Goal: Feedback & Contribution: Submit feedback/report problem

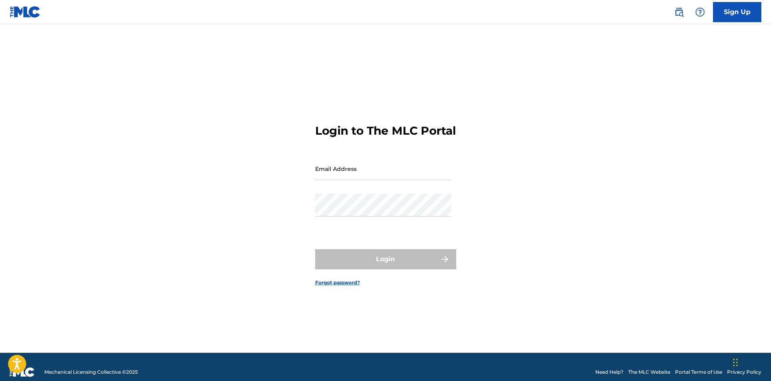
click at [402, 170] on input "Email Address" at bounding box center [383, 168] width 136 height 23
type input "[EMAIL_ADDRESS][DOMAIN_NAME]"
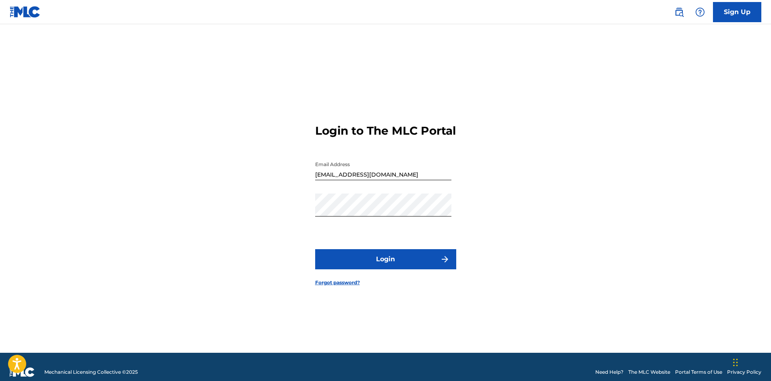
click at [377, 268] on button "Login" at bounding box center [385, 259] width 141 height 20
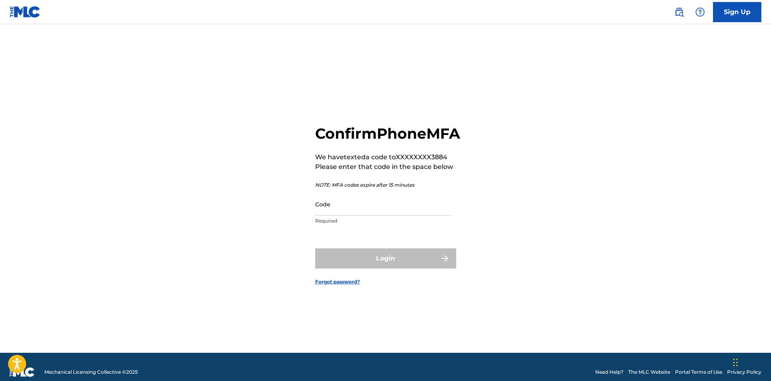
click at [351, 216] on input "Code" at bounding box center [383, 204] width 136 height 23
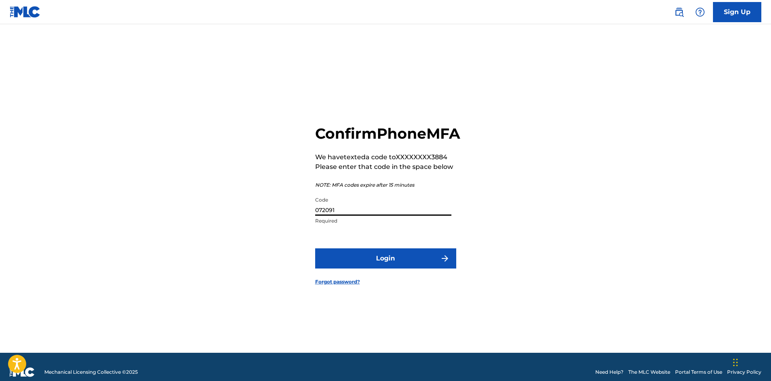
type input "072091"
click at [371, 263] on button "Login" at bounding box center [385, 258] width 141 height 20
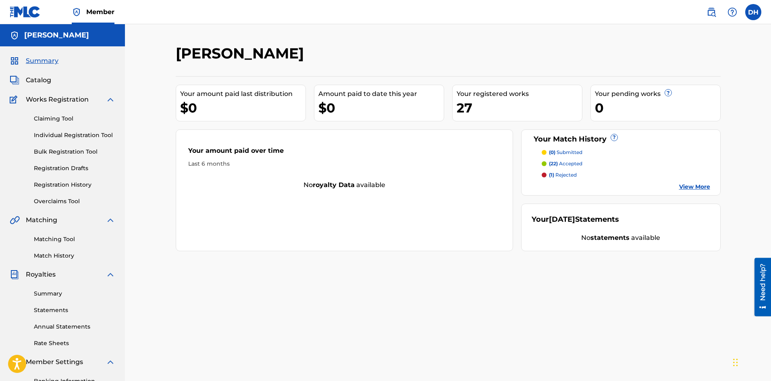
click at [70, 136] on link "Individual Registration Tool" at bounding box center [74, 135] width 81 height 8
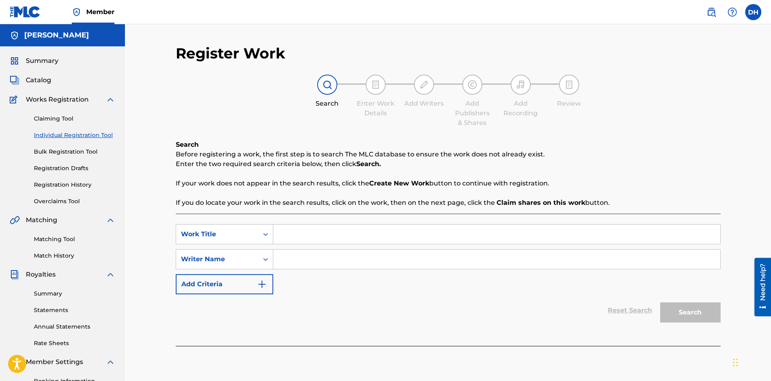
click at [299, 241] on input "Search Form" at bounding box center [496, 234] width 447 height 19
type input "Languor"
click at [299, 258] on input "Search Form" at bounding box center [496, 259] width 447 height 19
type input "daman hoffman"
click at [690, 312] on button "Search" at bounding box center [690, 312] width 60 height 20
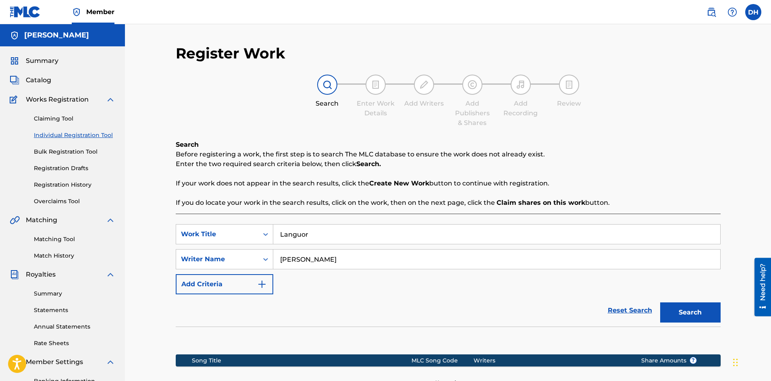
click at [701, 312] on button "Search" at bounding box center [690, 312] width 60 height 20
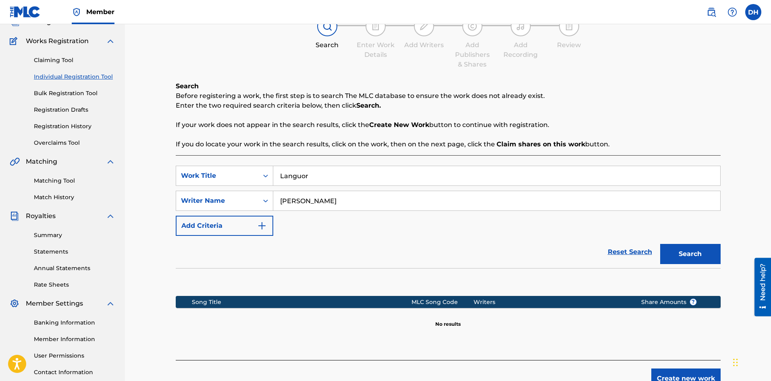
scroll to position [119, 0]
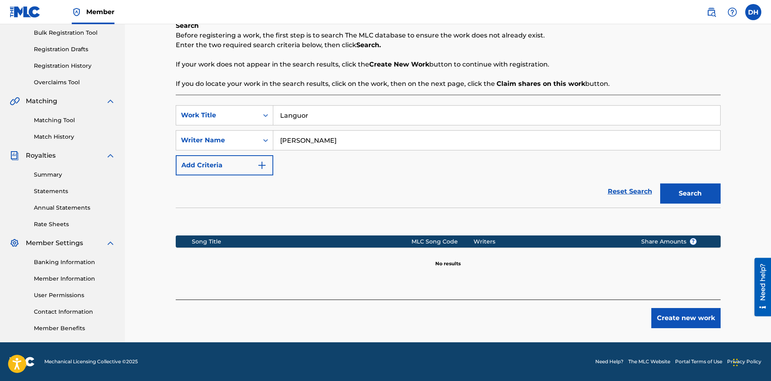
click at [680, 323] on button "Create new work" at bounding box center [685, 318] width 69 height 20
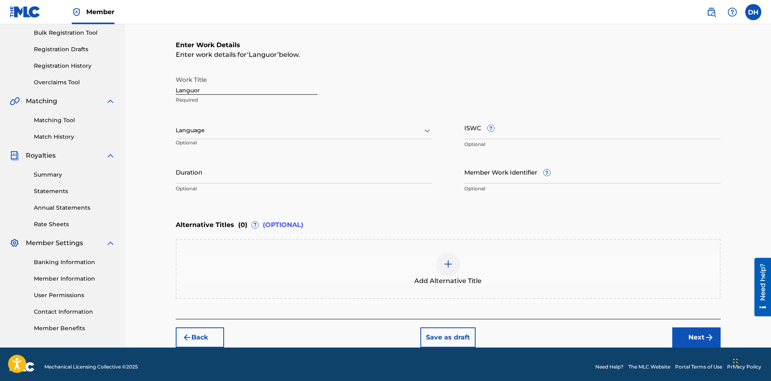
click at [198, 178] on input "Duration" at bounding box center [304, 171] width 256 height 23
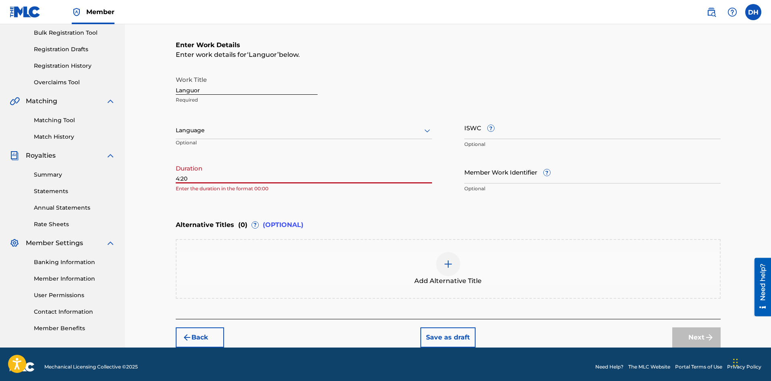
click at [178, 179] on input "4:20" at bounding box center [304, 171] width 256 height 23
click at [181, 179] on input "4:20" at bounding box center [304, 171] width 256 height 23
click at [176, 178] on input "4:30" at bounding box center [304, 171] width 256 height 23
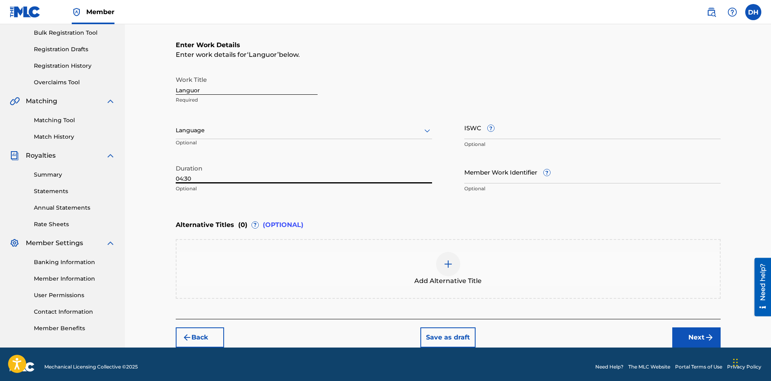
type input "04:30"
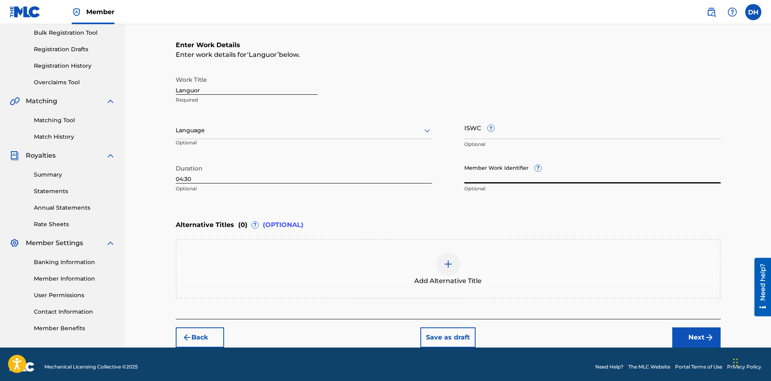
drag, startPoint x: 493, startPoint y: 171, endPoint x: 478, endPoint y: 133, distance: 40.7
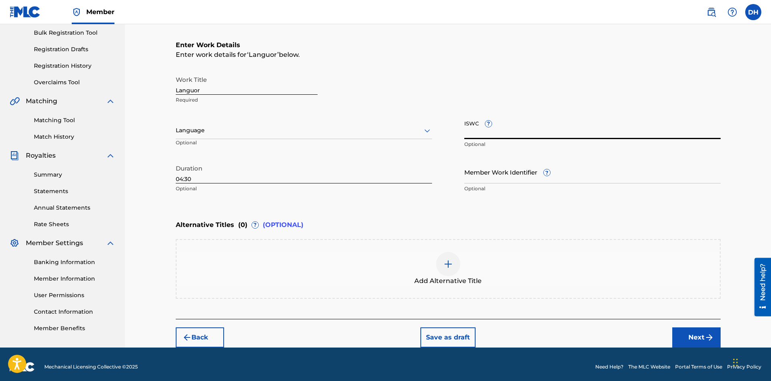
paste input "T3352366048"
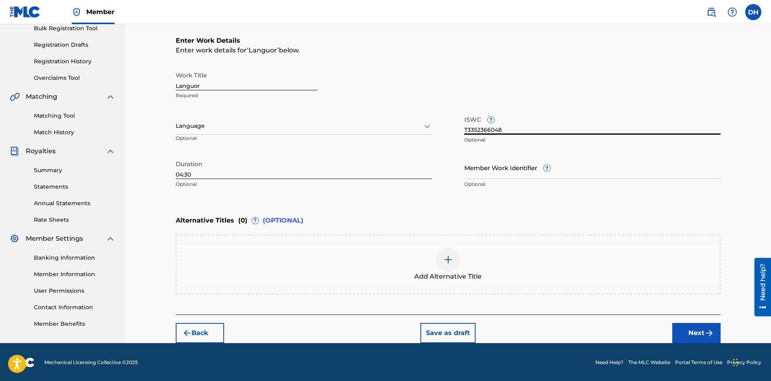
scroll to position [124, 0]
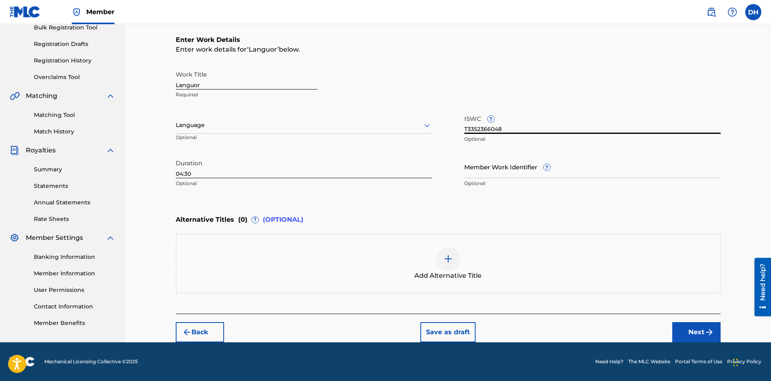
type input "T3352366048"
click at [702, 335] on button "Next" at bounding box center [696, 332] width 48 height 20
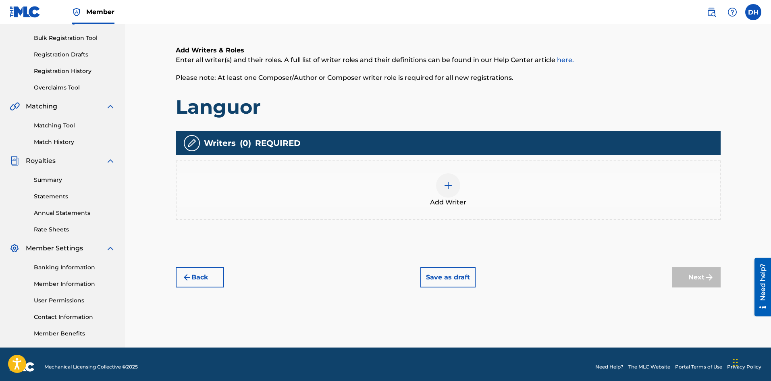
scroll to position [117, 0]
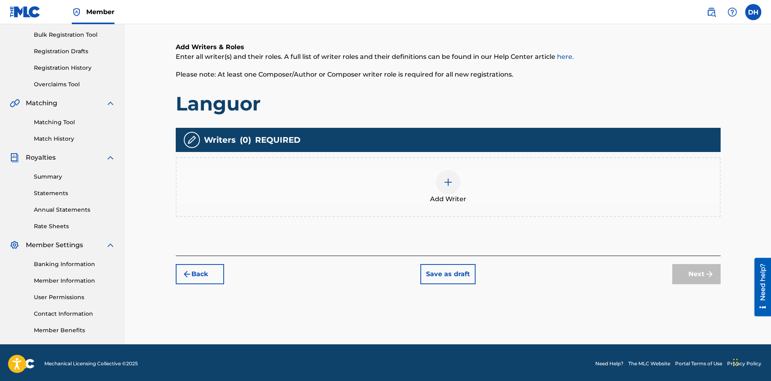
click at [453, 179] on div at bounding box center [448, 182] width 24 height 24
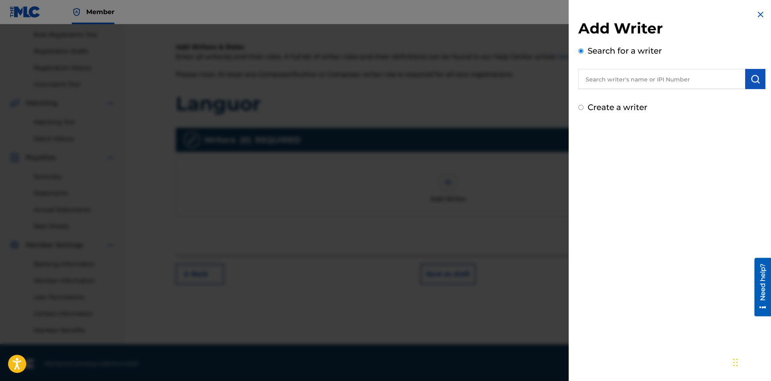
click at [617, 82] on input "text" at bounding box center [661, 79] width 167 height 20
click at [606, 104] on div "daman ho ffman" at bounding box center [661, 97] width 166 height 15
type input "daman hoffman"
click at [753, 77] on img "submit" at bounding box center [756, 79] width 10 height 10
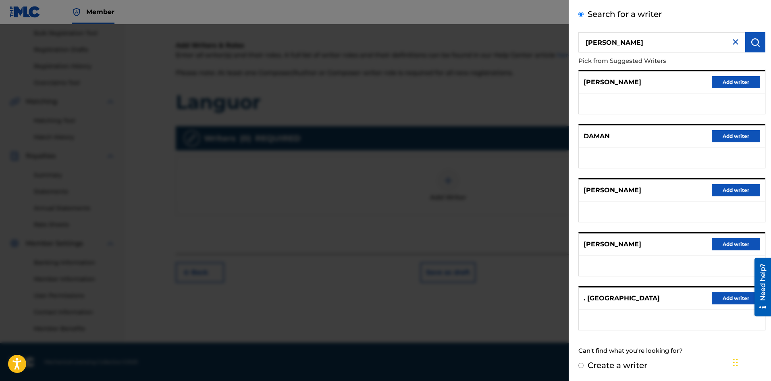
scroll to position [119, 0]
click at [720, 194] on button "Add writer" at bounding box center [736, 190] width 48 height 12
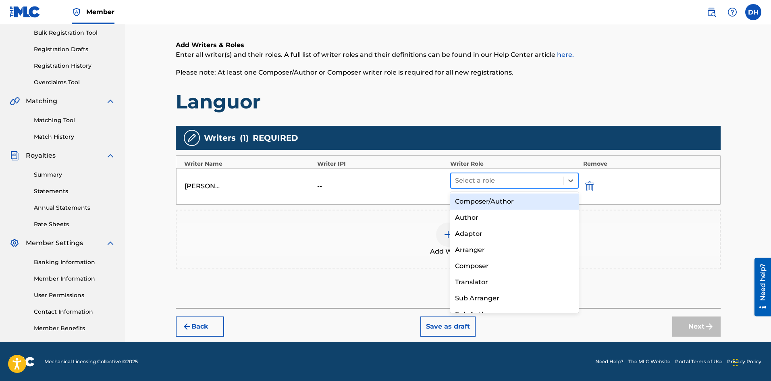
click at [486, 183] on div at bounding box center [507, 180] width 104 height 11
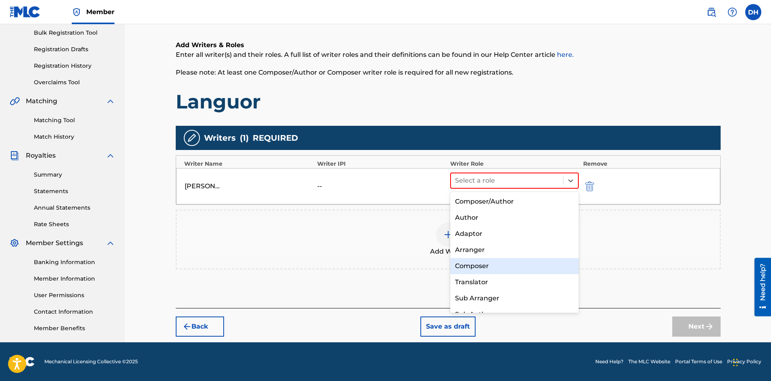
click at [482, 260] on div "Composer" at bounding box center [514, 266] width 129 height 16
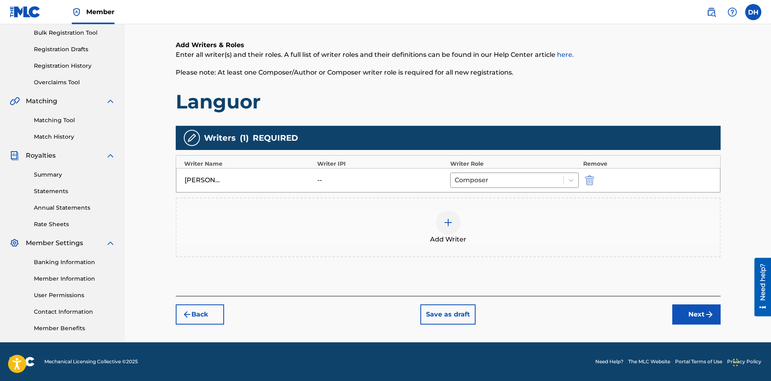
click at [325, 178] on div "--" at bounding box center [335, 180] width 36 height 10
click at [322, 178] on div "--" at bounding box center [335, 180] width 36 height 10
click at [326, 180] on div "--" at bounding box center [335, 180] width 36 height 10
click at [325, 180] on div "--" at bounding box center [335, 180] width 36 height 10
click at [738, 11] on div at bounding box center [732, 12] width 16 height 16
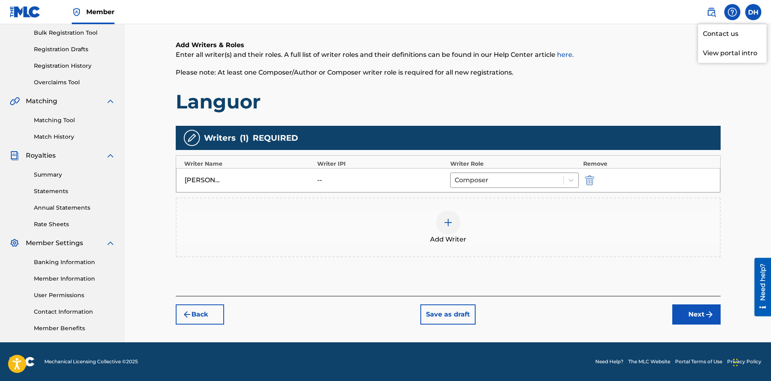
click at [601, 31] on div "Add Writers & Roles Enter all writer(s) and their roles. A full list of writer …" at bounding box center [448, 158] width 545 height 275
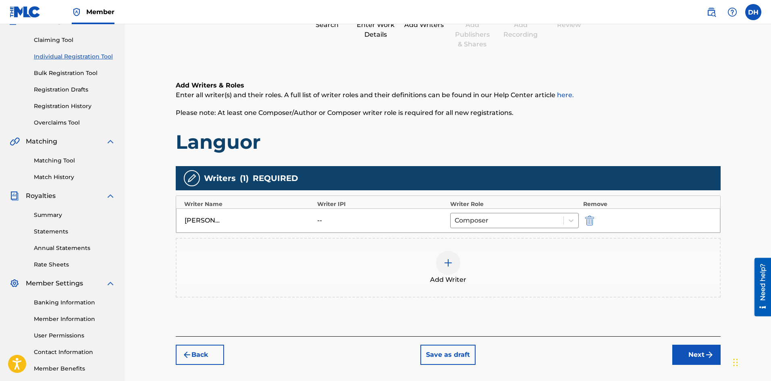
click at [446, 266] on img at bounding box center [448, 263] width 10 height 10
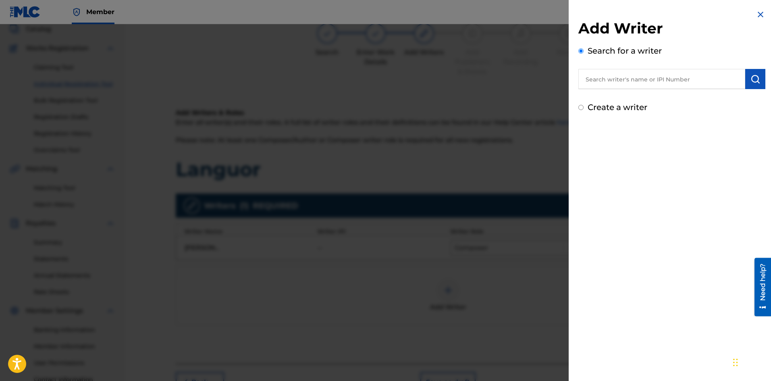
scroll to position [0, 0]
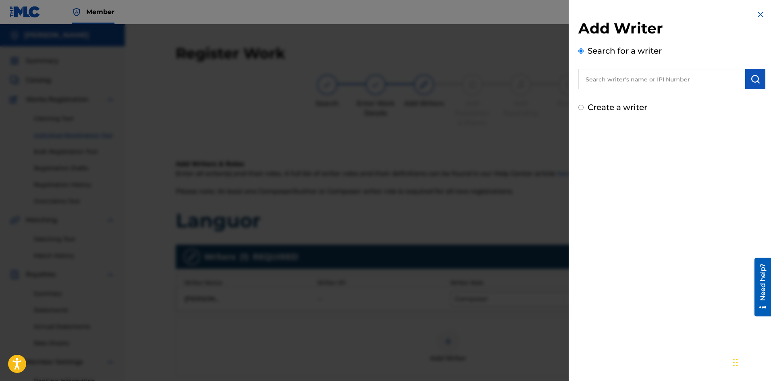
paste input "1309196742"
type input "1309196742"
click at [755, 81] on img "submit" at bounding box center [756, 79] width 10 height 10
click at [616, 141] on label "Create a writer" at bounding box center [618, 142] width 60 height 10
radio input "true"
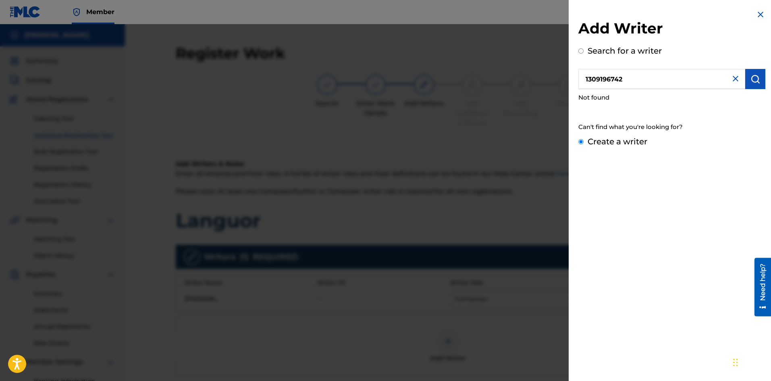
click at [584, 141] on input "Create a writer" at bounding box center [580, 141] width 5 height 5
radio input "false"
radio input "true"
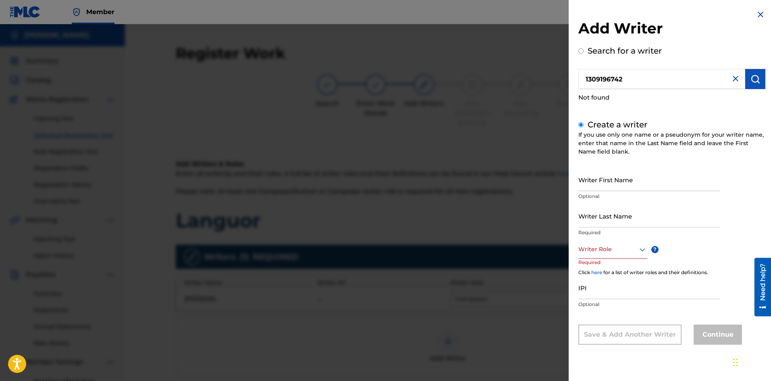
click at [647, 182] on input "Writer First Name" at bounding box center [649, 179] width 142 height 23
click at [641, 182] on input "Writer First Name" at bounding box center [649, 179] width 142 height 23
type input "Daman"
type input "[PERSON_NAME]"
click at [593, 255] on div "Writer Role" at bounding box center [612, 250] width 69 height 18
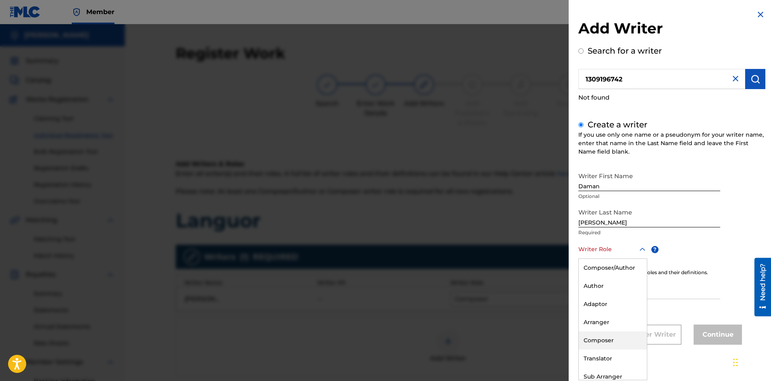
click at [604, 342] on div "Composer" at bounding box center [613, 340] width 68 height 18
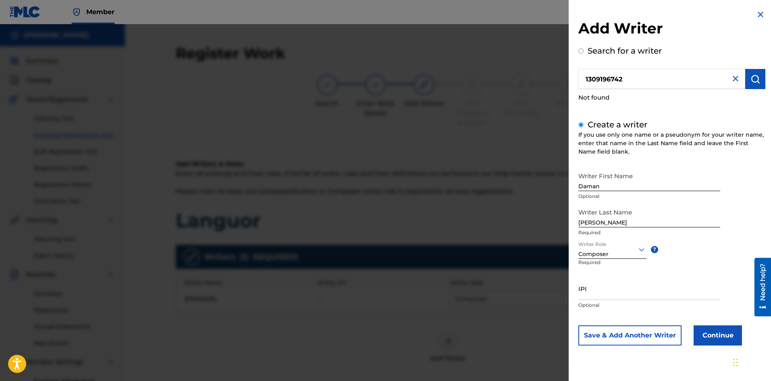
scroll to position [119, 0]
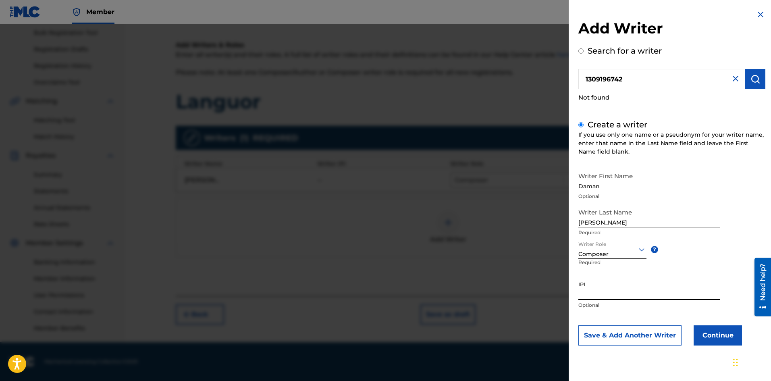
paste input "1309196742"
type input "1309196742"
click at [720, 336] on button "Continue" at bounding box center [718, 335] width 48 height 20
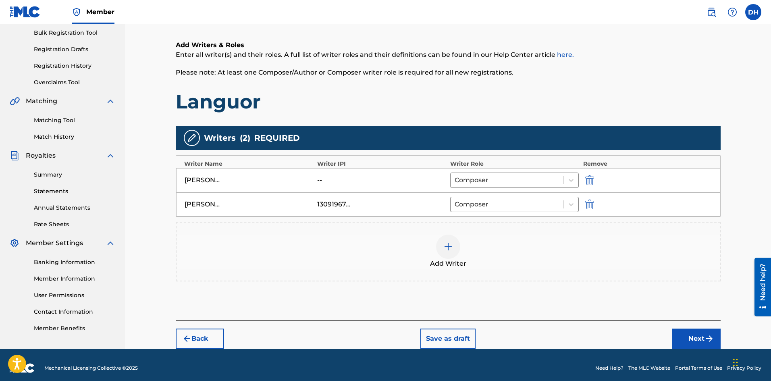
scroll to position [0, 0]
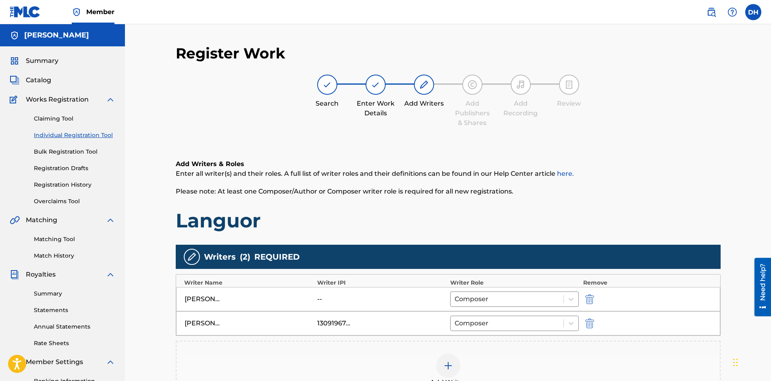
click at [215, 322] on div "[PERSON_NAME]" at bounding box center [203, 323] width 36 height 10
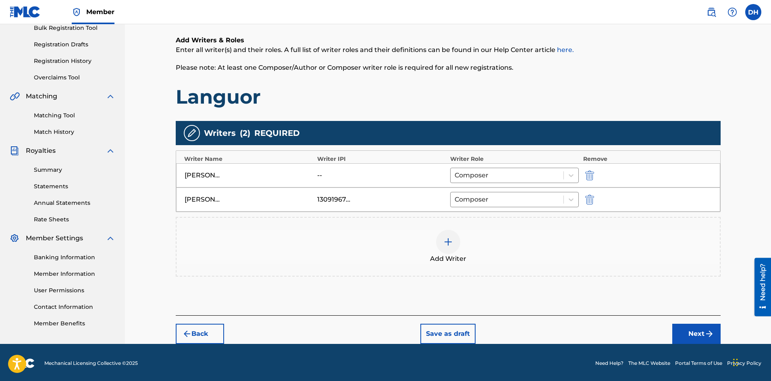
scroll to position [125, 0]
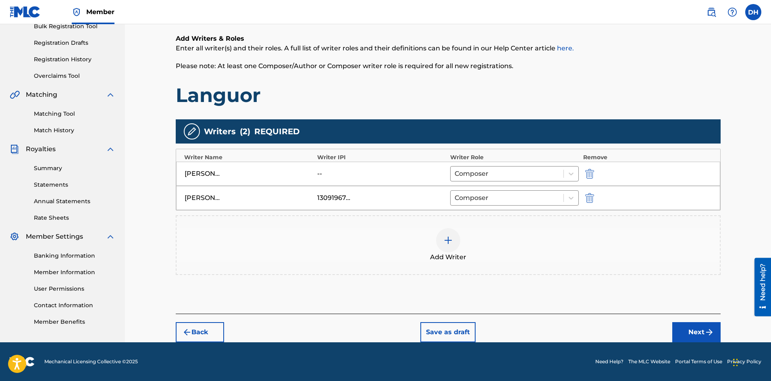
click at [591, 198] on img "submit" at bounding box center [589, 198] width 9 height 10
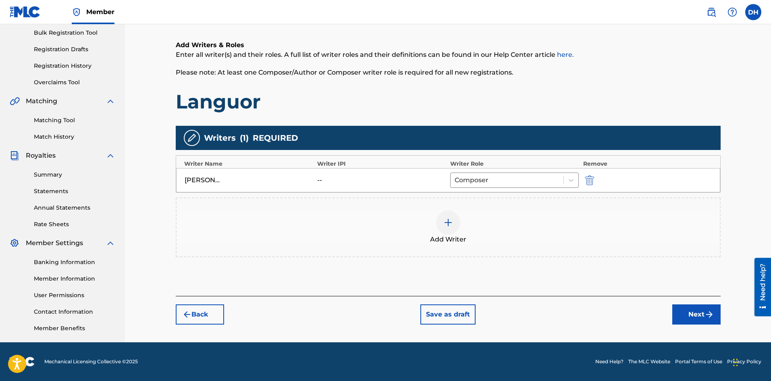
scroll to position [119, 0]
click at [588, 183] on img "submit" at bounding box center [589, 180] width 9 height 10
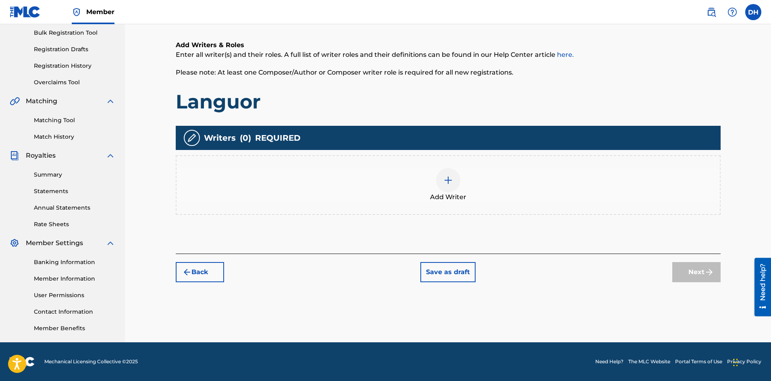
click at [448, 182] on img at bounding box center [448, 180] width 10 height 10
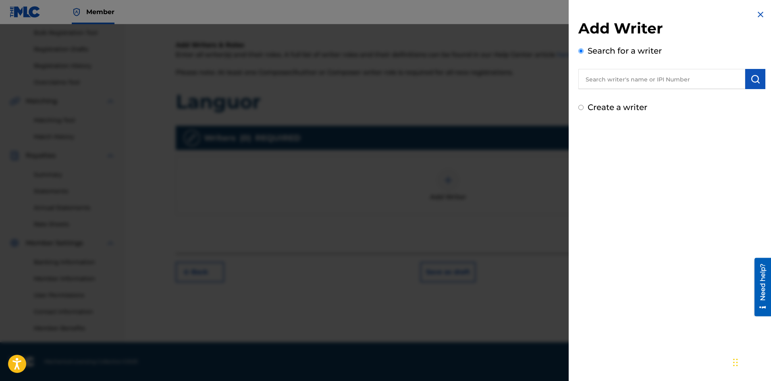
click at [625, 77] on input "text" at bounding box center [661, 79] width 167 height 20
paste input "1309196742"
type input "1309196742"
click at [752, 79] on img "submit" at bounding box center [756, 79] width 10 height 10
click at [617, 145] on label "Create a writer" at bounding box center [618, 142] width 60 height 10
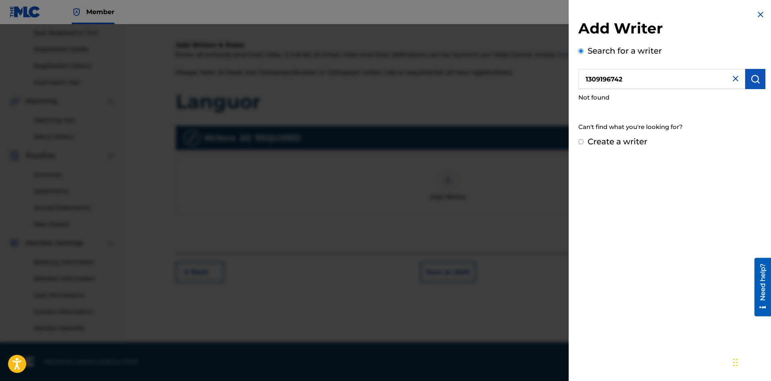
radio input "true"
click at [584, 144] on input "Create a writer" at bounding box center [580, 141] width 5 height 5
radio input "false"
radio input "true"
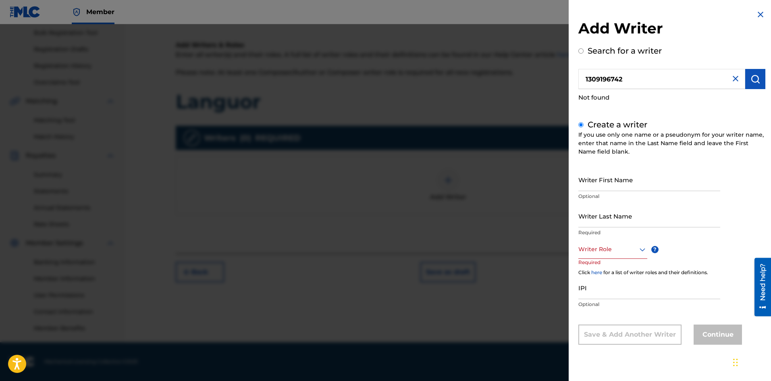
click at [622, 181] on input "Writer First Name" at bounding box center [649, 179] width 142 height 23
click at [730, 172] on div "Writer First Name Optional Writer Last Name Required Writer Role ? Required Cli…" at bounding box center [671, 256] width 187 height 177
click at [595, 173] on input "Writer First Name" at bounding box center [649, 179] width 142 height 23
click at [617, 177] on input "Writer First Name" at bounding box center [649, 179] width 142 height 23
type input "Daman"
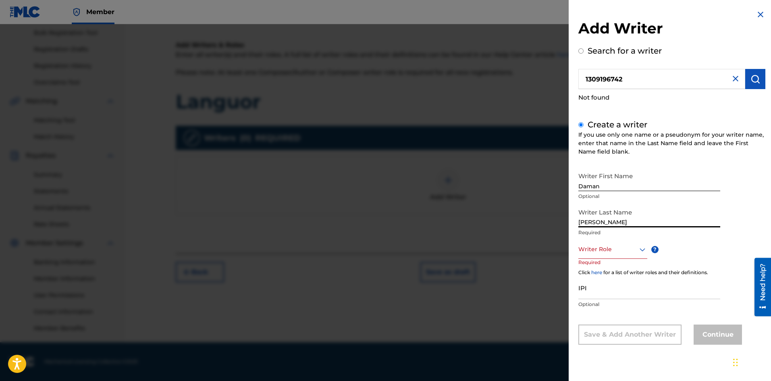
type input "[PERSON_NAME]"
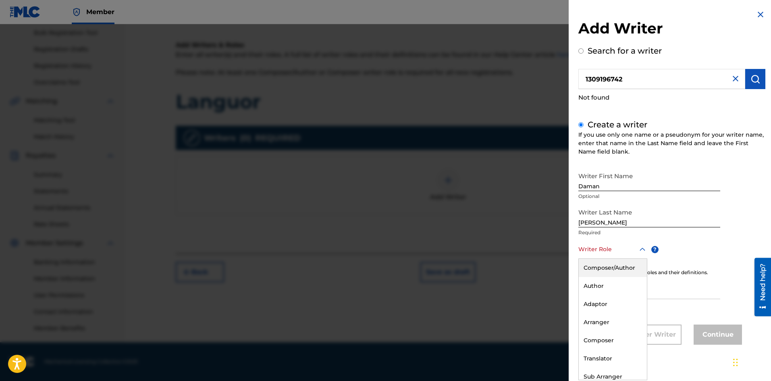
click at [588, 252] on div at bounding box center [612, 249] width 69 height 10
click at [602, 342] on div "Composer" at bounding box center [613, 340] width 68 height 18
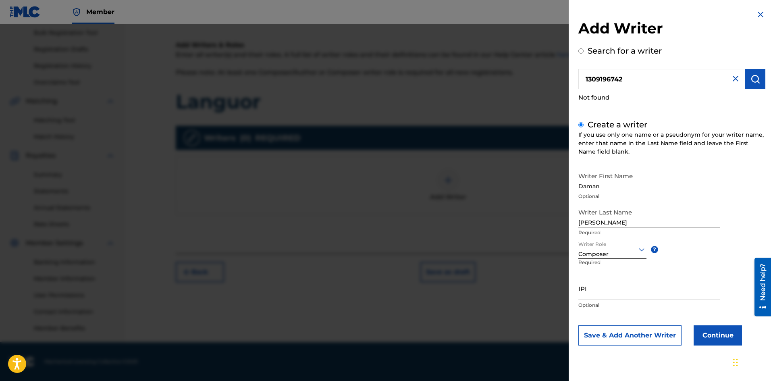
click at [761, 273] on div "Need help?" at bounding box center [762, 281] width 11 height 37
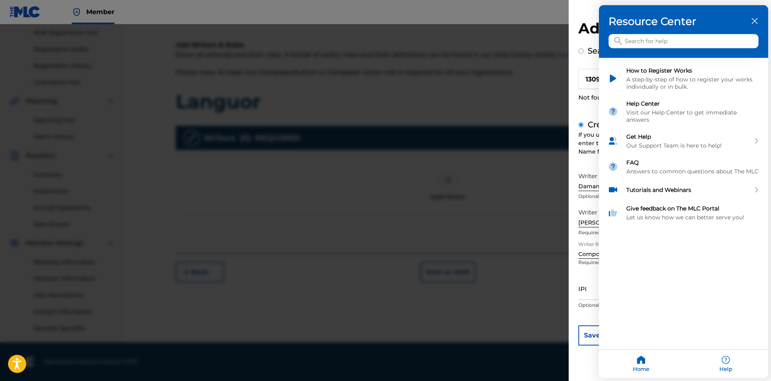
click at [682, 39] on input "Search for help" at bounding box center [684, 41] width 150 height 14
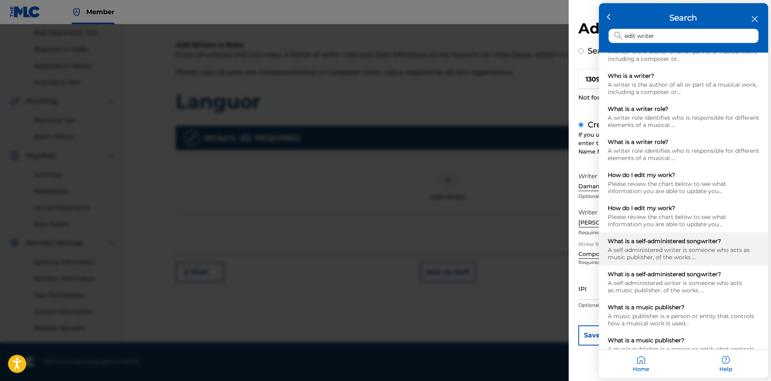
scroll to position [42, 0]
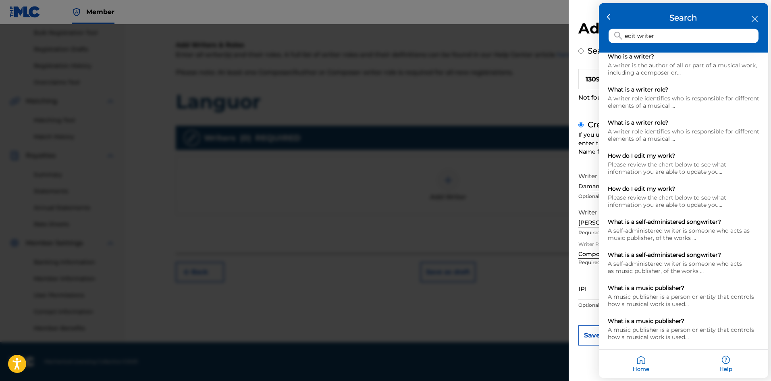
drag, startPoint x: 662, startPoint y: 33, endPoint x: 624, endPoint y: 37, distance: 38.1
click at [624, 37] on input "edit writer" at bounding box center [684, 36] width 150 height 14
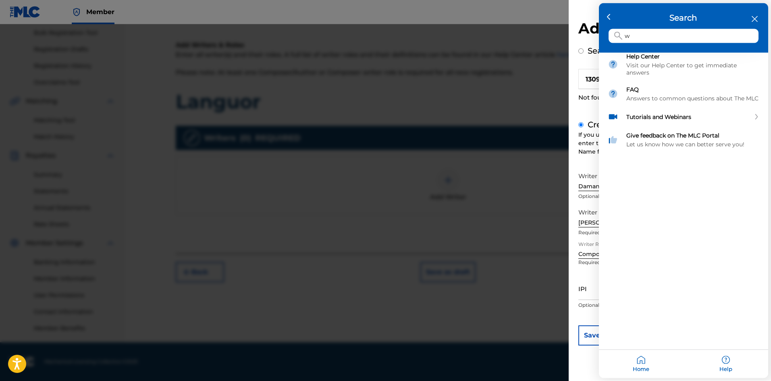
scroll to position [0, 0]
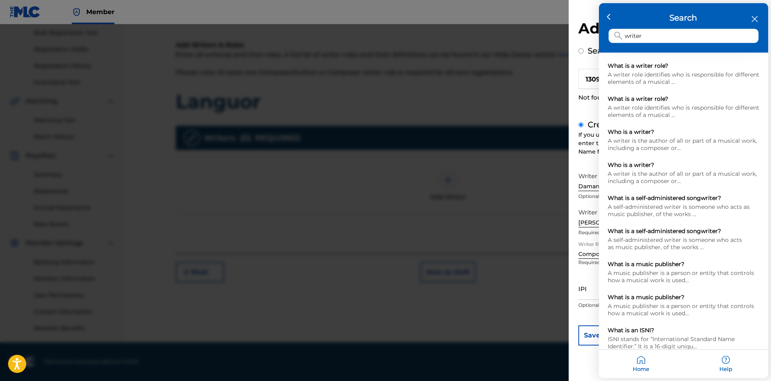
type input "writer"
click at [757, 18] on icon "close resource center" at bounding box center [755, 19] width 6 height 6
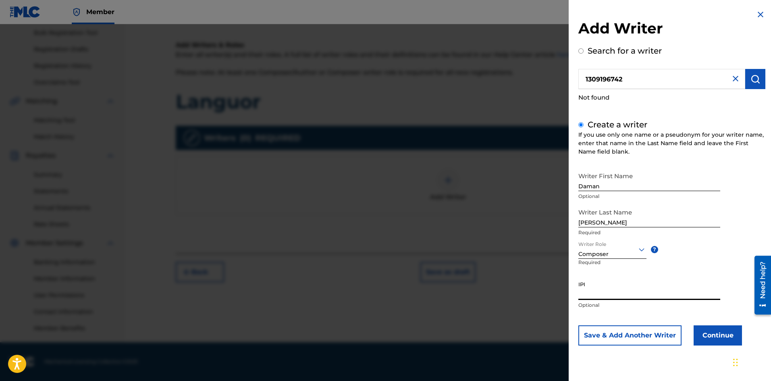
paste input "1309196742"
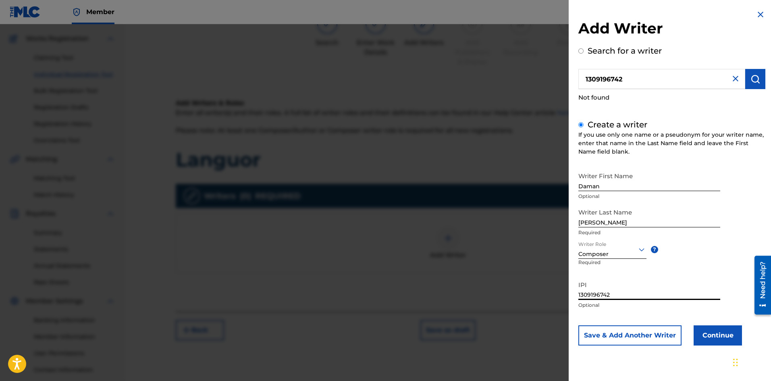
scroll to position [119, 0]
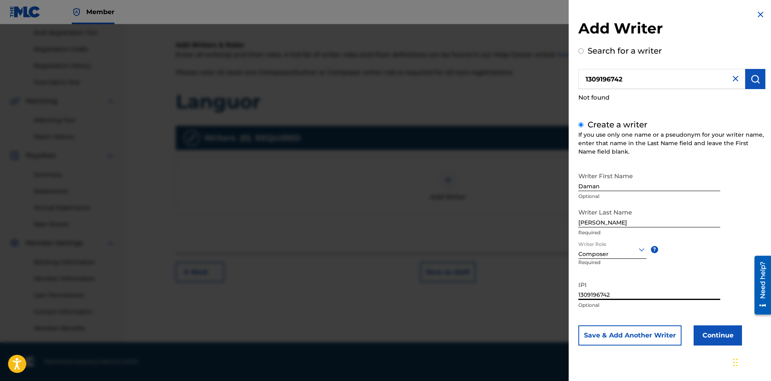
type input "1309196742"
click at [718, 337] on button "Continue" at bounding box center [718, 335] width 48 height 20
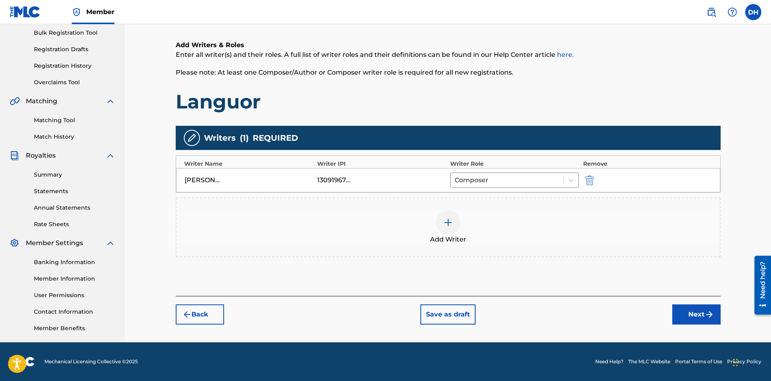
click at [692, 320] on button "Next" at bounding box center [696, 314] width 48 height 20
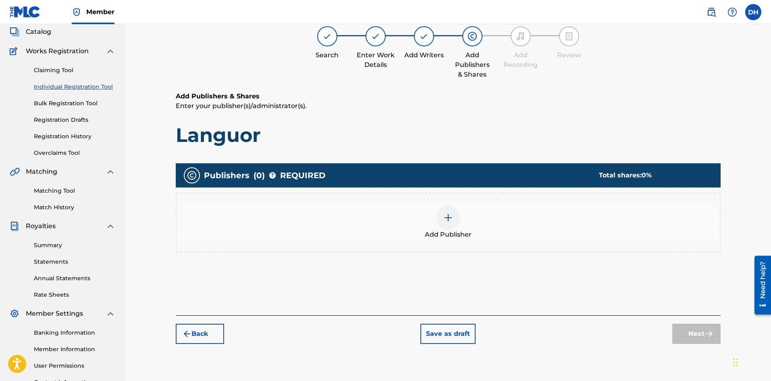
scroll to position [36, 0]
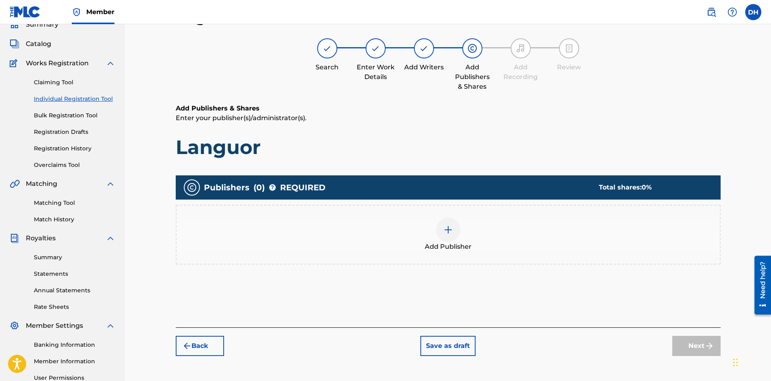
click at [433, 231] on div "Add Publisher" at bounding box center [448, 235] width 543 height 34
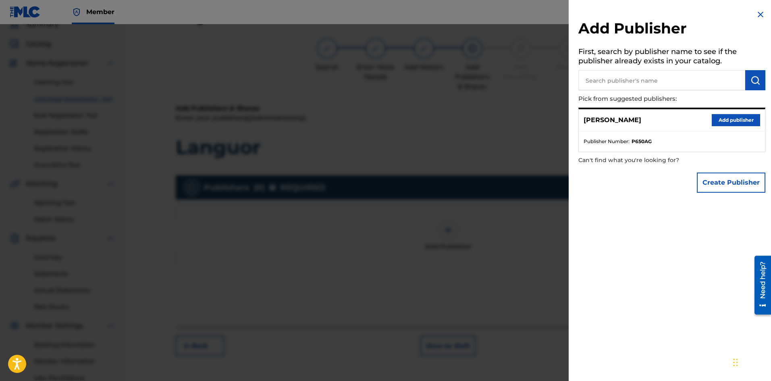
click at [616, 88] on input "text" at bounding box center [661, 80] width 167 height 20
type input "Difficult Valley"
click at [752, 77] on img "submit" at bounding box center [756, 80] width 10 height 10
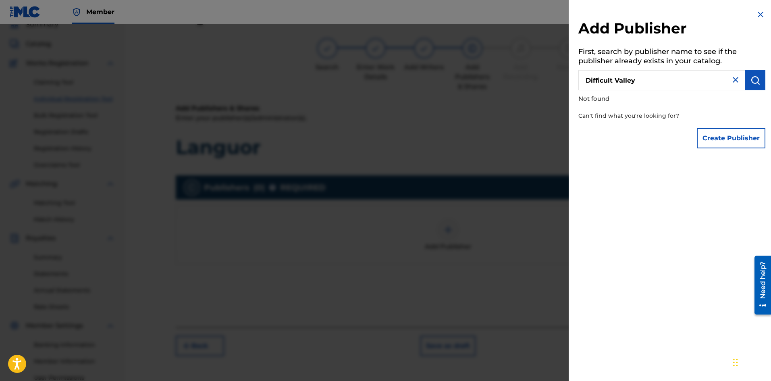
click at [726, 138] on button "Create Publisher" at bounding box center [731, 138] width 69 height 20
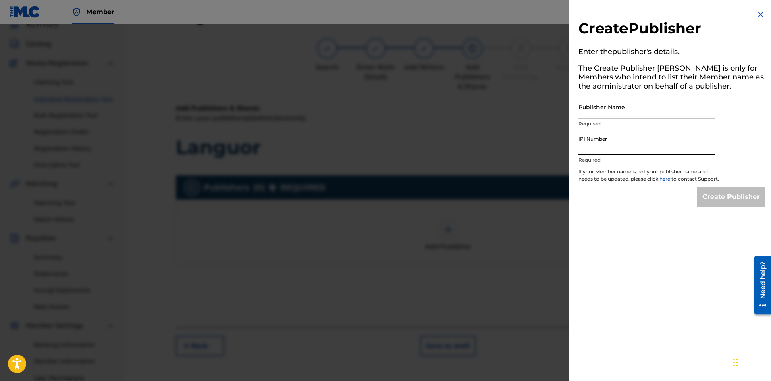
paste input "1312544097"
type input "1312544097"
click at [624, 109] on input "Publisher Name" at bounding box center [646, 107] width 136 height 23
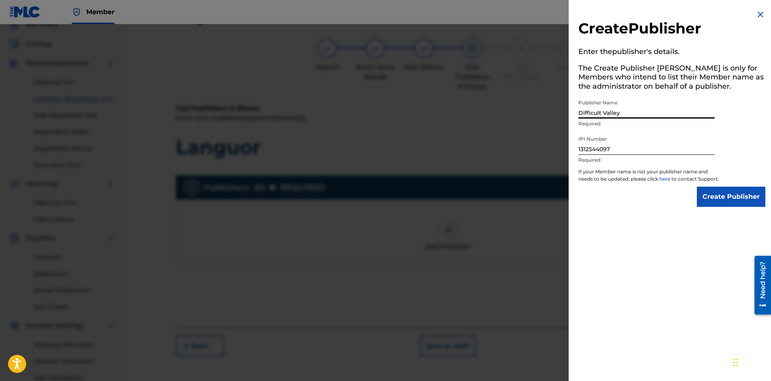
type input "Difficult Valley"
click at [730, 204] on input "Create Publisher" at bounding box center [731, 197] width 69 height 20
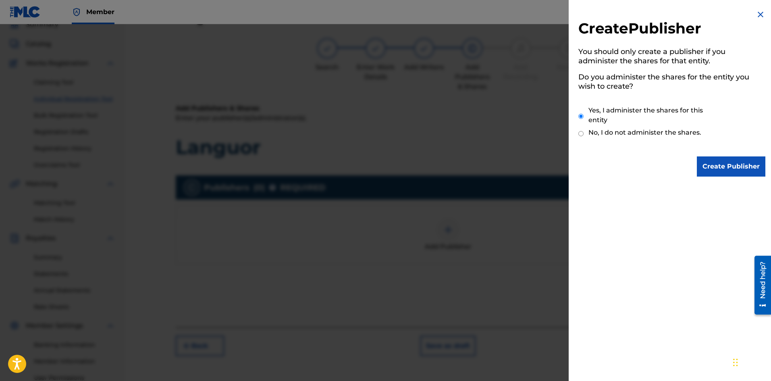
click at [723, 167] on input "Create Publisher" at bounding box center [731, 166] width 69 height 20
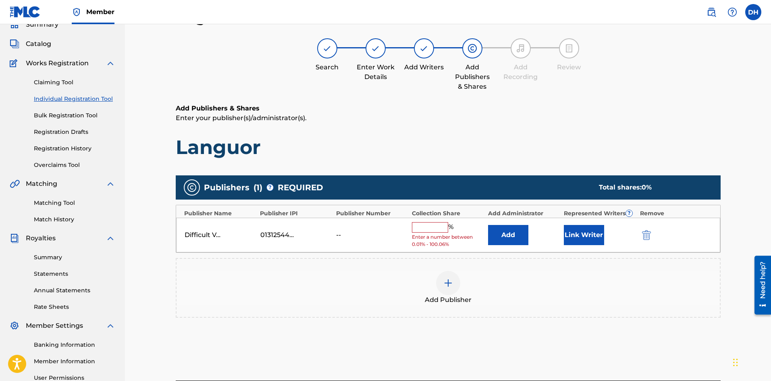
click at [440, 229] on input "text" at bounding box center [430, 227] width 36 height 10
type input "100"
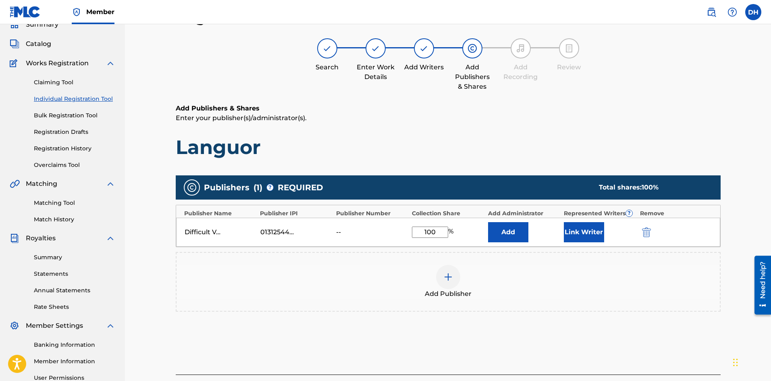
click at [593, 225] on button "Link Writer" at bounding box center [584, 232] width 40 height 20
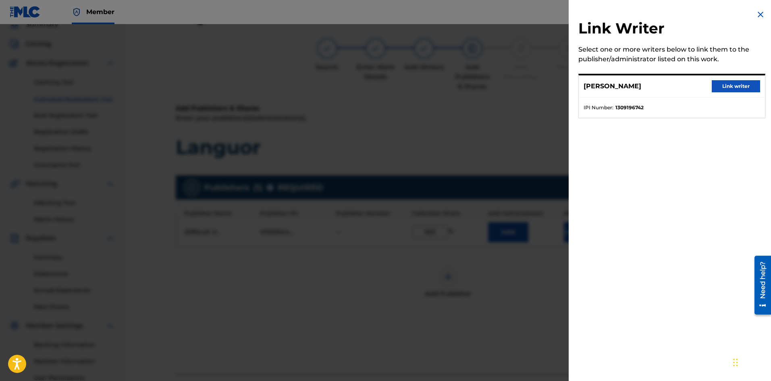
click at [737, 88] on button "Link writer" at bounding box center [736, 86] width 48 height 12
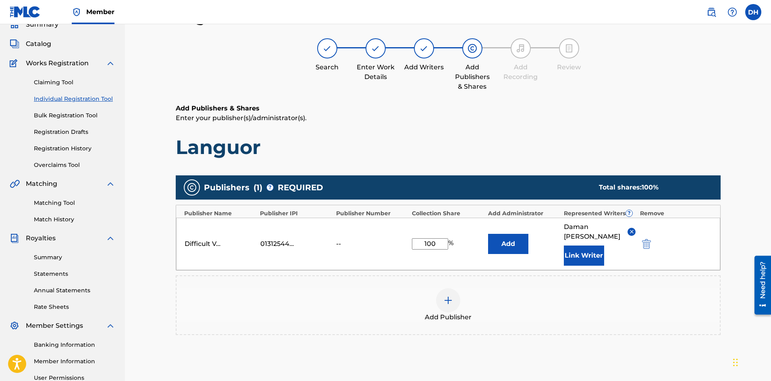
scroll to position [119, 0]
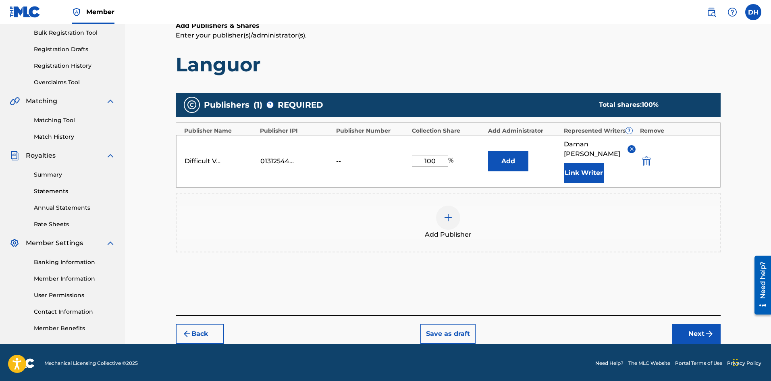
click at [683, 327] on button "Next" at bounding box center [696, 334] width 48 height 20
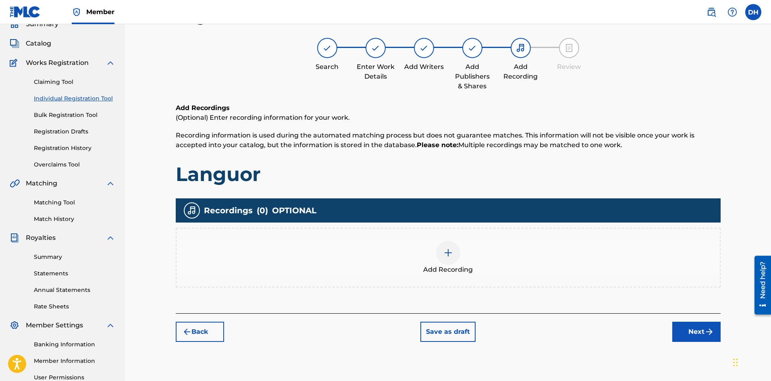
scroll to position [36, 0]
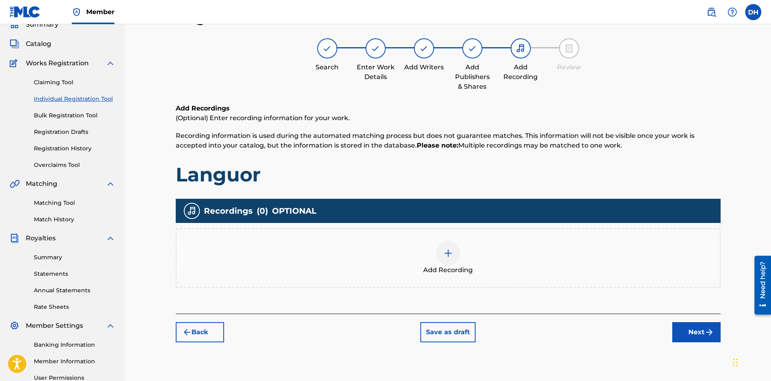
click at [446, 254] on img at bounding box center [448, 253] width 10 height 10
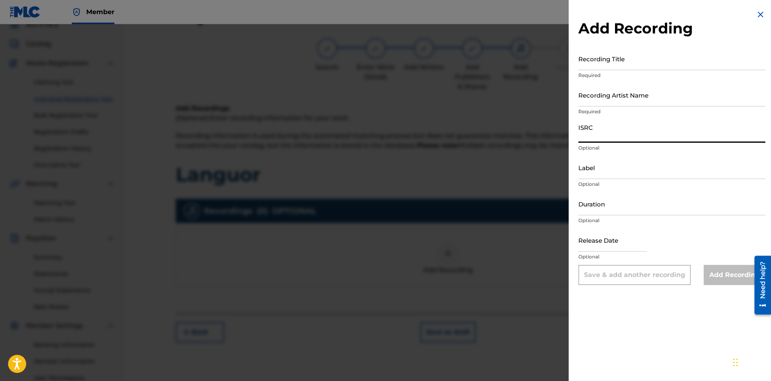
paste input "USL4R2533437"
type input "USL4R2533437"
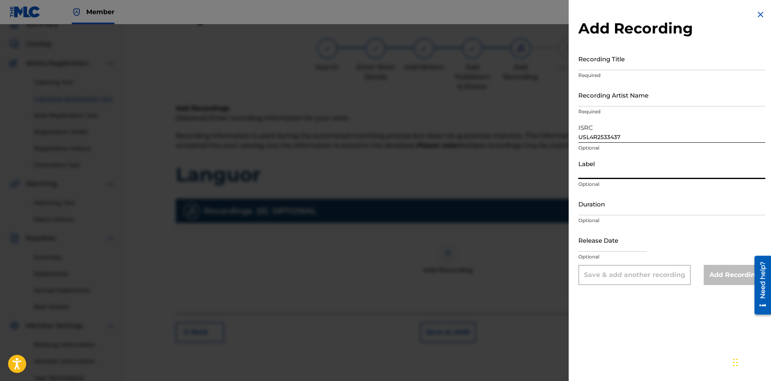
click at [622, 175] on input "Label" at bounding box center [671, 167] width 187 height 23
type input "Embassy of Sound"
click at [616, 205] on input "Duration" at bounding box center [671, 203] width 187 height 23
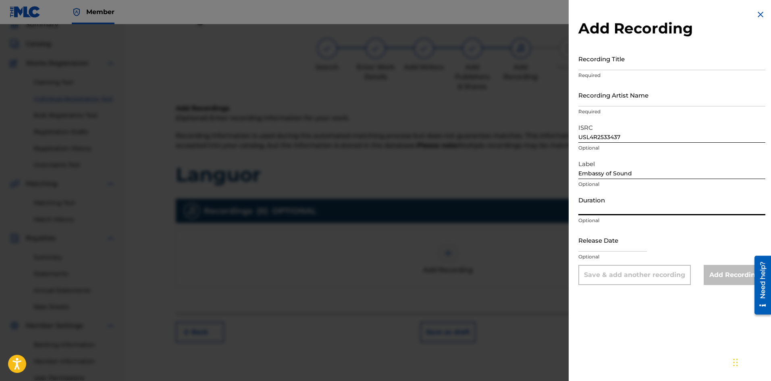
click at [599, 207] on input "Duration" at bounding box center [671, 203] width 187 height 23
type input "04:30"
click at [611, 240] on input "text" at bounding box center [612, 240] width 69 height 23
select select "8"
select select "2025"
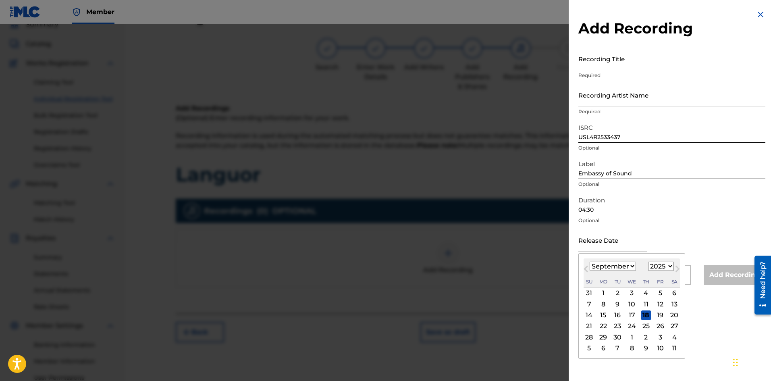
click at [672, 324] on div "27" at bounding box center [675, 326] width 10 height 10
type input "September 27 2025"
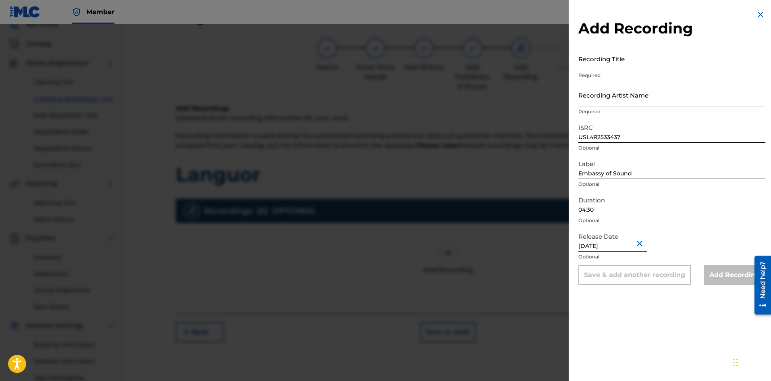
click at [624, 244] on input "September 27 2025" at bounding box center [612, 240] width 69 height 23
select select "8"
select select "2025"
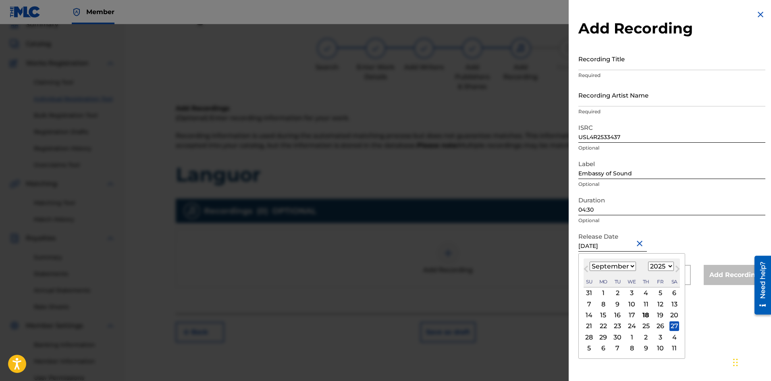
click at [661, 321] on div "26" at bounding box center [660, 326] width 10 height 10
type input "September 26 2025"
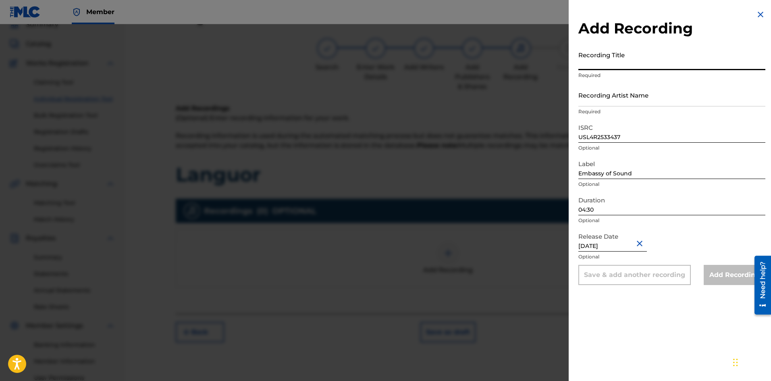
click at [609, 67] on input "Recording Title" at bounding box center [671, 58] width 187 height 23
type input "Languor"
click at [620, 102] on input "Recording Artist Name" at bounding box center [671, 94] width 187 height 23
type input "Held"
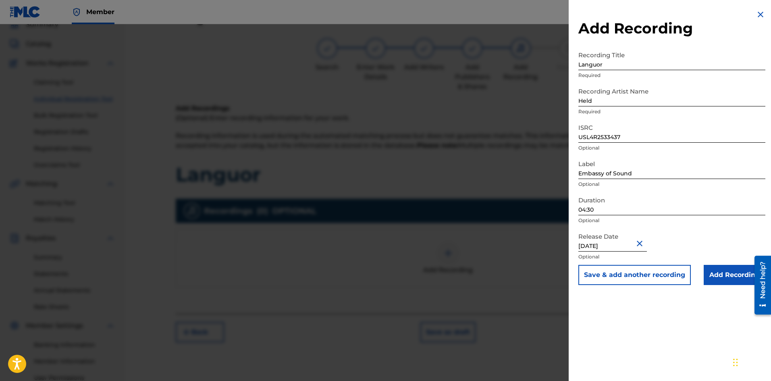
click at [727, 279] on input "Add Recording" at bounding box center [735, 275] width 62 height 20
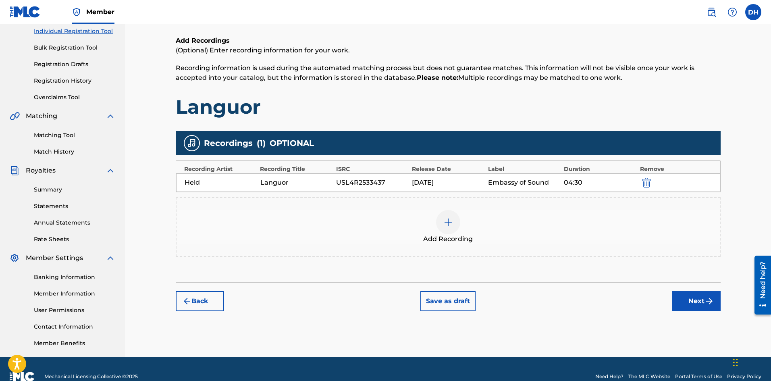
scroll to position [117, 0]
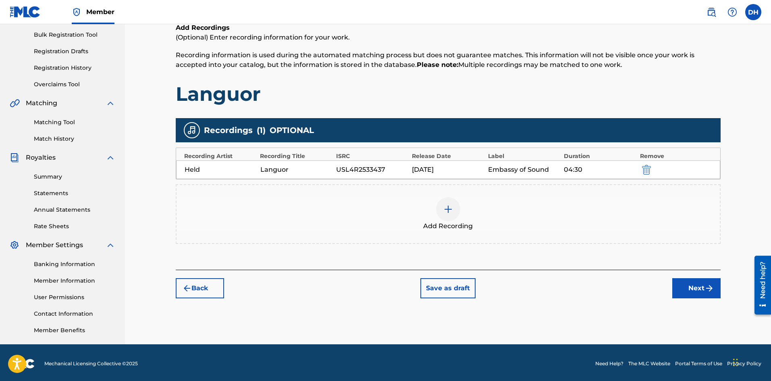
click at [699, 296] on button "Next" at bounding box center [696, 288] width 48 height 20
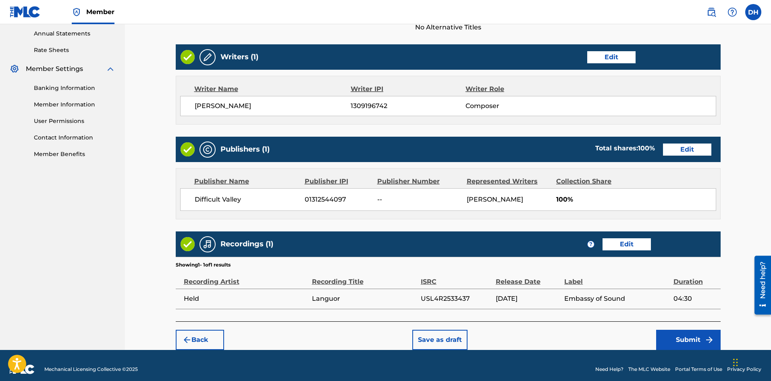
scroll to position [301, 0]
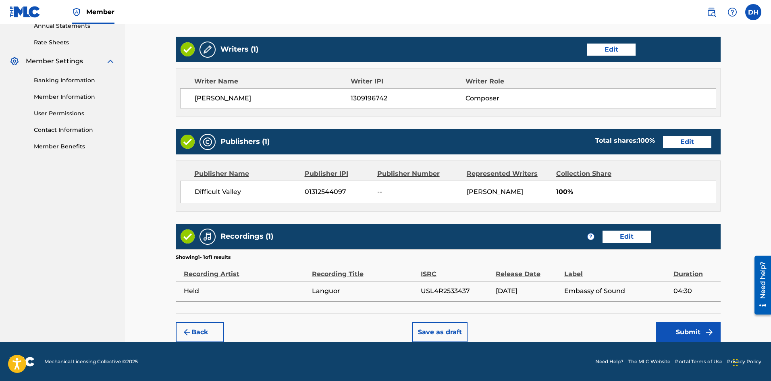
click at [688, 332] on button "Submit" at bounding box center [688, 332] width 64 height 20
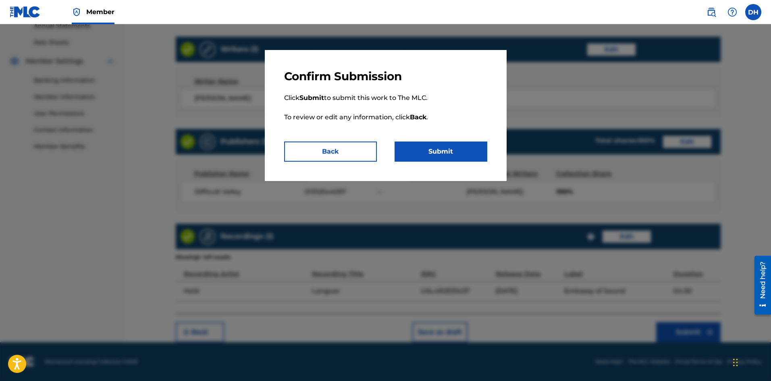
click at [440, 156] on button "Submit" at bounding box center [441, 151] width 93 height 20
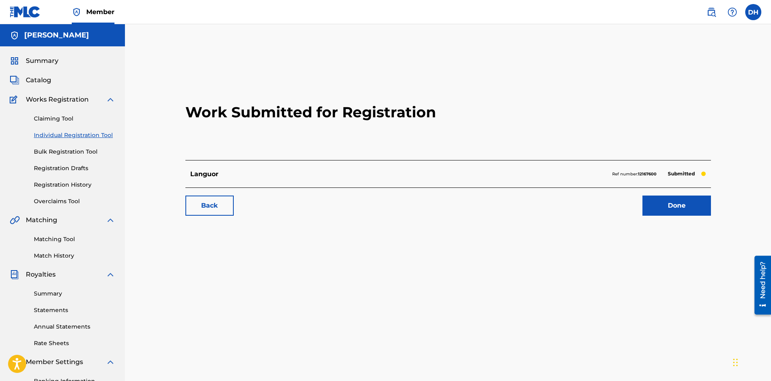
click at [669, 212] on link "Done" at bounding box center [677, 206] width 69 height 20
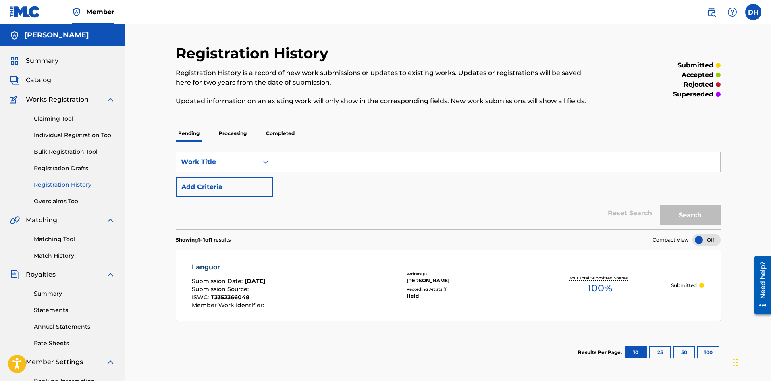
click at [45, 83] on span "Catalog" at bounding box center [38, 80] width 25 height 10
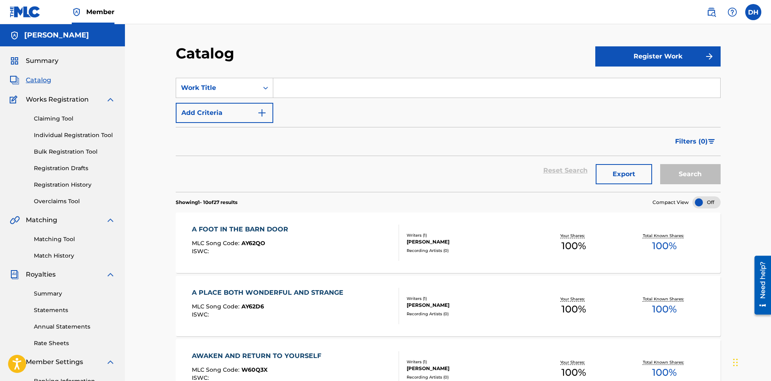
click at [282, 229] on div "A FOOT IN THE BARN DOOR" at bounding box center [242, 230] width 100 height 10
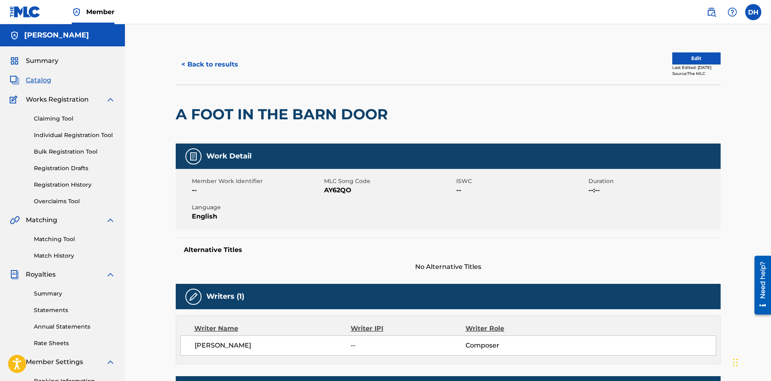
click at [702, 54] on button "Edit" at bounding box center [696, 58] width 48 height 12
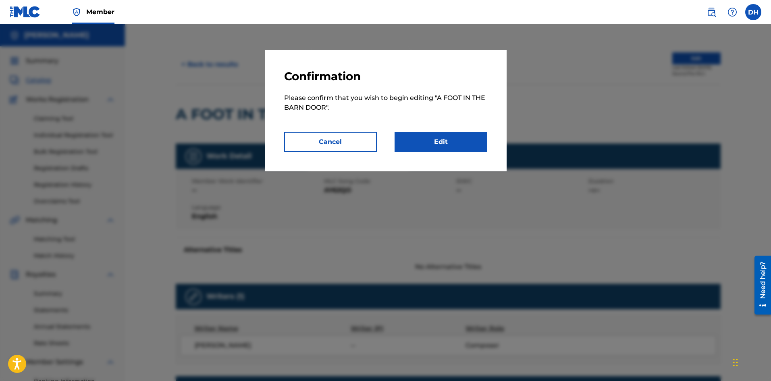
click at [437, 144] on link "Edit" at bounding box center [441, 142] width 93 height 20
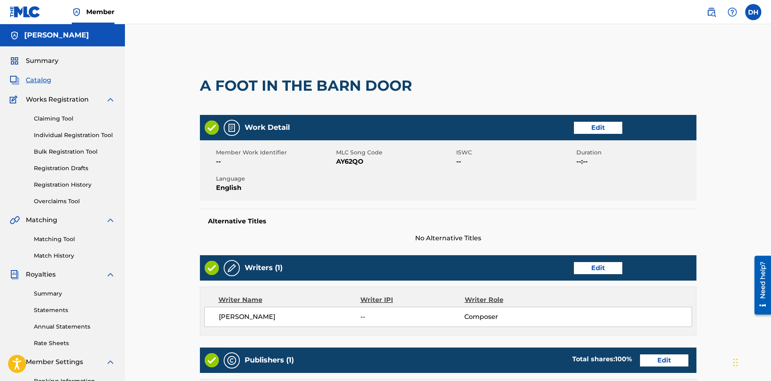
scroll to position [81, 0]
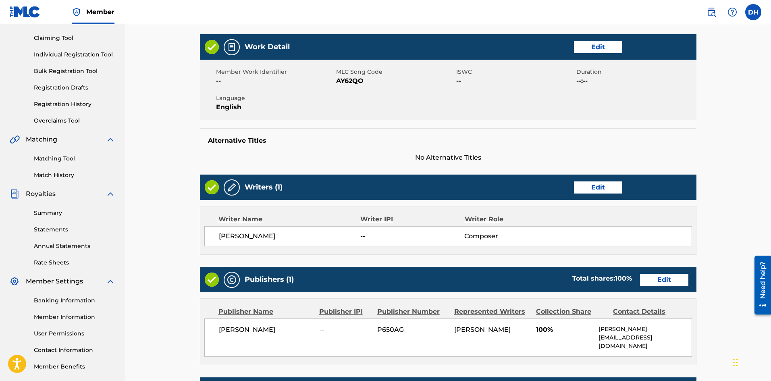
click at [593, 190] on link "Edit" at bounding box center [598, 187] width 48 height 12
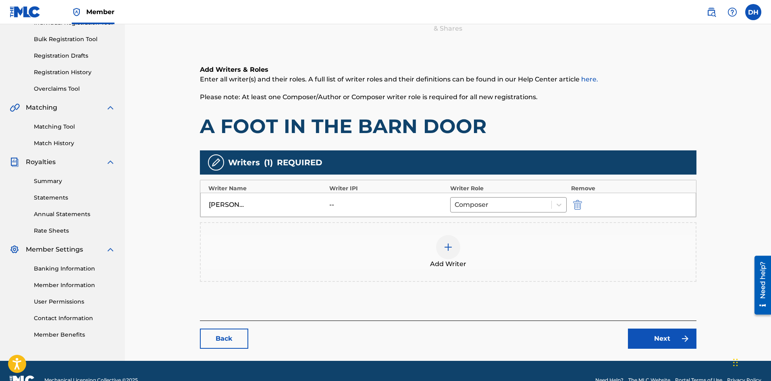
scroll to position [121, 0]
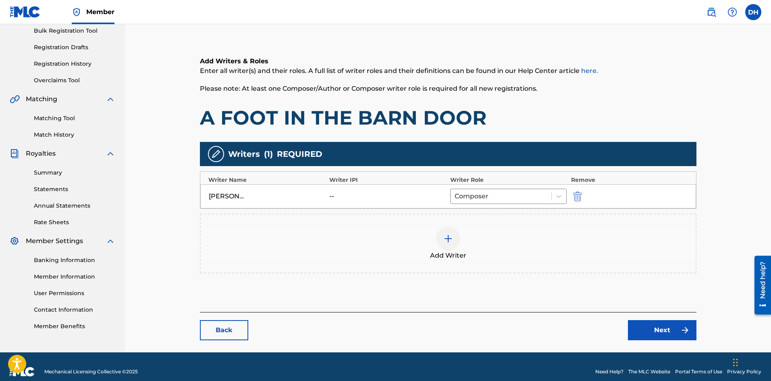
click at [574, 193] on img "submit" at bounding box center [577, 196] width 9 height 10
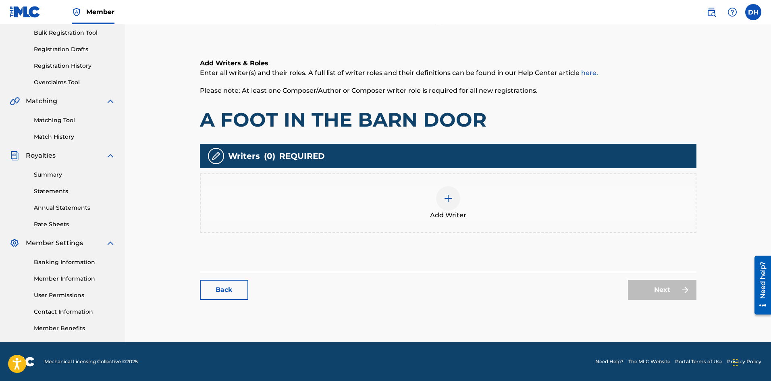
click at [449, 201] on img at bounding box center [448, 198] width 10 height 10
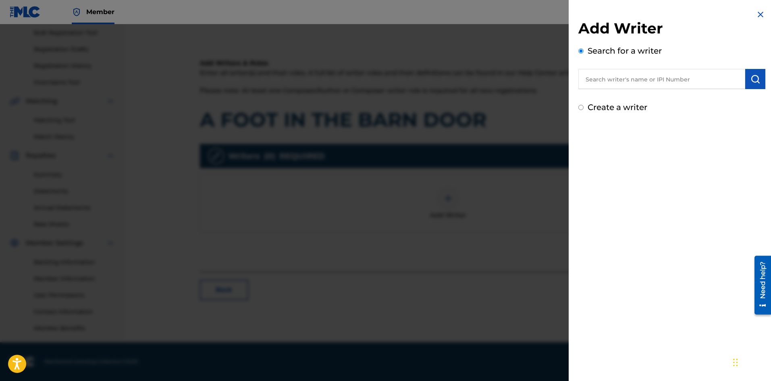
click at [600, 76] on input "text" at bounding box center [661, 79] width 167 height 20
type input "daman hoffman"
click at [613, 99] on strong "hoffman" at bounding box center [640, 98] width 58 height 8
click at [758, 80] on button "submit" at bounding box center [755, 79] width 20 height 20
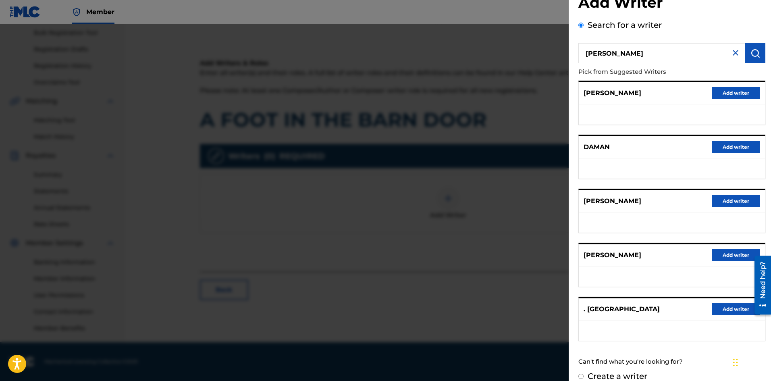
scroll to position [37, 0]
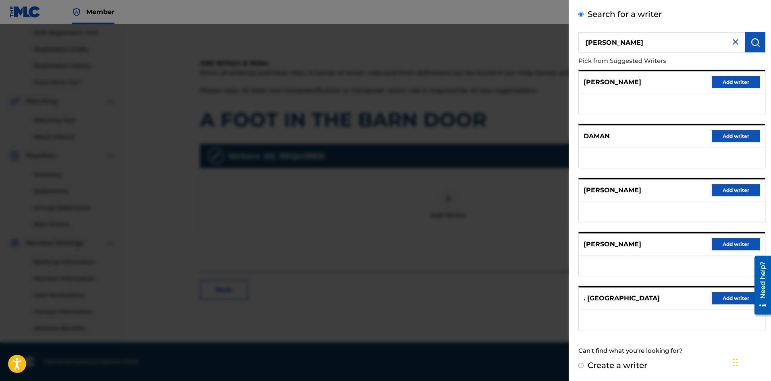
click at [735, 39] on img at bounding box center [736, 42] width 10 height 10
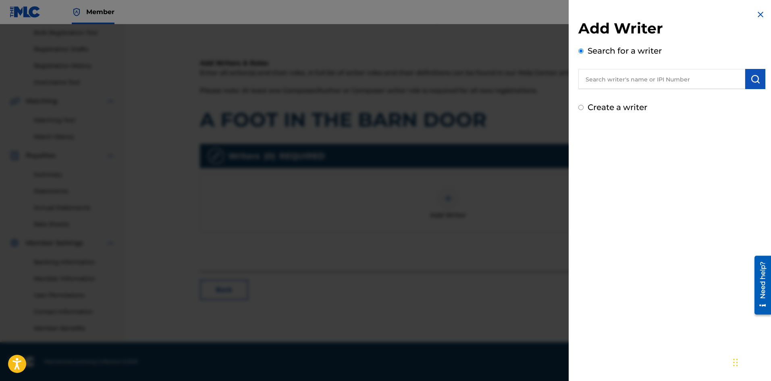
scroll to position [0, 0]
paste input "1309196742"
click at [756, 84] on button "submit" at bounding box center [755, 79] width 20 height 20
drag, startPoint x: 632, startPoint y: 85, endPoint x: 579, endPoint y: 92, distance: 53.2
click at [579, 92] on div "1309196742 Not found" at bounding box center [671, 87] width 187 height 37
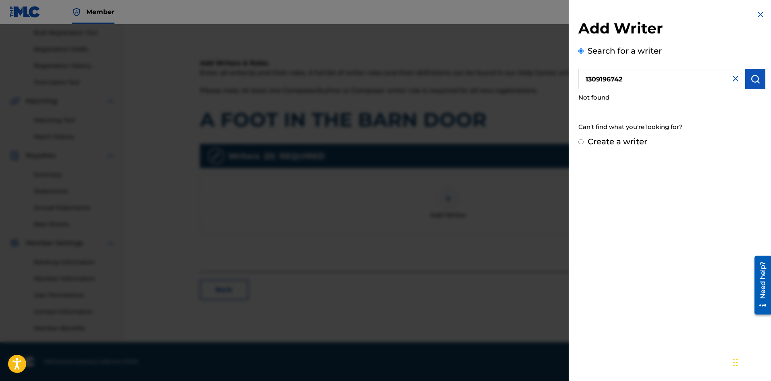
click at [646, 83] on input "1309196742" at bounding box center [661, 79] width 167 height 20
click at [649, 81] on input "1309196742" at bounding box center [661, 79] width 167 height 20
drag, startPoint x: 651, startPoint y: 80, endPoint x: 552, endPoint y: 86, distance: 98.5
click at [552, 86] on div "Add Writer Search for a writer 1309196742 Not found Can't find what you're look…" at bounding box center [385, 202] width 771 height 357
type input "daman hoffman"
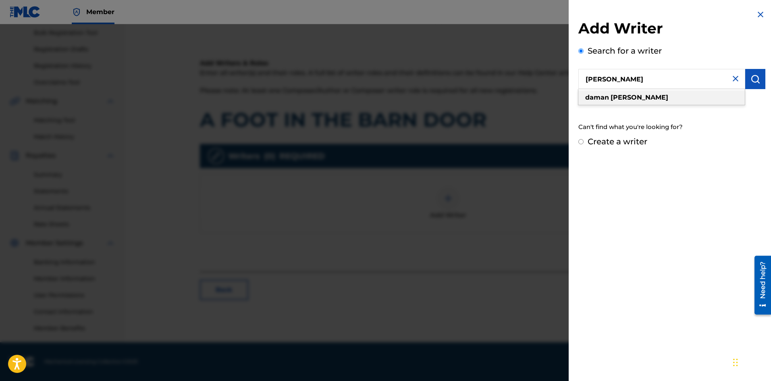
click at [612, 98] on strong "hoffman" at bounding box center [640, 98] width 58 height 8
click at [757, 79] on img "submit" at bounding box center [756, 79] width 10 height 10
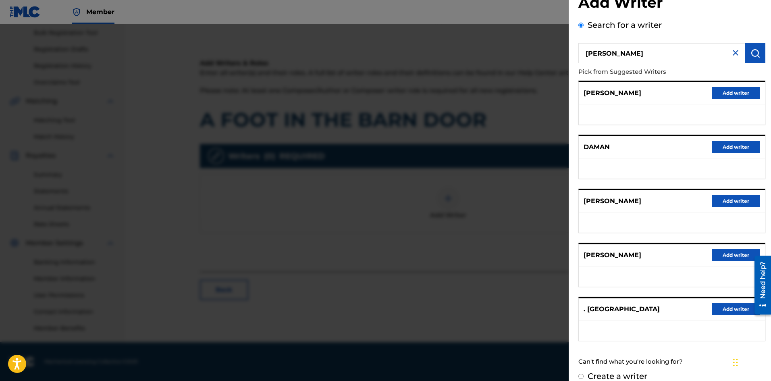
scroll to position [37, 0]
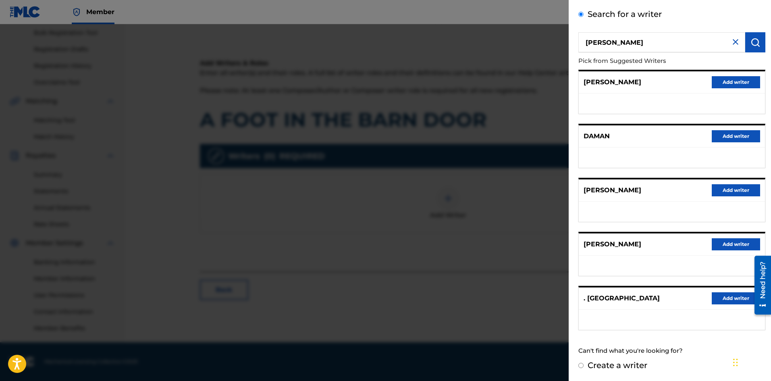
click at [734, 191] on button "Add writer" at bounding box center [736, 190] width 48 height 12
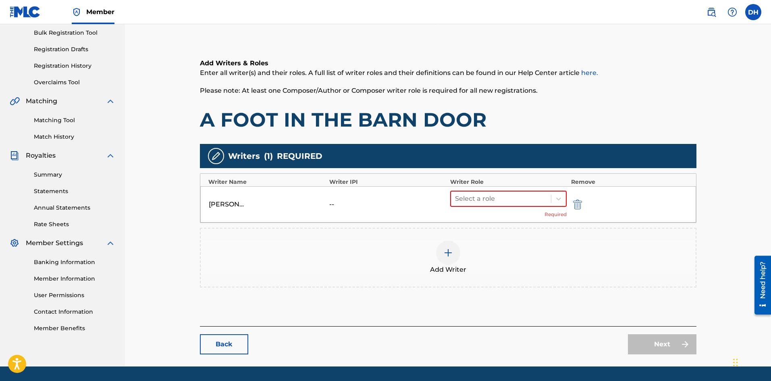
click at [581, 207] on img "submit" at bounding box center [577, 205] width 9 height 10
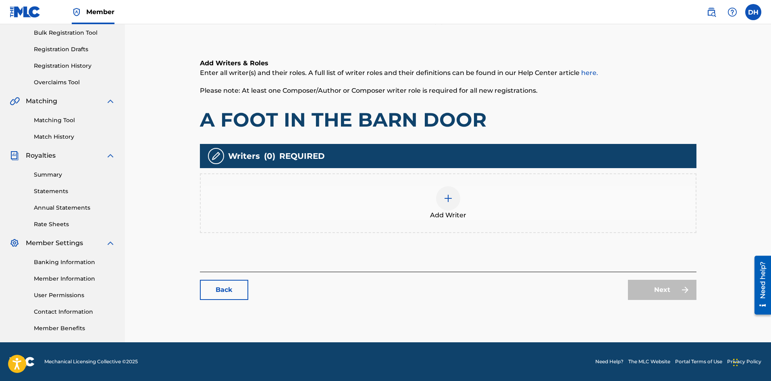
click at [443, 200] on div at bounding box center [448, 198] width 24 height 24
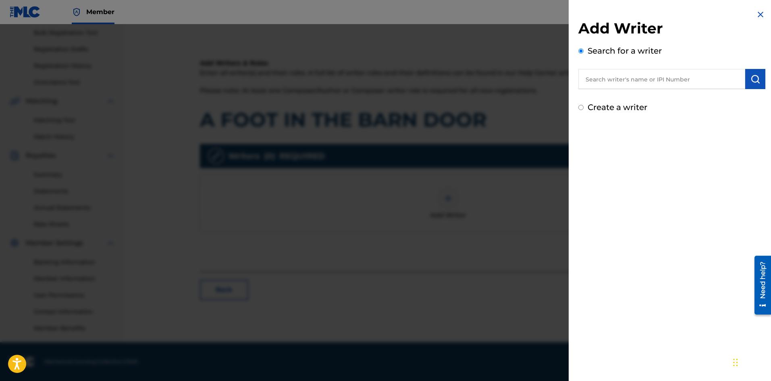
click at [624, 106] on label "Create a writer" at bounding box center [618, 107] width 60 height 10
radio input "true"
click at [584, 106] on input "Create a writer" at bounding box center [580, 107] width 5 height 5
radio input "false"
radio input "true"
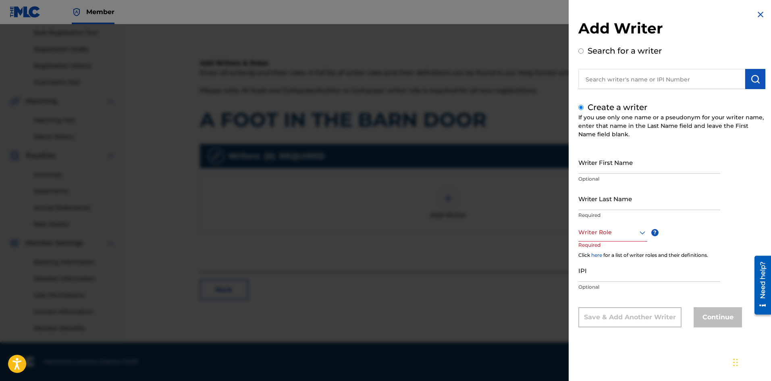
click at [756, 16] on img at bounding box center [761, 15] width 10 height 10
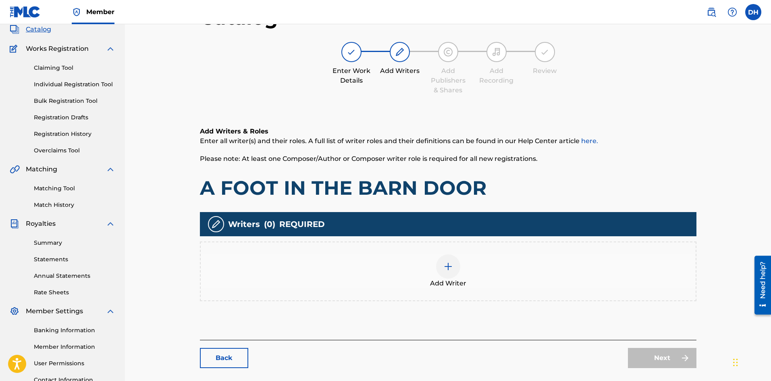
scroll to position [119, 0]
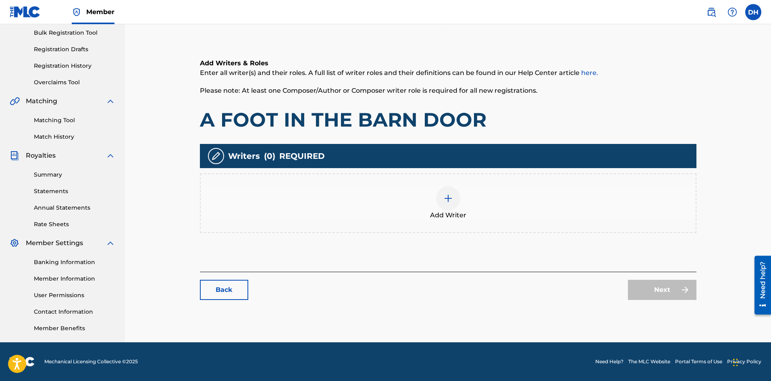
click at [454, 199] on div at bounding box center [448, 198] width 24 height 24
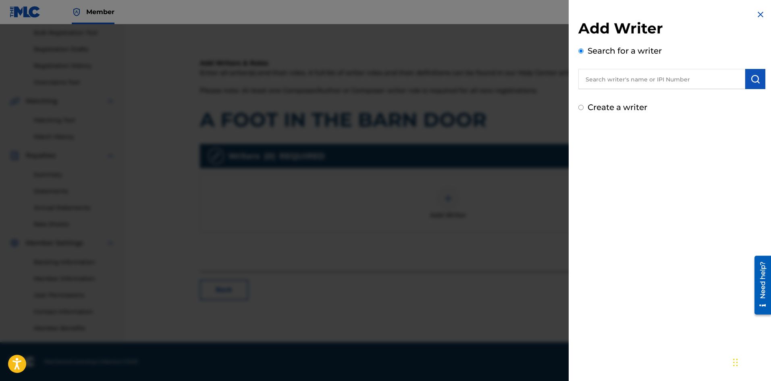
click at [663, 84] on input "text" at bounding box center [661, 79] width 167 height 20
paste input "1309196742"
type input "1309196742"
click at [759, 83] on button "submit" at bounding box center [755, 79] width 20 height 20
click at [635, 139] on label "Create a writer" at bounding box center [618, 142] width 60 height 10
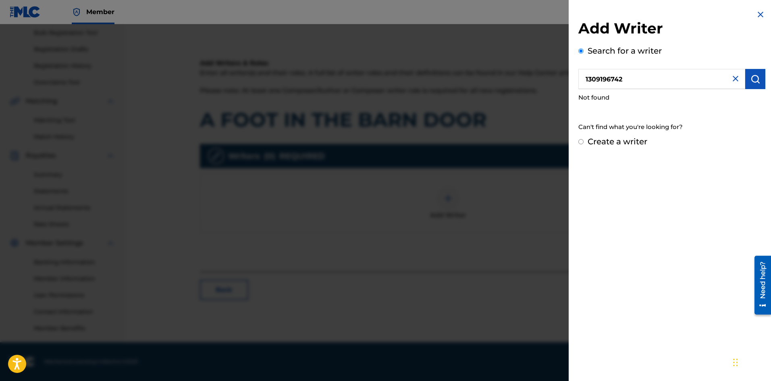
radio input "true"
click at [584, 139] on input "Create a writer" at bounding box center [580, 141] width 5 height 5
radio input "false"
radio input "true"
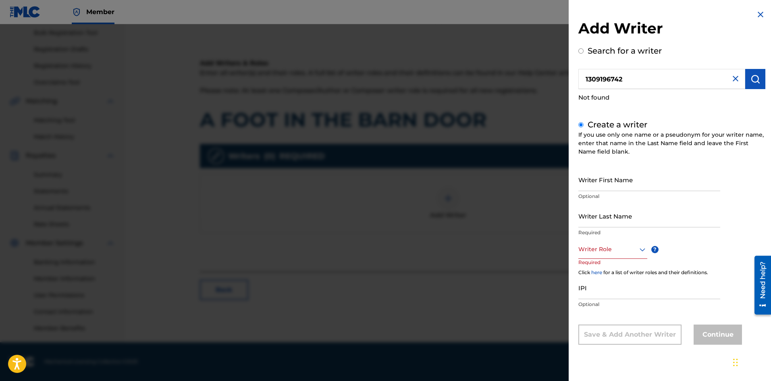
click at [619, 170] on input "Writer First Name" at bounding box center [649, 179] width 142 height 23
click at [604, 186] on input "Writer First Name" at bounding box center [649, 179] width 142 height 23
type input "Daman"
type input "[PERSON_NAME]"
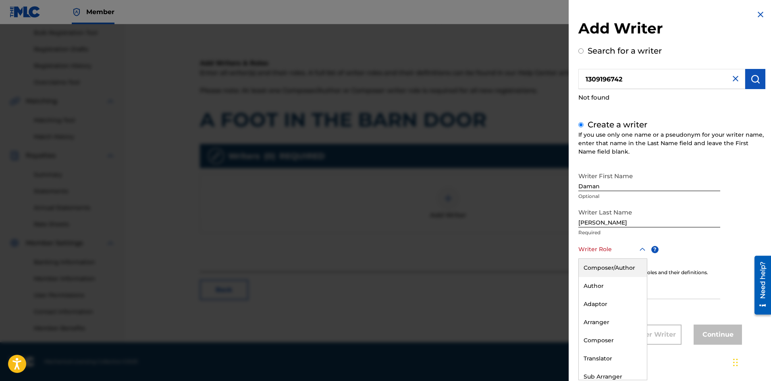
click at [598, 245] on div at bounding box center [612, 249] width 69 height 10
click at [607, 337] on div "Composer" at bounding box center [613, 340] width 68 height 18
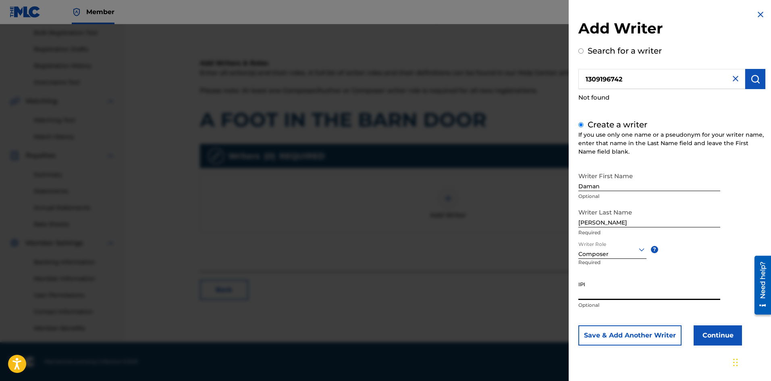
paste input "1309196742"
type input "1309196742"
click at [720, 337] on button "Continue" at bounding box center [718, 335] width 48 height 20
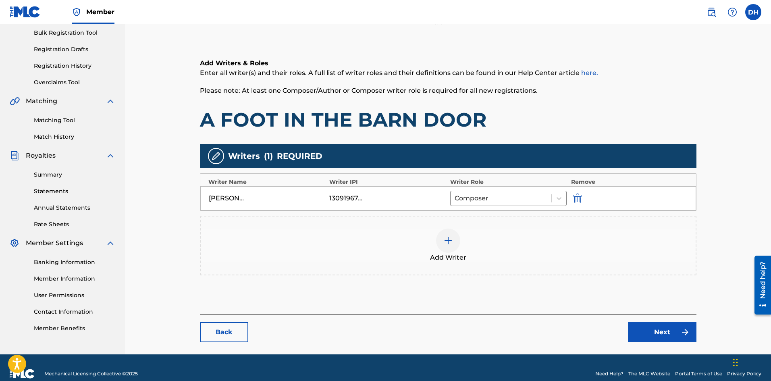
click at [662, 333] on link "Next" at bounding box center [662, 332] width 69 height 20
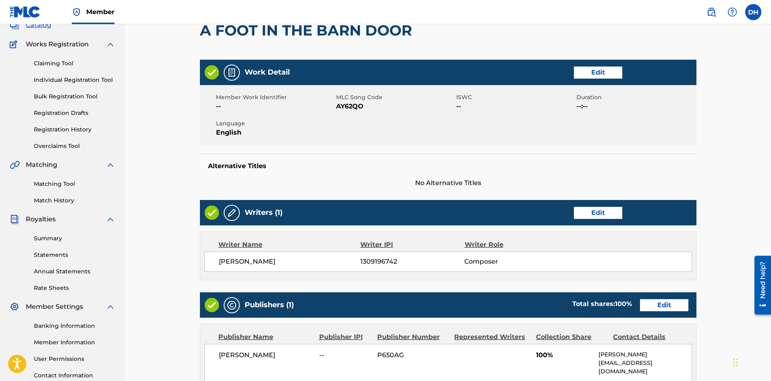
scroll to position [161, 0]
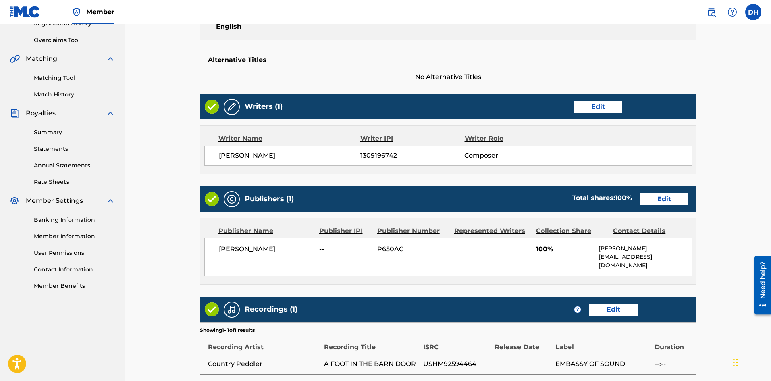
click at [661, 200] on link "Edit" at bounding box center [664, 199] width 48 height 12
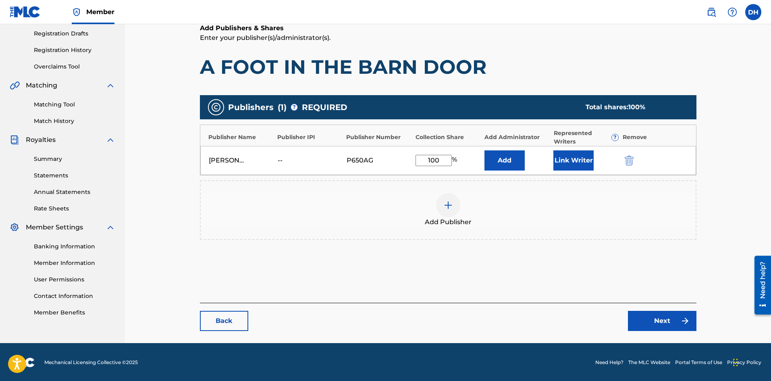
scroll to position [135, 0]
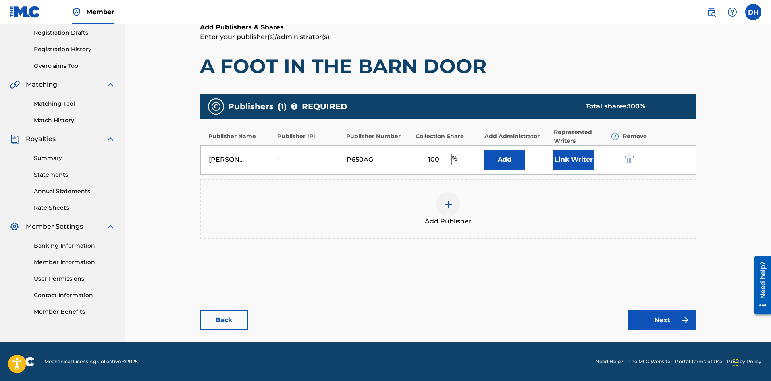
click at [631, 160] on img "submit" at bounding box center [629, 160] width 9 height 10
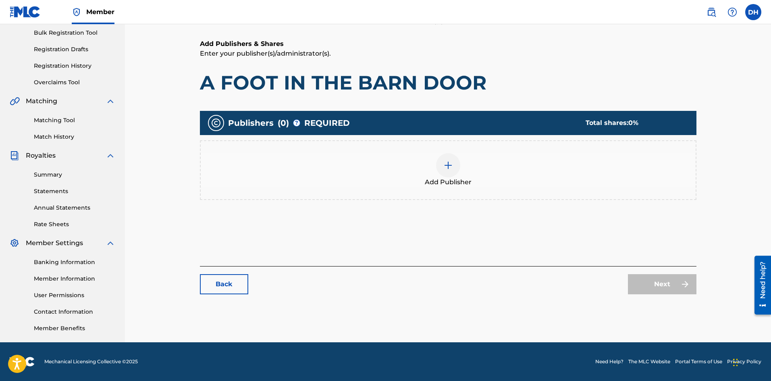
scroll to position [119, 0]
click at [446, 173] on div at bounding box center [448, 165] width 24 height 24
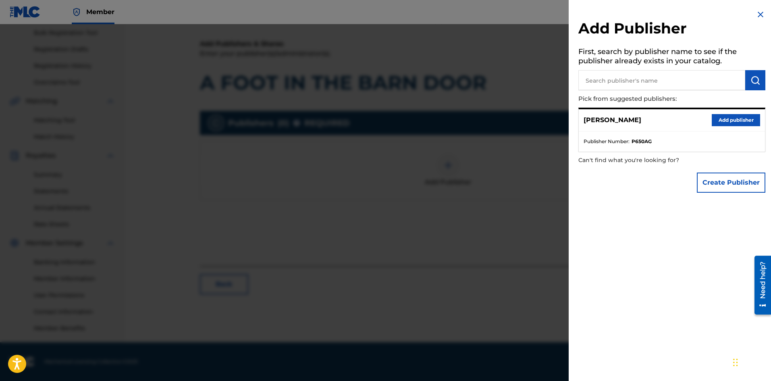
click at [624, 77] on input "text" at bounding box center [661, 80] width 167 height 20
type input "Difficult Valley"
click at [755, 85] on img "submit" at bounding box center [756, 80] width 10 height 10
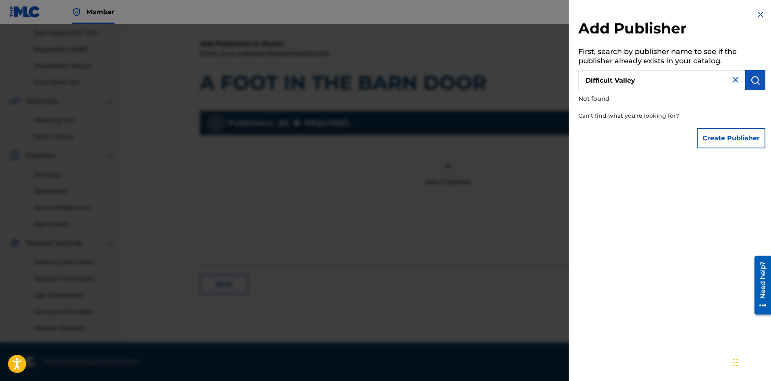
click at [760, 12] on img at bounding box center [761, 15] width 10 height 10
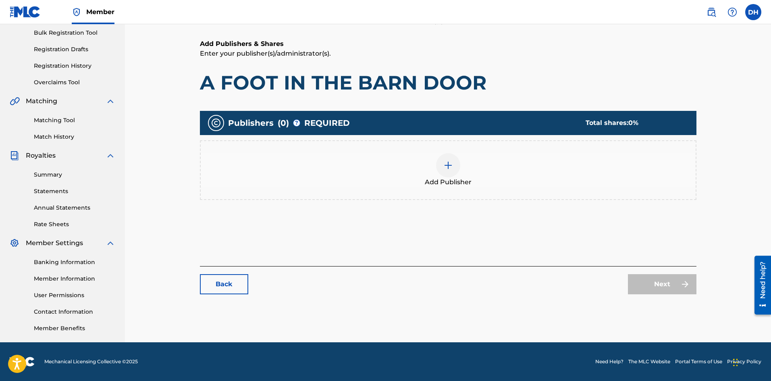
click at [217, 283] on link "Back" at bounding box center [224, 284] width 48 height 20
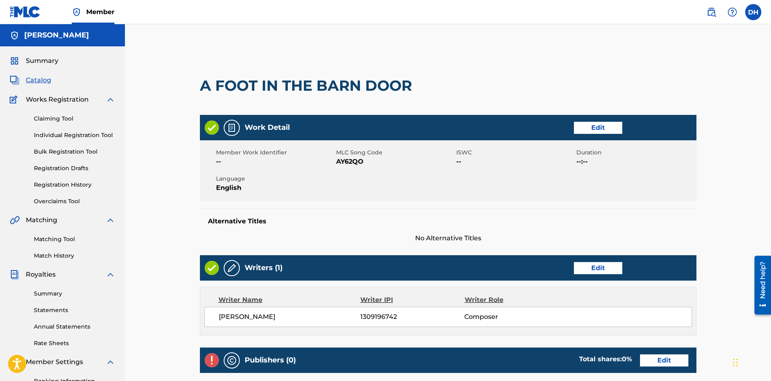
scroll to position [199, 0]
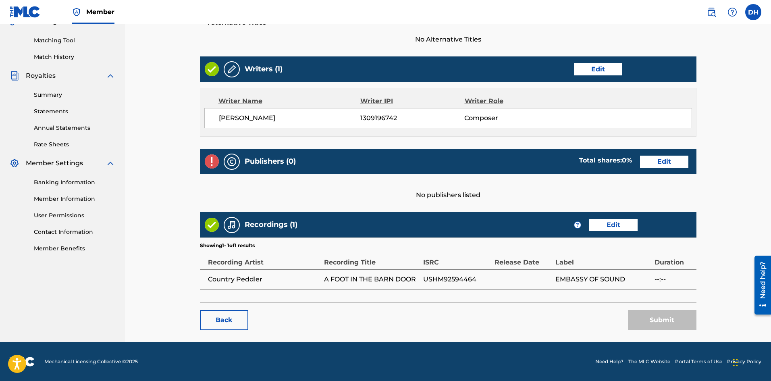
click at [212, 319] on link "Back" at bounding box center [224, 320] width 48 height 20
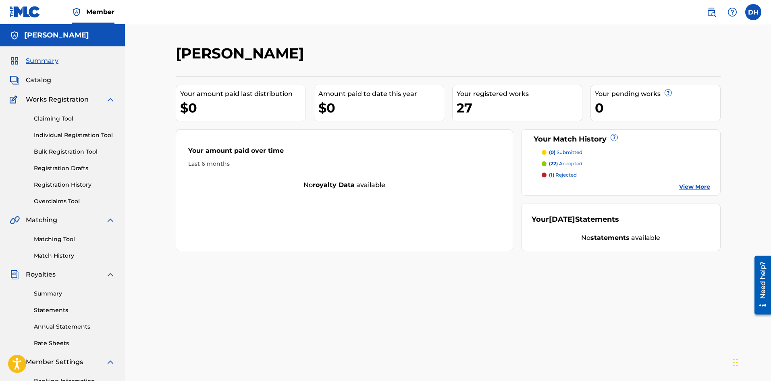
click at [507, 92] on div "Your registered works" at bounding box center [519, 94] width 125 height 10
click at [59, 202] on link "Overclaims Tool" at bounding box center [74, 201] width 81 height 8
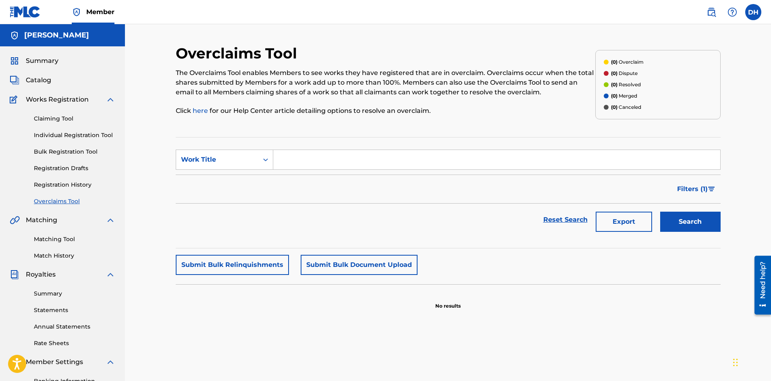
click at [40, 79] on span "Catalog" at bounding box center [38, 80] width 25 height 10
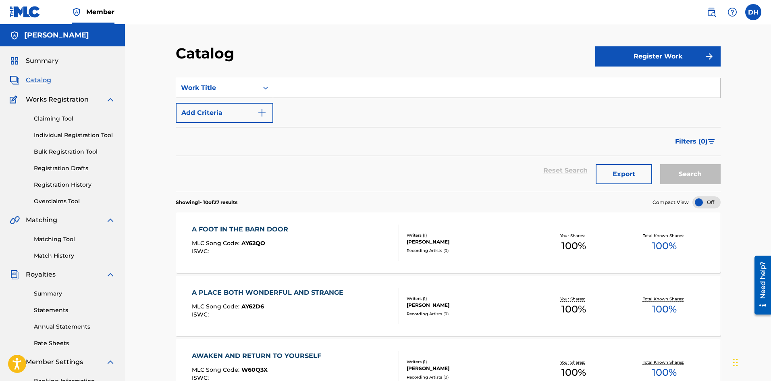
click at [557, 75] on section "SearchWithCriteria7bcb3089-2b04-4923-9a0c-c08bd6f3fadf Work Title Add Criteria …" at bounding box center [448, 130] width 545 height 124
click at [554, 83] on input "Search Form" at bounding box center [496, 87] width 447 height 19
click at [660, 164] on button "Search" at bounding box center [690, 174] width 60 height 20
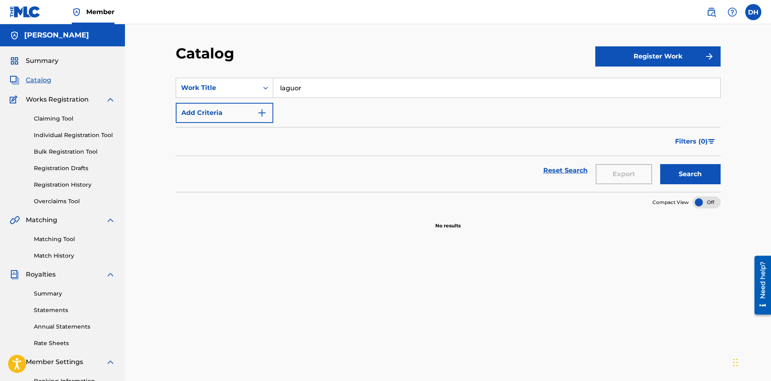
click at [286, 89] on input "laguor" at bounding box center [496, 87] width 447 height 19
type input "languor"
click at [660, 164] on button "Search" at bounding box center [690, 174] width 60 height 20
click at [45, 59] on span "Summary" at bounding box center [42, 61] width 33 height 10
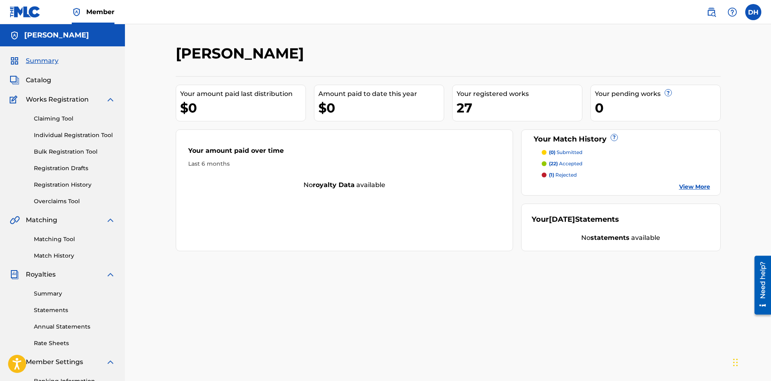
click at [27, 82] on span "Catalog" at bounding box center [38, 80] width 25 height 10
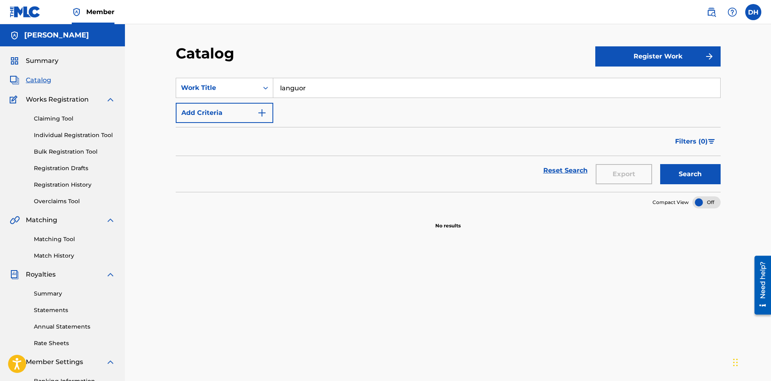
click at [27, 82] on span "Catalog" at bounding box center [38, 80] width 25 height 10
click at [276, 83] on input "languor" at bounding box center [496, 87] width 447 height 19
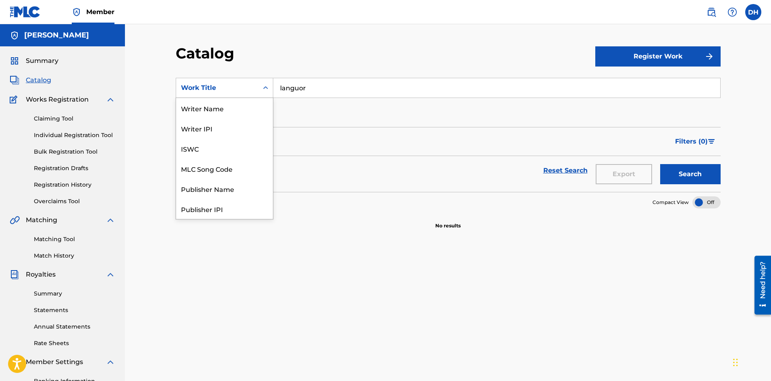
click at [267, 85] on icon "Search Form" at bounding box center [266, 88] width 8 height 8
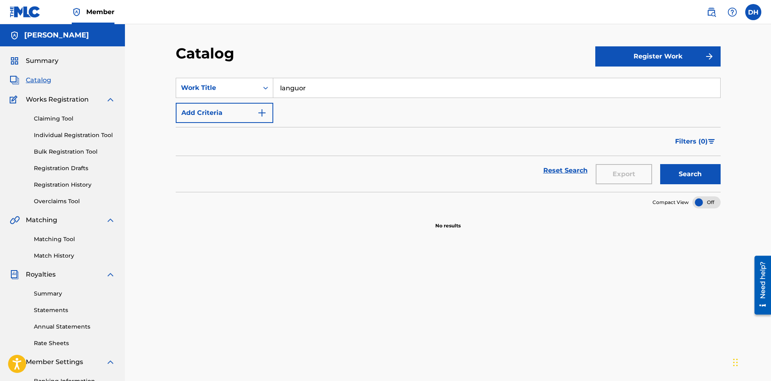
click at [302, 87] on input "languor" at bounding box center [496, 87] width 447 height 19
drag, startPoint x: 322, startPoint y: 90, endPoint x: 279, endPoint y: 93, distance: 42.4
click at [279, 93] on input "languor" at bounding box center [496, 87] width 447 height 19
click at [426, 135] on div "Filters ( 0 )" at bounding box center [448, 141] width 545 height 29
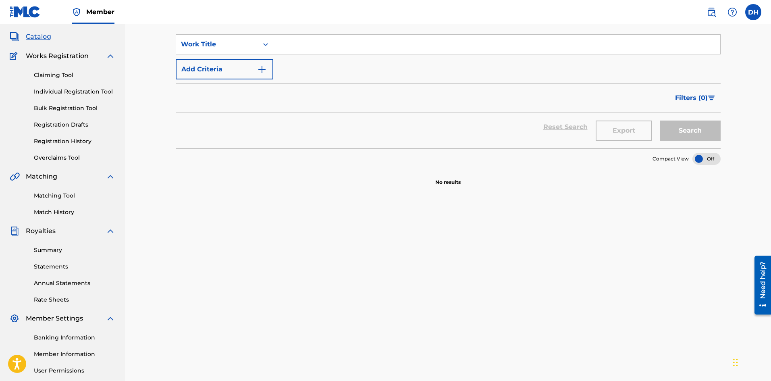
scroll to position [0, 0]
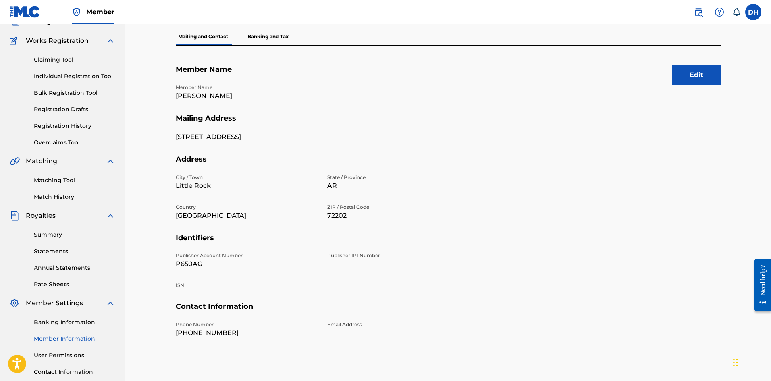
scroll to position [40, 0]
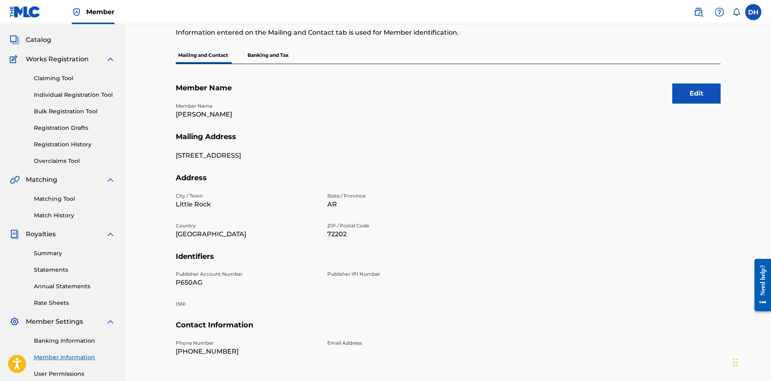
click at [706, 95] on button "Edit" at bounding box center [696, 93] width 48 height 20
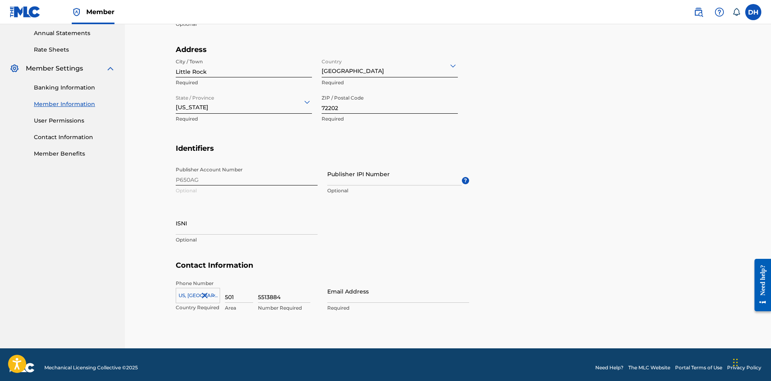
scroll to position [299, 0]
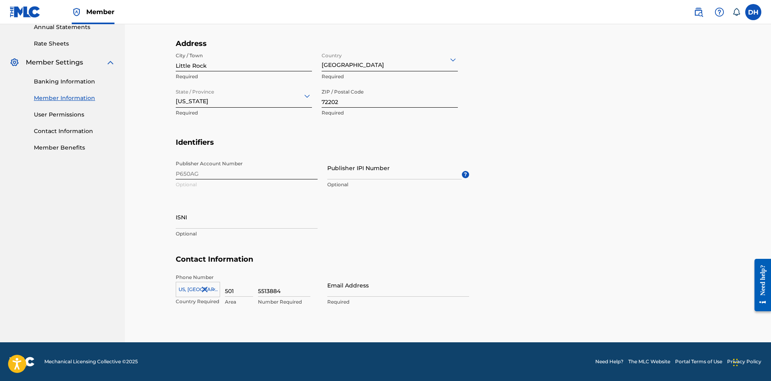
click at [343, 287] on input "Email Address" at bounding box center [398, 285] width 142 height 23
type input "[EMAIL_ADDRESS][DOMAIN_NAME]"
type input "Daman Argyle Hoffman"
type input "United States"
type input "AR"
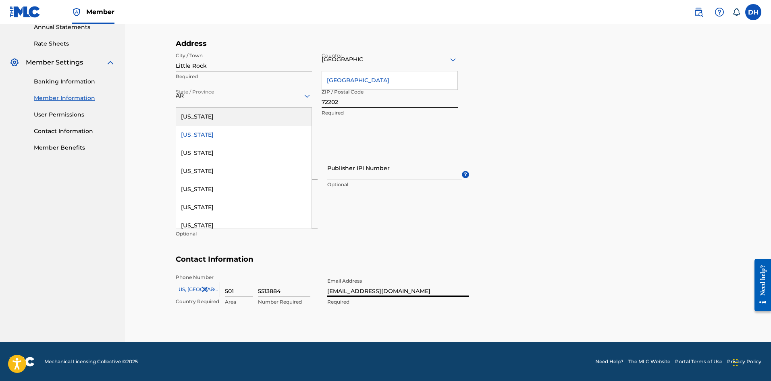
click at [532, 257] on h5 "Contact Information" at bounding box center [448, 264] width 545 height 19
click at [210, 137] on div "Arkansas" at bounding box center [243, 135] width 135 height 18
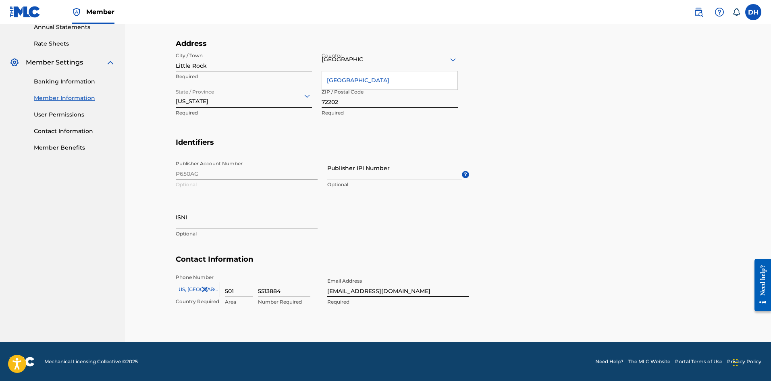
click at [362, 81] on div "United States" at bounding box center [389, 80] width 135 height 18
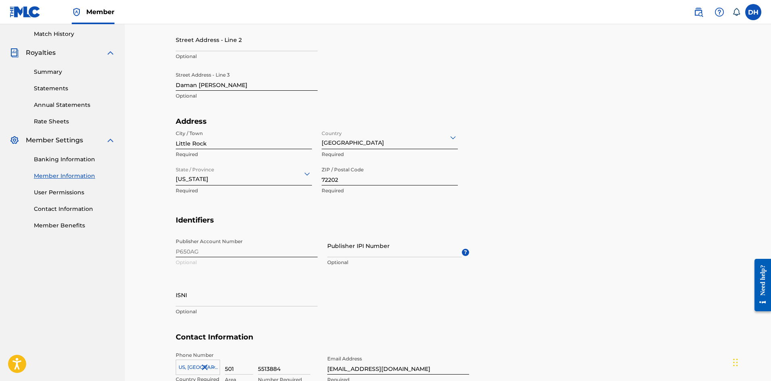
scroll to position [219, 0]
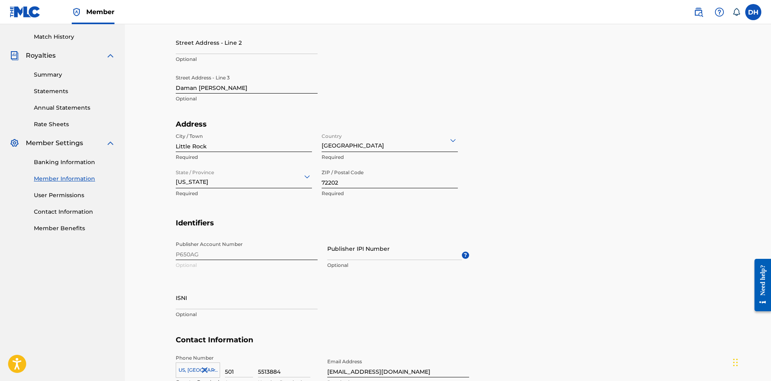
click at [202, 254] on div "Publisher Account Number P650AG Optional Publisher IPI Number Optional ? ISNI O…" at bounding box center [322, 286] width 293 height 98
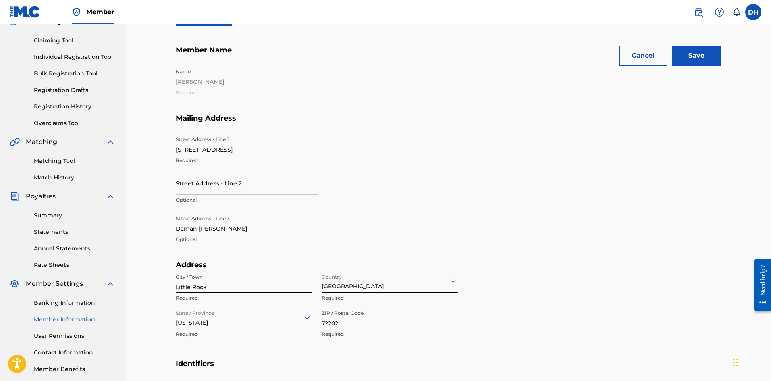
scroll to position [242, 0]
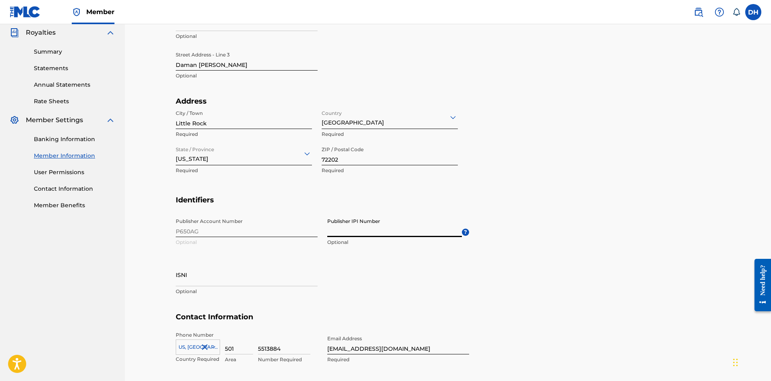
paste input "1312544097"
type input "1312544097"
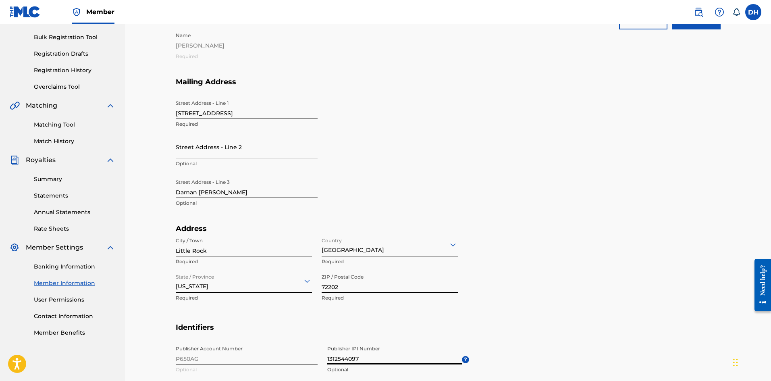
scroll to position [161, 0]
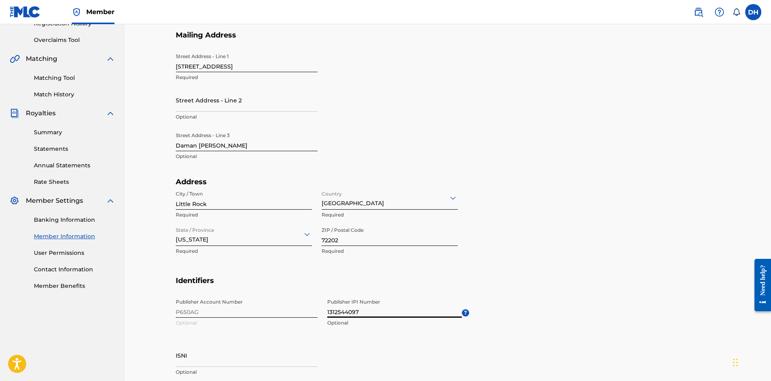
drag, startPoint x: 376, startPoint y: 314, endPoint x: 325, endPoint y: 320, distance: 51.9
click at [325, 320] on div "Publisher Account Number P650AG Optional Publisher IPI Number 1312544097 Option…" at bounding box center [322, 344] width 293 height 98
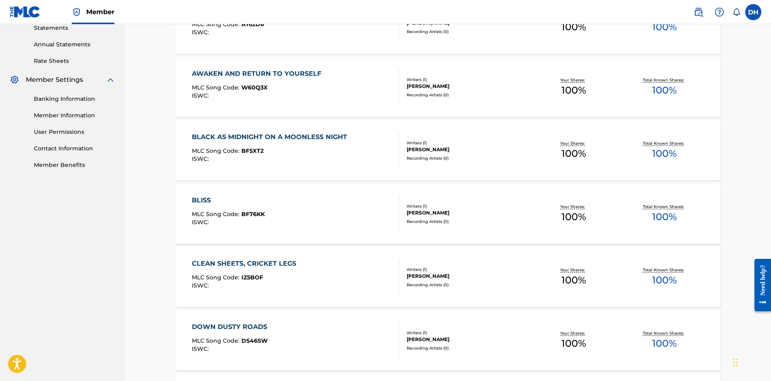
scroll to position [542, 0]
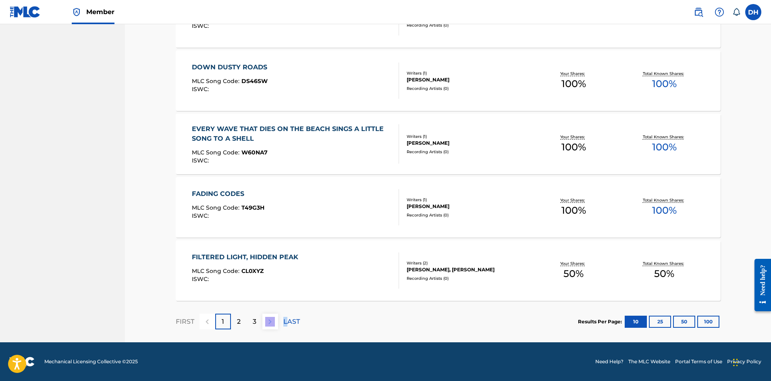
drag, startPoint x: 289, startPoint y: 319, endPoint x: 244, endPoint y: 324, distance: 45.4
click at [250, 327] on div "FIRST 1 2 3 LAST" at bounding box center [238, 322] width 124 height 16
click at [239, 324] on p "2" at bounding box center [239, 322] width 4 height 10
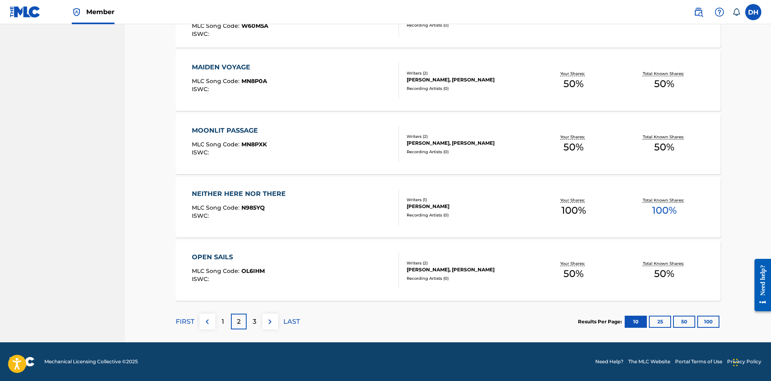
click at [254, 324] on p "3" at bounding box center [255, 322] width 4 height 10
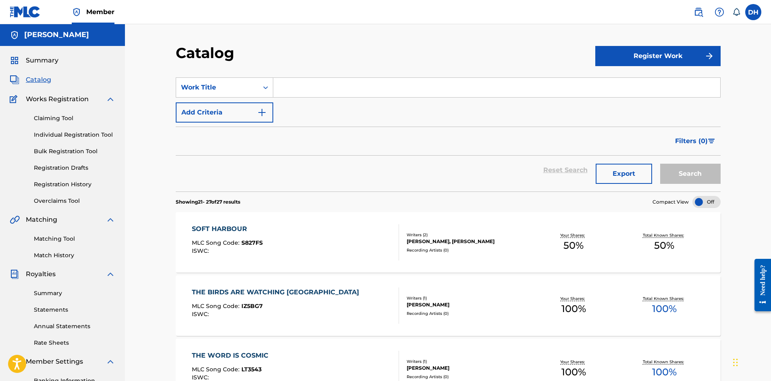
scroll to position [0, 0]
click at [37, 79] on span "Catalog" at bounding box center [38, 80] width 25 height 10
click at [75, 168] on link "Registration Drafts" at bounding box center [74, 168] width 81 height 8
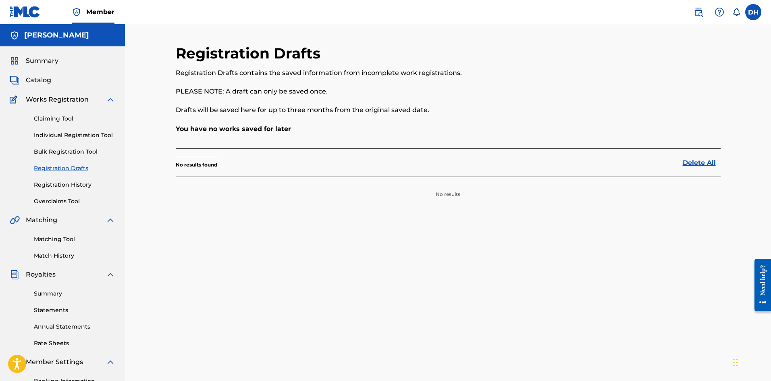
click at [77, 185] on link "Registration History" at bounding box center [74, 185] width 81 height 8
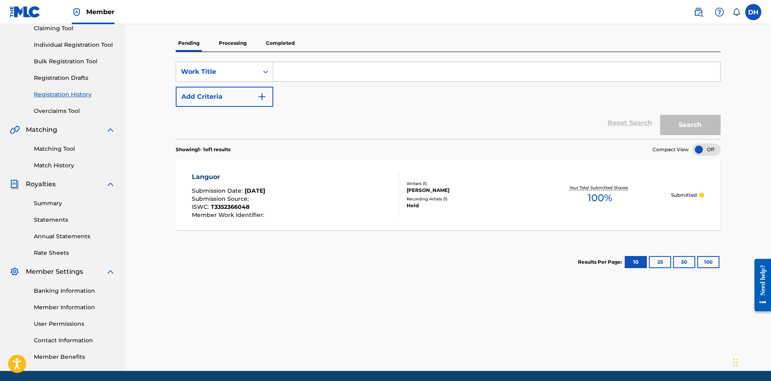
scroll to position [79, 0]
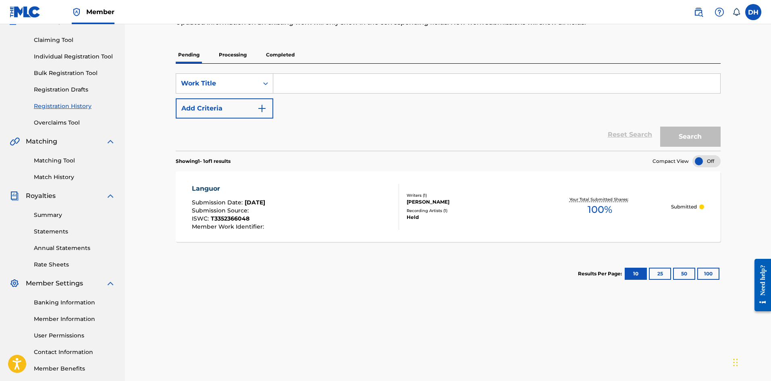
click at [443, 212] on div "Recording Artists ( 1 )" at bounding box center [468, 211] width 122 height 6
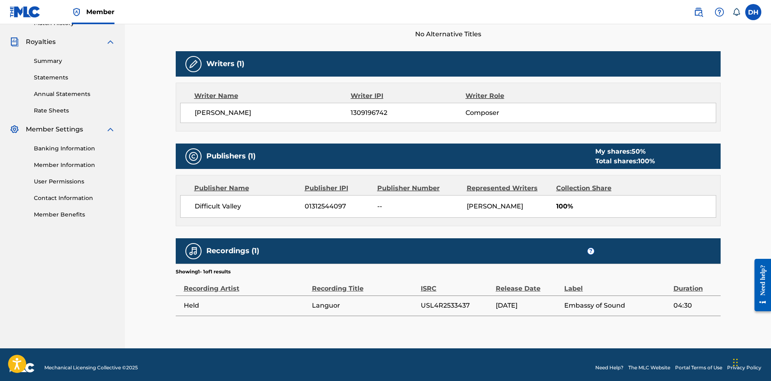
scroll to position [239, 0]
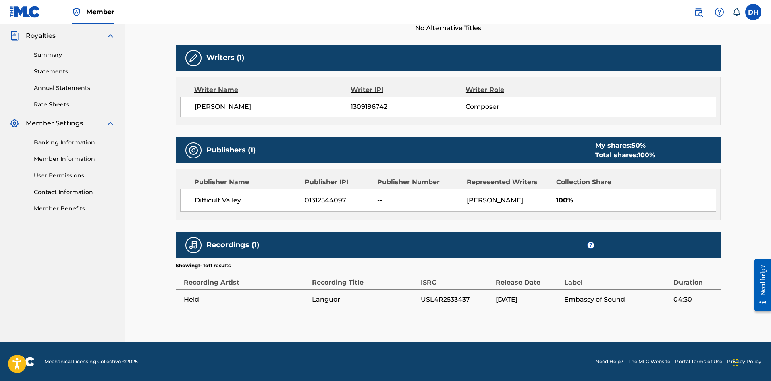
click at [49, 194] on link "Contact Information" at bounding box center [74, 192] width 81 height 8
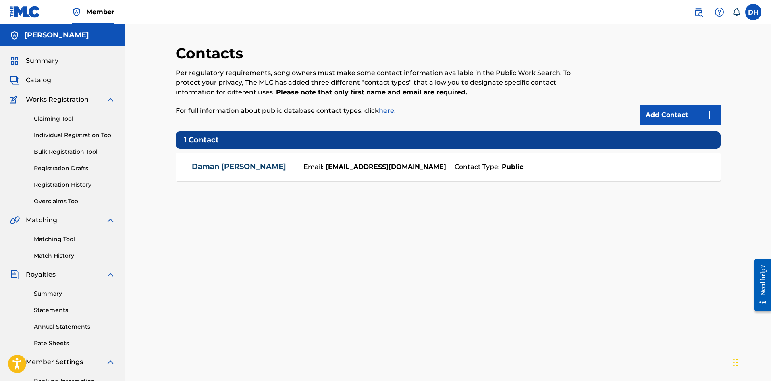
click at [61, 242] on link "Matching Tool" at bounding box center [74, 239] width 81 height 8
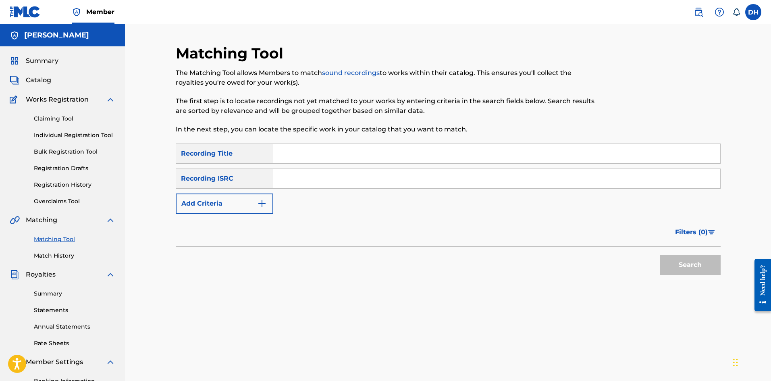
click at [60, 255] on link "Match History" at bounding box center [74, 256] width 81 height 8
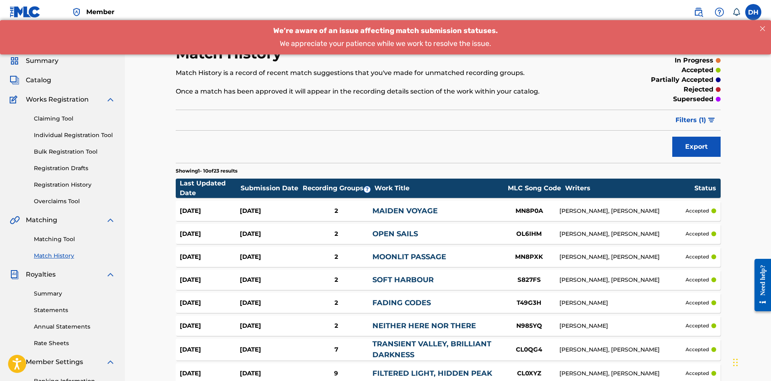
click at [42, 85] on div "Summary Catalog Works Registration Claiming Tool Individual Registration Tool B…" at bounding box center [62, 253] width 125 height 415
click at [42, 83] on span "Catalog" at bounding box center [38, 80] width 25 height 10
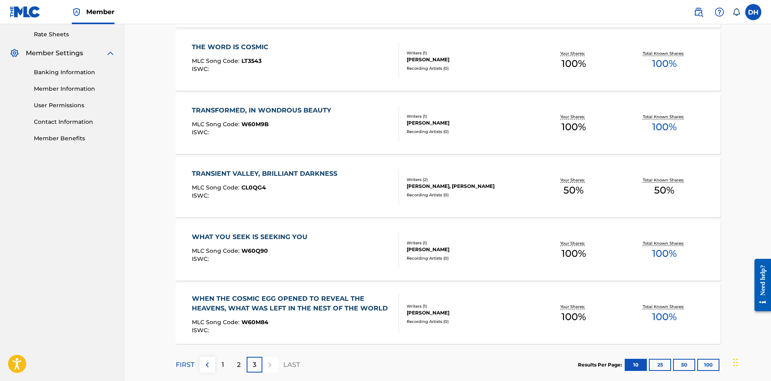
scroll to position [352, 0]
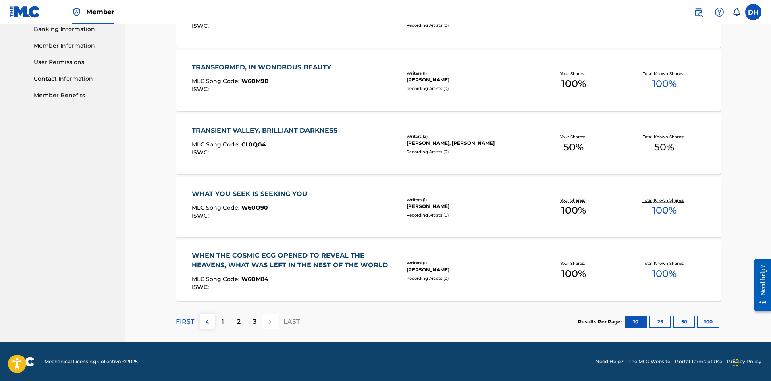
click at [222, 326] on p "1" at bounding box center [223, 322] width 2 height 10
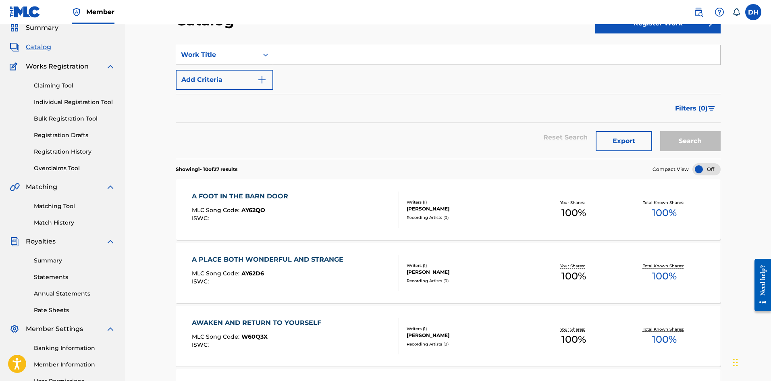
scroll to position [0, 0]
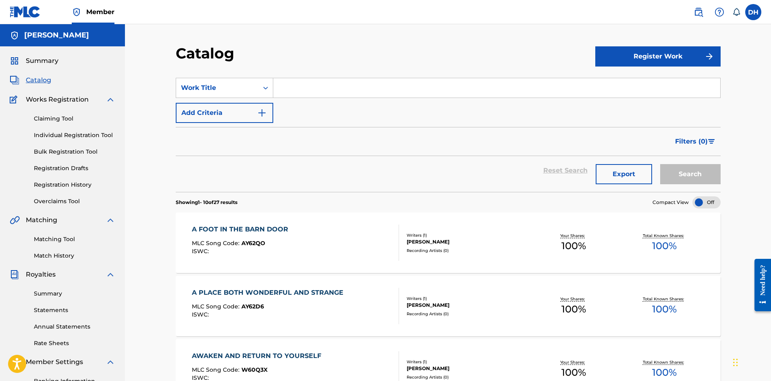
click at [79, 181] on link "Registration History" at bounding box center [74, 185] width 81 height 8
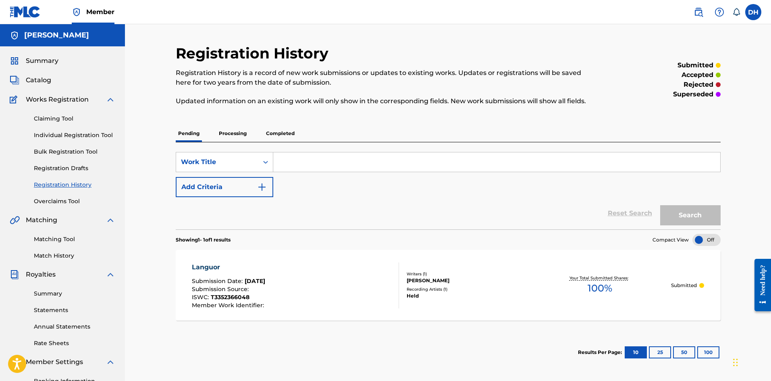
click at [230, 137] on p "Processing" at bounding box center [232, 133] width 33 height 17
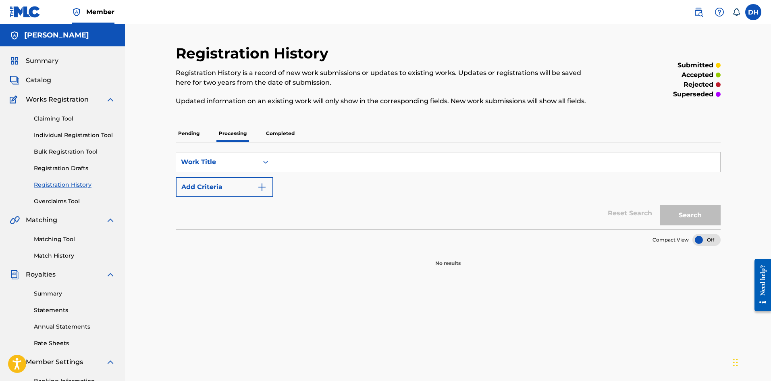
click at [287, 132] on p "Completed" at bounding box center [280, 133] width 33 height 17
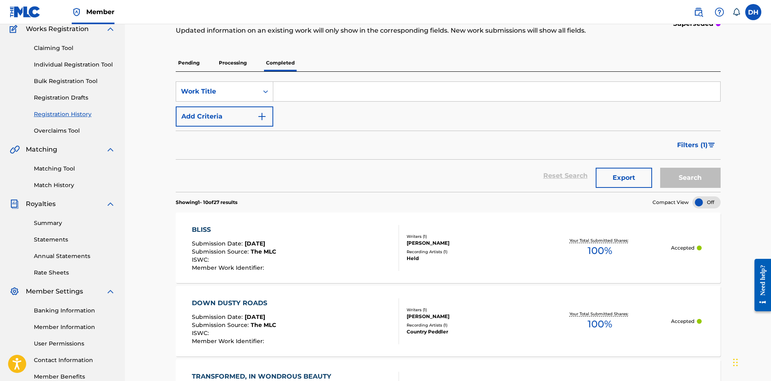
scroll to position [202, 0]
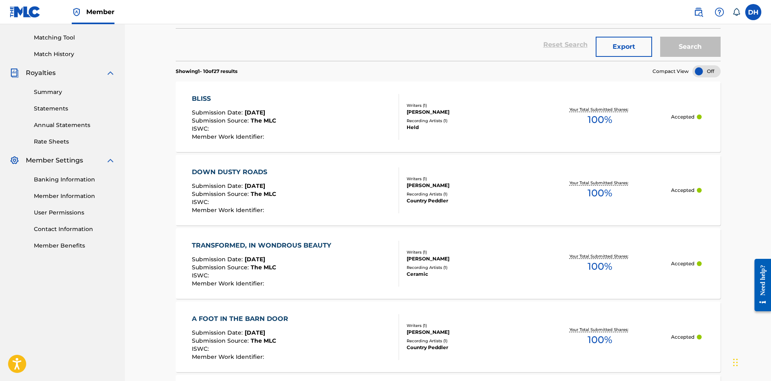
click at [65, 183] on link "Banking Information" at bounding box center [74, 179] width 81 height 8
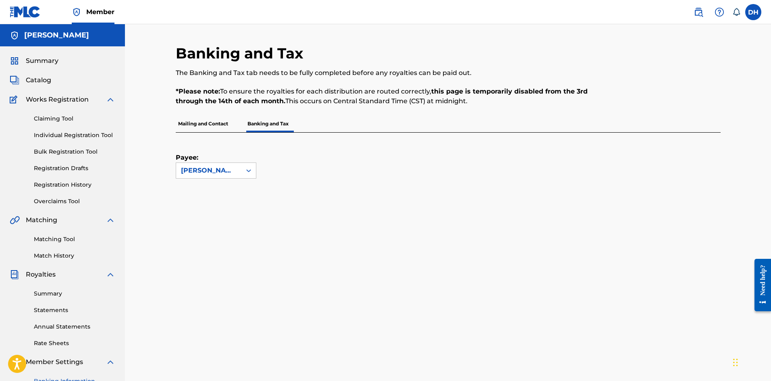
click at [203, 126] on p "Mailing and Contact" at bounding box center [203, 123] width 55 height 17
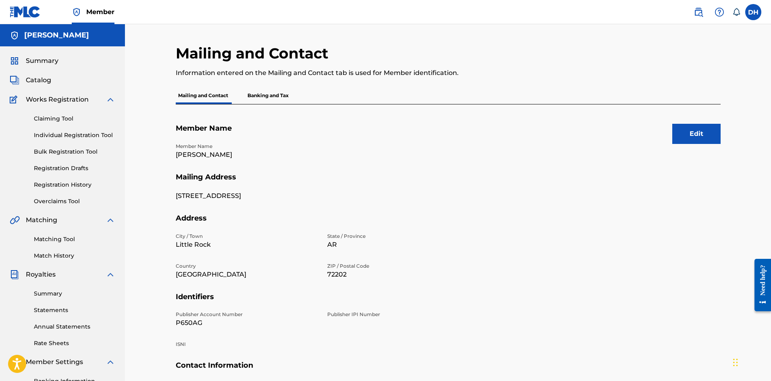
click at [701, 136] on button "Edit" at bounding box center [696, 134] width 48 height 20
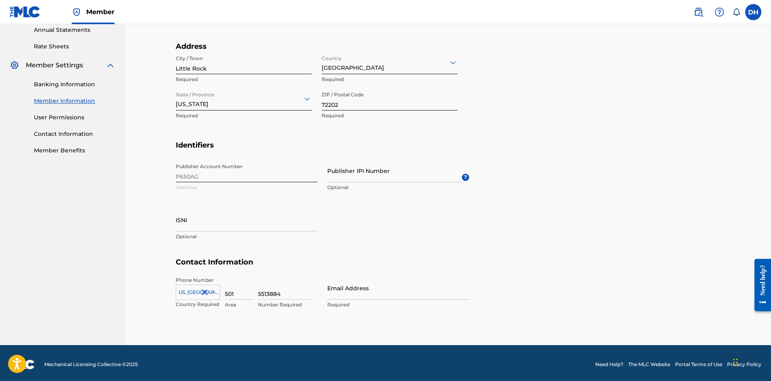
scroll to position [299, 0]
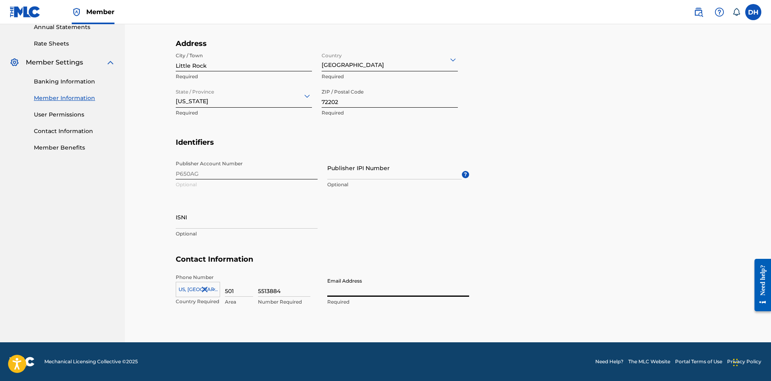
click at [375, 289] on input "Email Address" at bounding box center [398, 285] width 142 height 23
type input "[EMAIL_ADDRESS][DOMAIN_NAME]"
type input "Daman Argyle Hoffman"
type input "United States"
type input "AR"
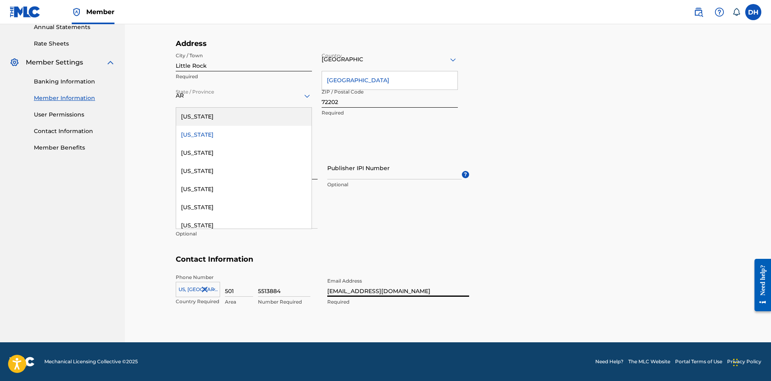
click at [530, 274] on section "Contact Information Phone Number US, CA +1 Country Required 501 Area 5513884 Nu…" at bounding box center [448, 289] width 545 height 68
click at [203, 133] on div "Arkansas" at bounding box center [243, 135] width 135 height 18
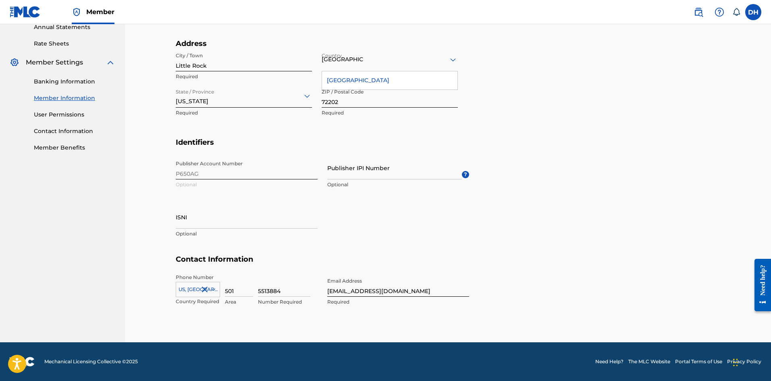
click at [361, 75] on div "United States" at bounding box center [389, 80] width 135 height 18
click at [381, 173] on input "Publisher IPI Number" at bounding box center [394, 167] width 135 height 23
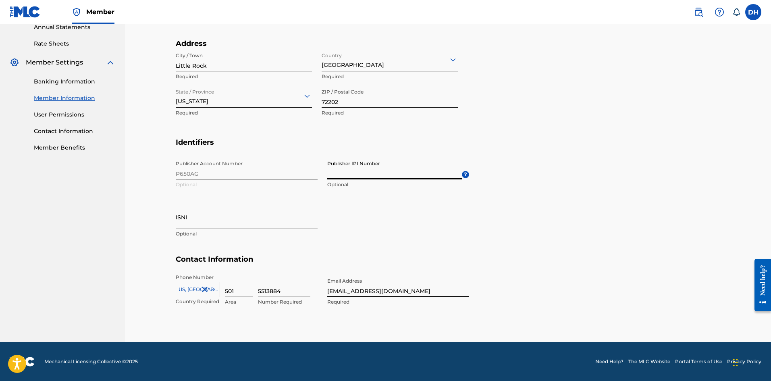
type input "1312544097"
click at [594, 219] on section "Identifiers Publisher Account Number P650AG Optional Publisher IPI Number 13125…" at bounding box center [448, 196] width 545 height 117
click at [193, 172] on div "Publisher Account Number P650AG Optional Publisher IPI Number 1312544097 Option…" at bounding box center [322, 205] width 293 height 98
drag, startPoint x: 214, startPoint y: 175, endPoint x: 175, endPoint y: 177, distance: 39.2
click at [175, 177] on div "Mailing and Contact Information entered on the Mailing and Contact tab is used …" at bounding box center [448, 43] width 564 height 597
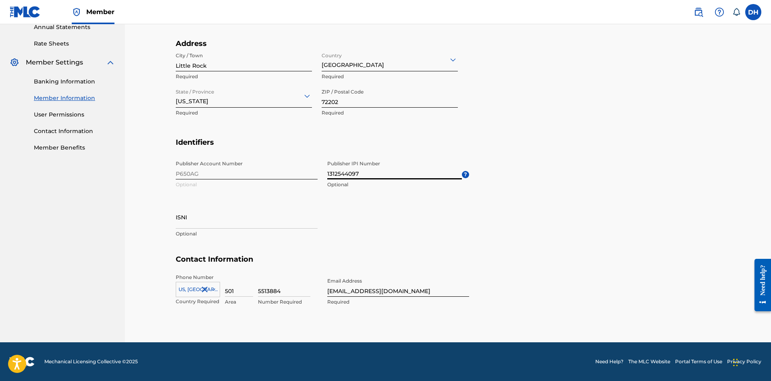
drag, startPoint x: 384, startPoint y: 166, endPoint x: 324, endPoint y: 171, distance: 60.3
click at [324, 171] on div "Publisher Account Number P650AG Optional Publisher IPI Number 1312544097 Option…" at bounding box center [322, 205] width 293 height 98
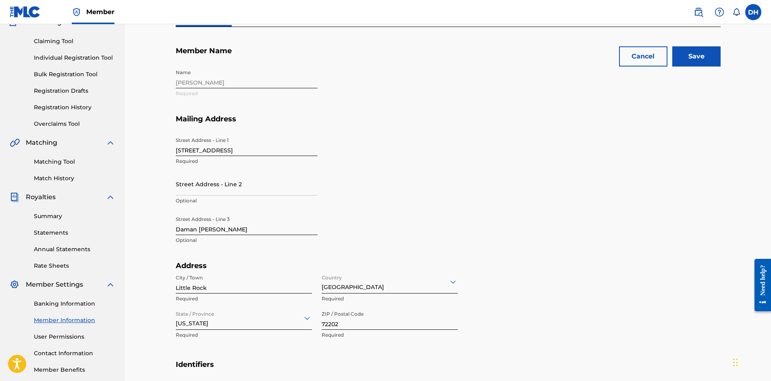
scroll to position [0, 0]
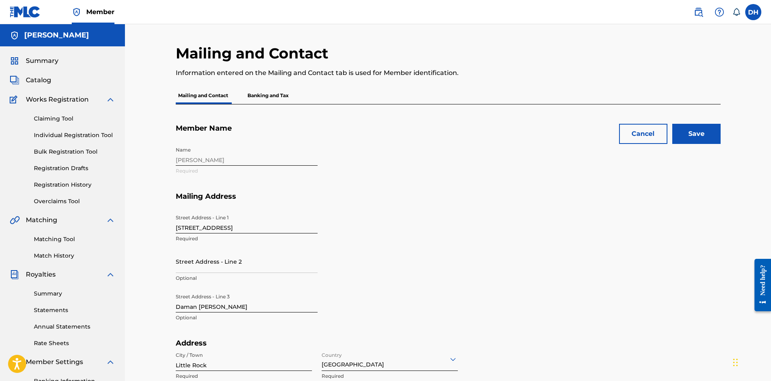
click at [706, 134] on input "Save" at bounding box center [696, 134] width 48 height 20
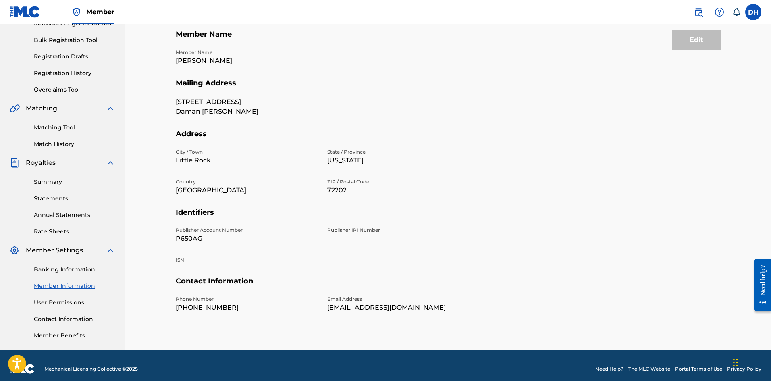
scroll to position [119, 0]
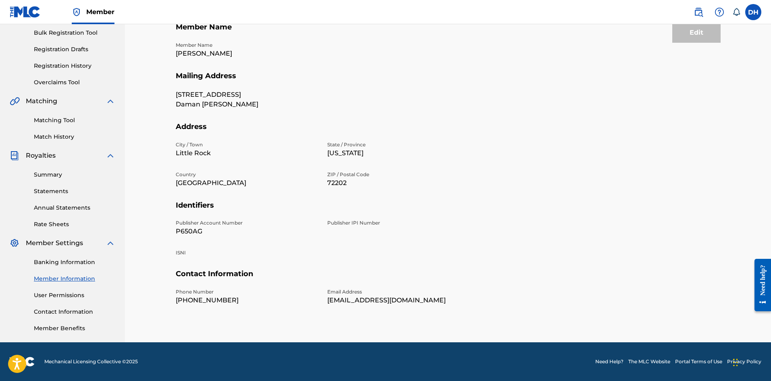
click at [71, 295] on link "User Permissions" at bounding box center [74, 295] width 81 height 8
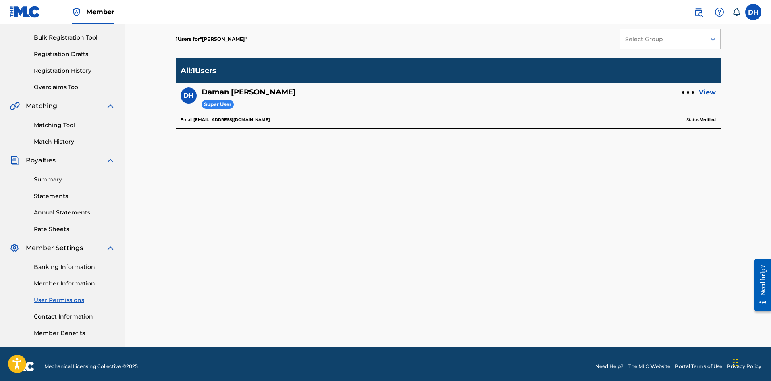
scroll to position [119, 0]
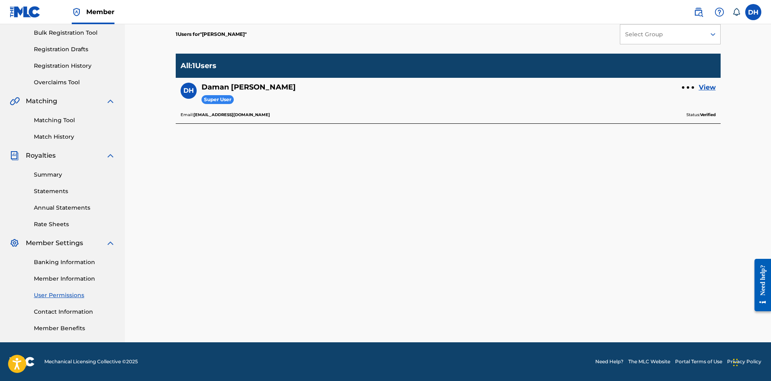
click at [77, 311] on link "Contact Information" at bounding box center [74, 312] width 81 height 8
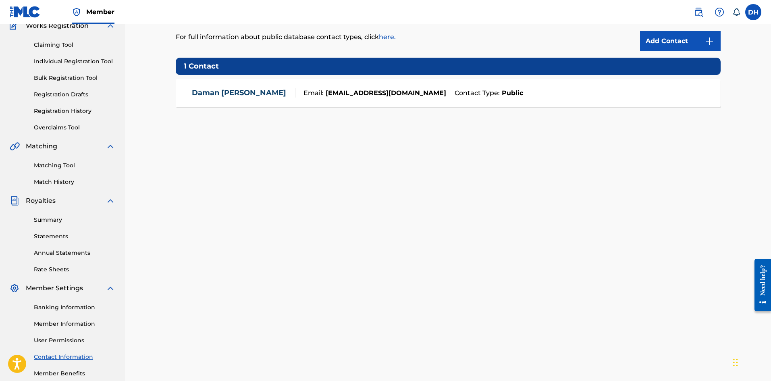
scroll to position [119, 0]
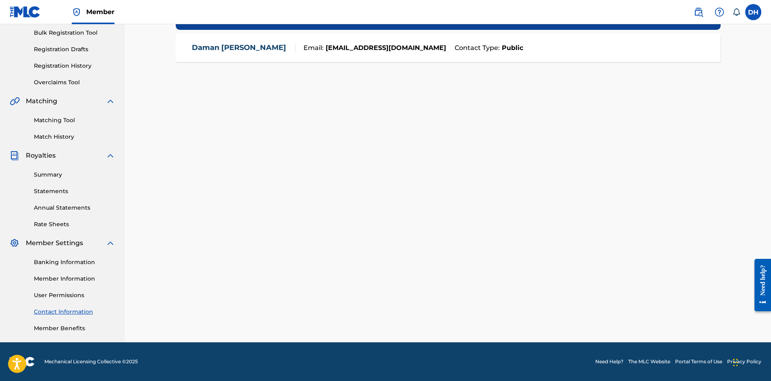
click at [46, 329] on link "Member Benefits" at bounding box center [74, 328] width 81 height 8
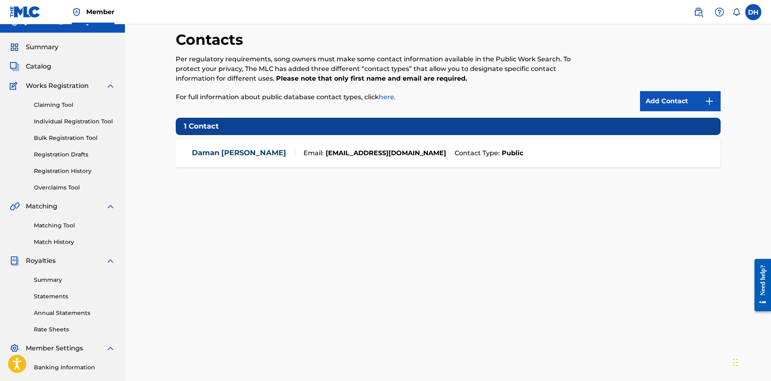
scroll to position [0, 0]
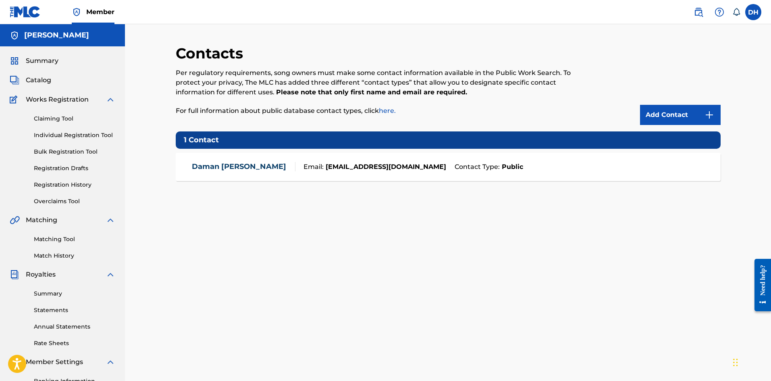
click at [50, 57] on span "Summary" at bounding box center [42, 61] width 33 height 10
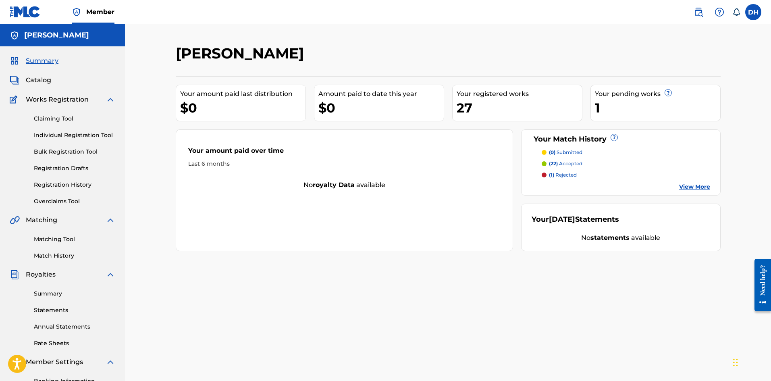
click at [697, 185] on link "View More" at bounding box center [694, 187] width 31 height 8
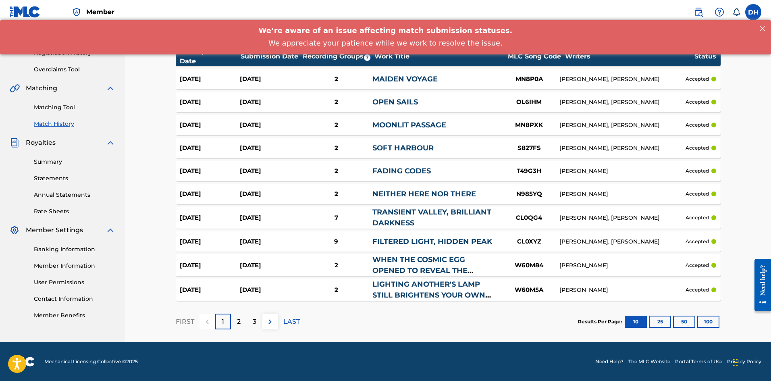
scroll to position [92, 0]
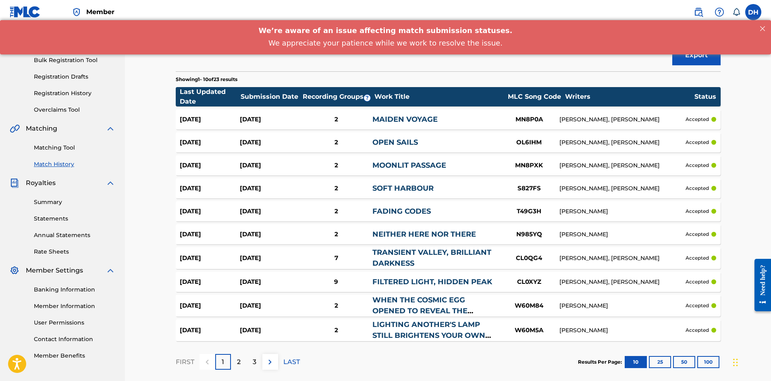
click at [48, 203] on link "Summary" at bounding box center [74, 202] width 81 height 8
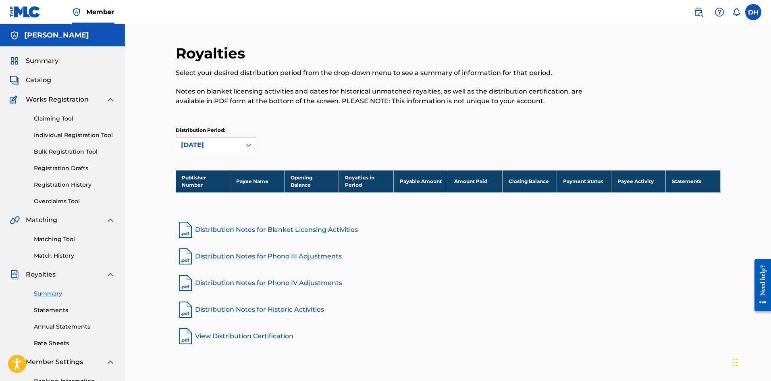
click at [60, 343] on link "Rate Sheets" at bounding box center [74, 343] width 81 height 8
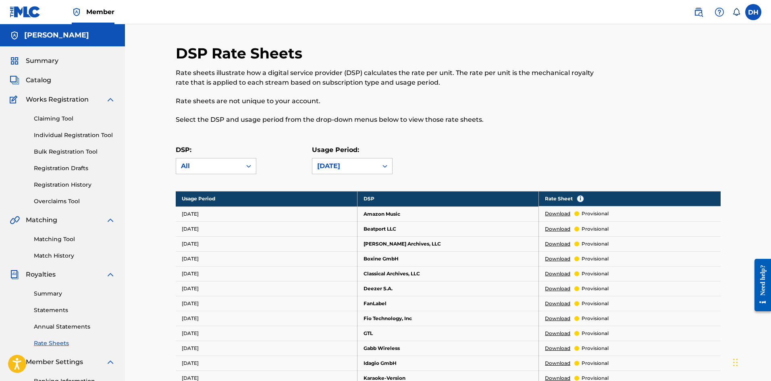
click at [73, 135] on link "Individual Registration Tool" at bounding box center [74, 135] width 81 height 8
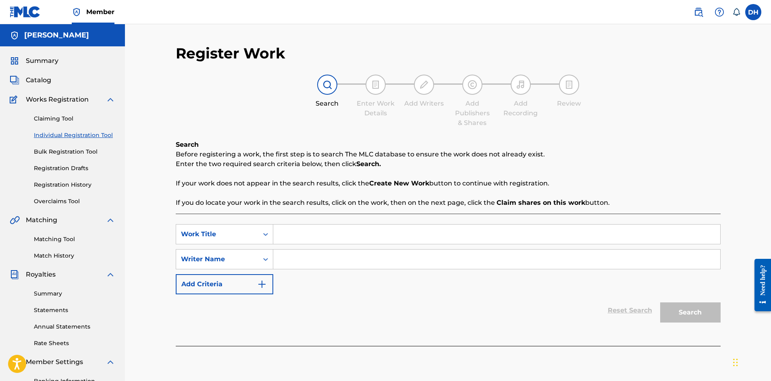
click at [50, 80] on span "Catalog" at bounding box center [38, 80] width 25 height 10
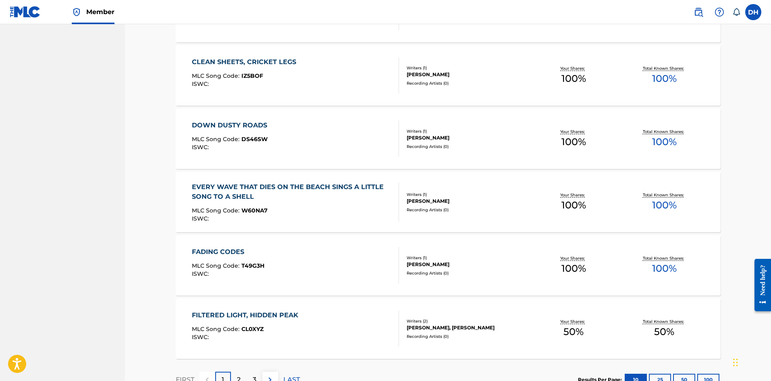
scroll to position [363, 0]
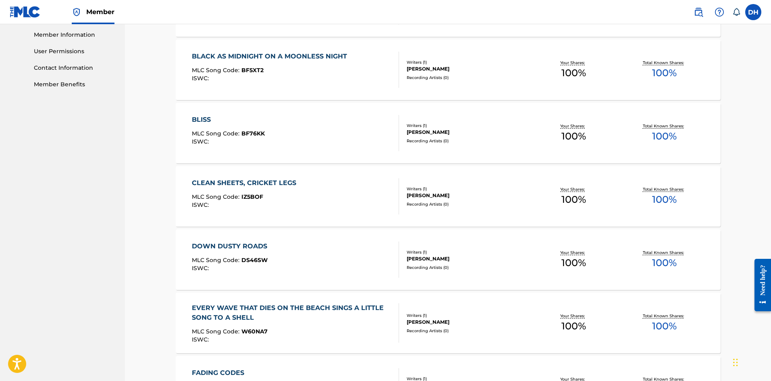
click at [247, 128] on div "BLISS MLC Song Code : BF76KK ISWC :" at bounding box center [228, 133] width 73 height 36
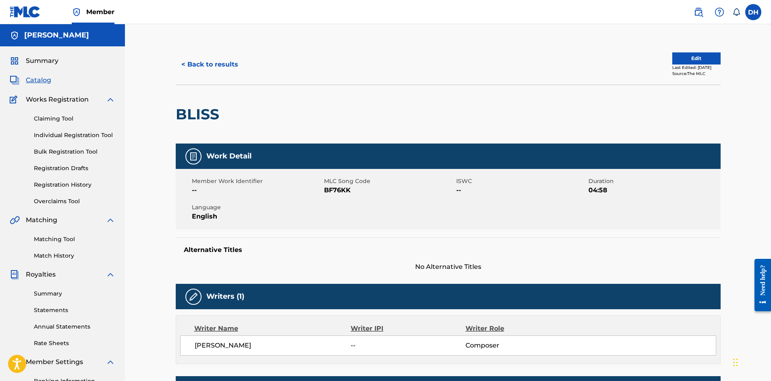
click at [699, 59] on button "Edit" at bounding box center [696, 58] width 48 height 12
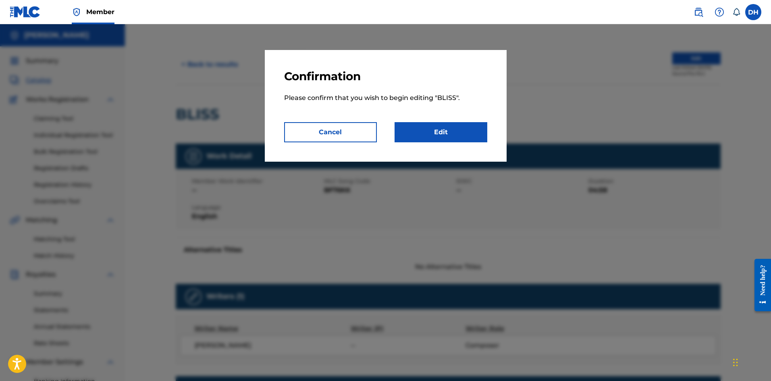
click at [472, 134] on link "Edit" at bounding box center [441, 132] width 93 height 20
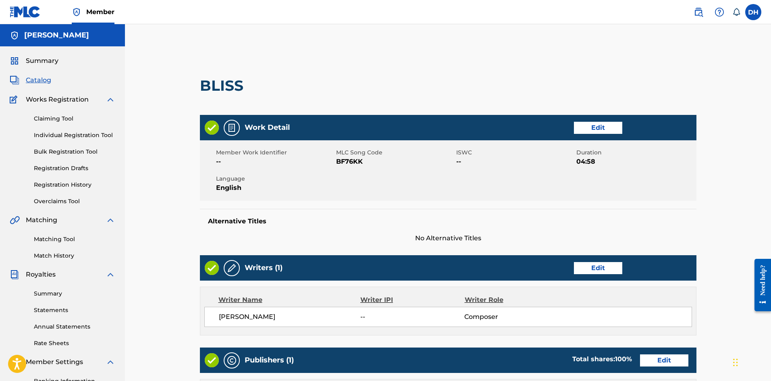
click at [598, 133] on link "Edit" at bounding box center [598, 128] width 48 height 12
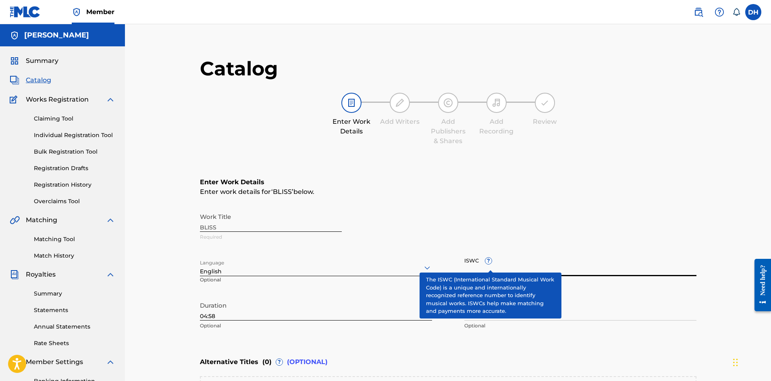
drag, startPoint x: 490, startPoint y: 269, endPoint x: 473, endPoint y: 264, distance: 17.9
click at [473, 264] on input "ISWC ?" at bounding box center [580, 264] width 232 height 23
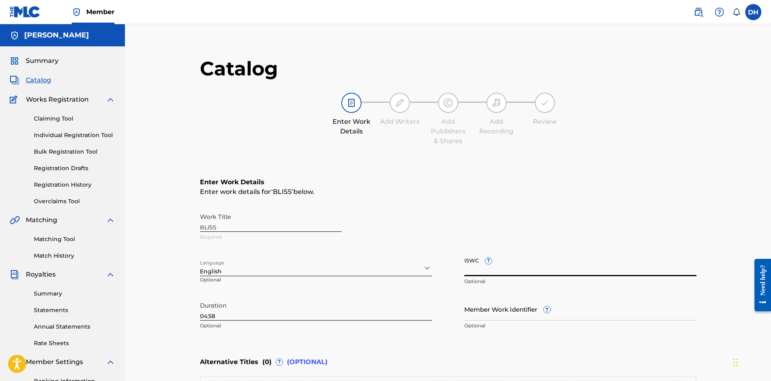
paste input "T3352365885"
type input "T3352365885"
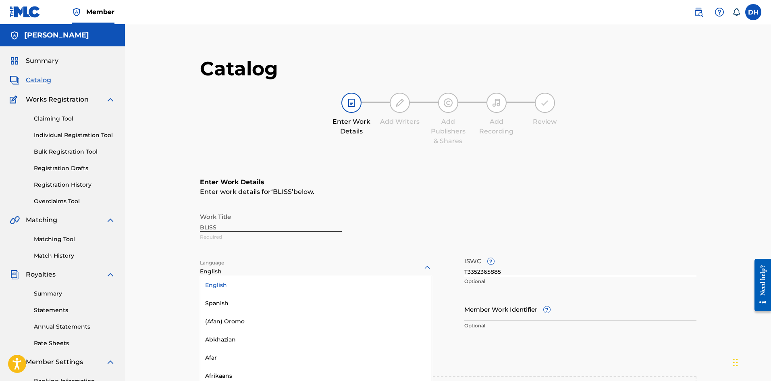
scroll to position [17, 0]
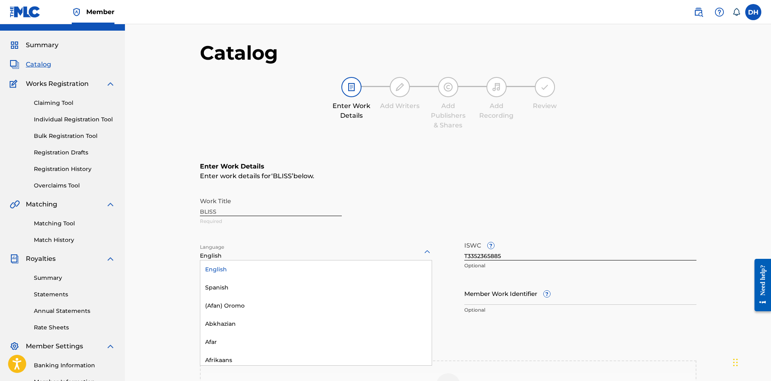
click at [337, 260] on div "153 results available. Use Up and Down to choose options, press Enter to select…" at bounding box center [316, 251] width 232 height 17
click at [277, 252] on div at bounding box center [316, 251] width 232 height 10
click at [237, 253] on div at bounding box center [316, 251] width 232 height 10
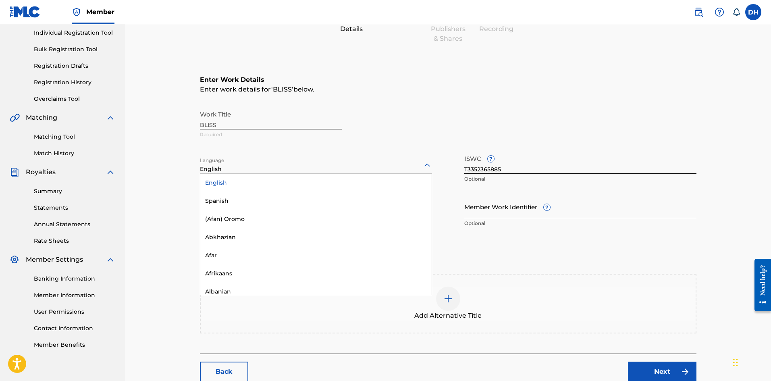
scroll to position [154, 0]
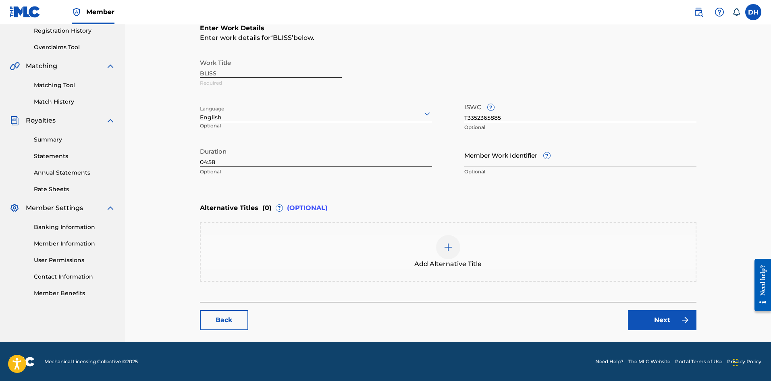
click at [191, 108] on main "Catalog Enter Work Details Add Writers Add Publishers & Shares Add Recording Re…" at bounding box center [448, 116] width 545 height 452
click at [655, 314] on link "Next" at bounding box center [662, 320] width 69 height 20
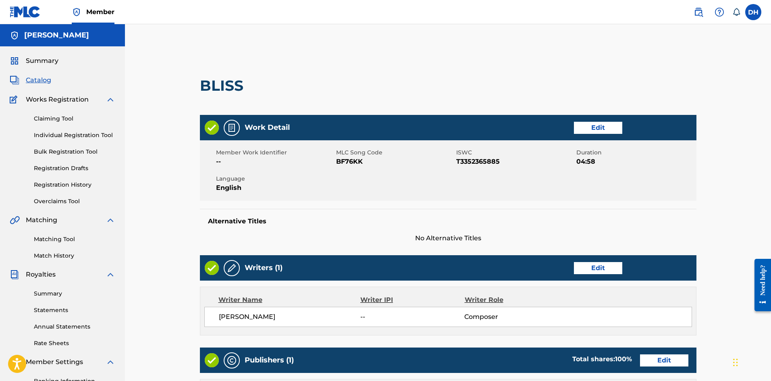
click at [605, 129] on link "Edit" at bounding box center [598, 128] width 48 height 12
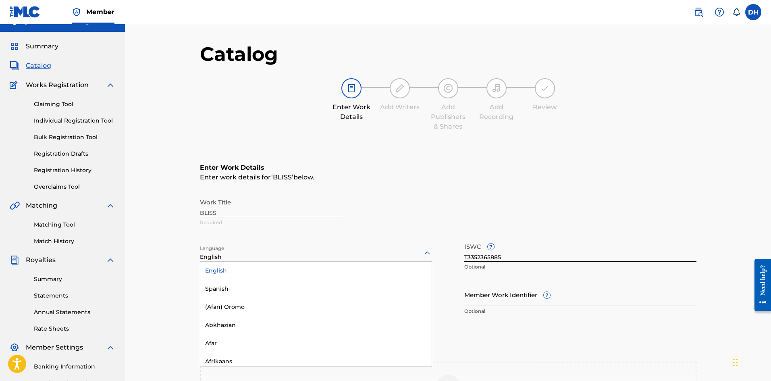
click at [428, 262] on div "153 results available. Use Up and Down to choose options, press Enter to select…" at bounding box center [316, 253] width 232 height 17
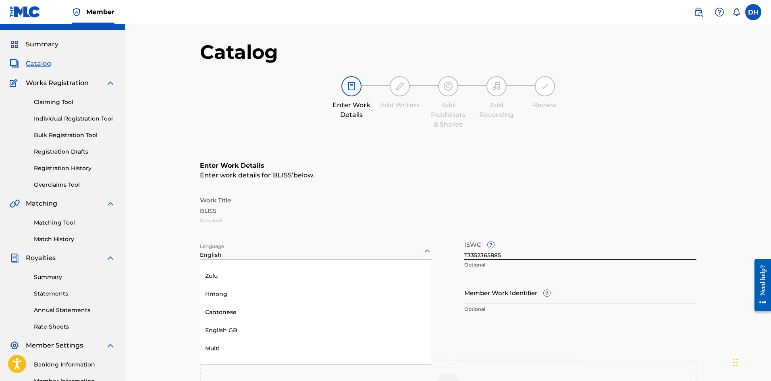
scroll to position [2550, 0]
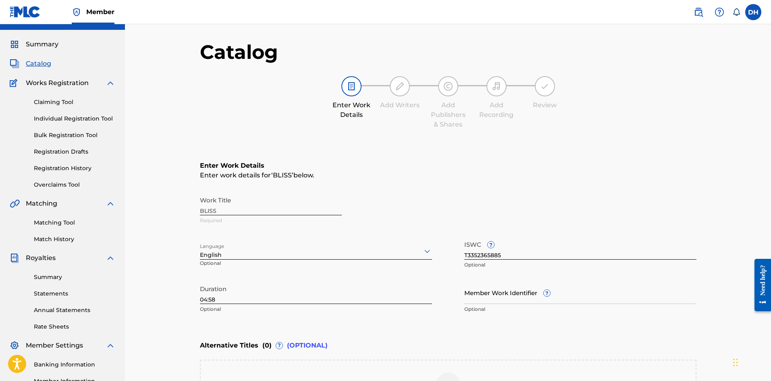
click at [257, 242] on div "Language English Optional" at bounding box center [316, 255] width 232 height 36
click at [249, 252] on div at bounding box center [316, 251] width 232 height 10
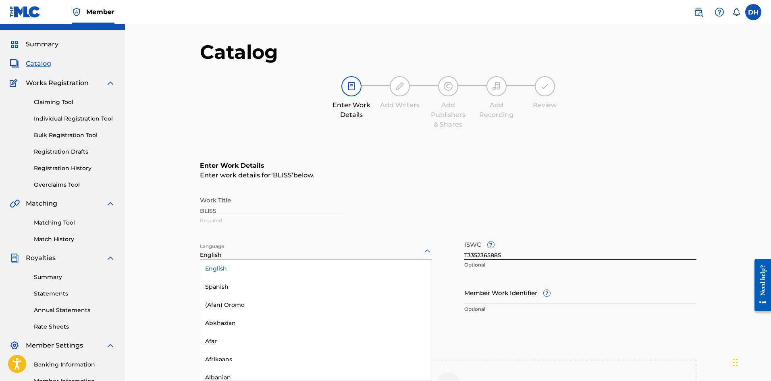
click at [242, 253] on div at bounding box center [316, 251] width 232 height 10
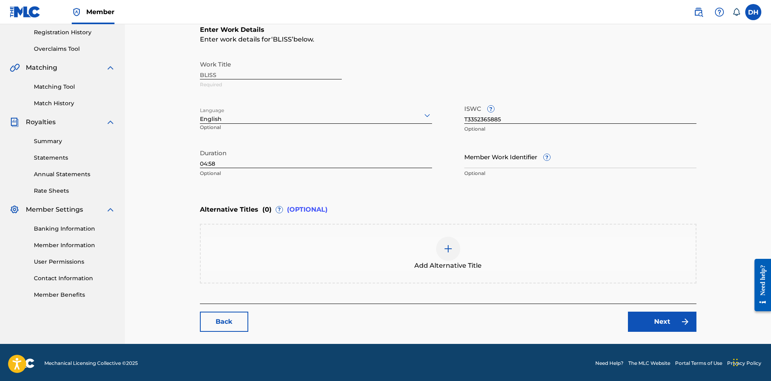
scroll to position [154, 0]
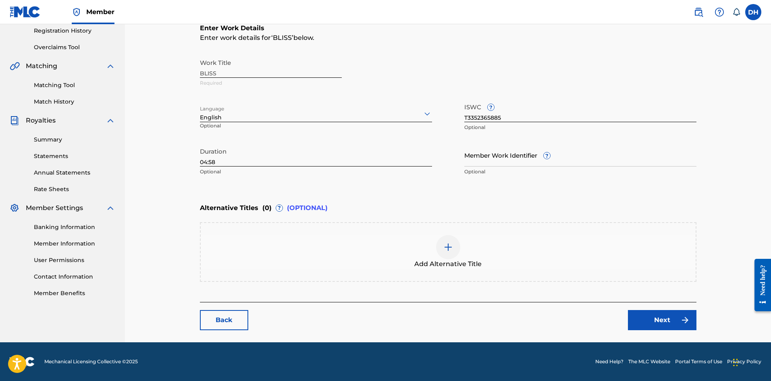
click at [220, 322] on link "Back" at bounding box center [224, 320] width 48 height 20
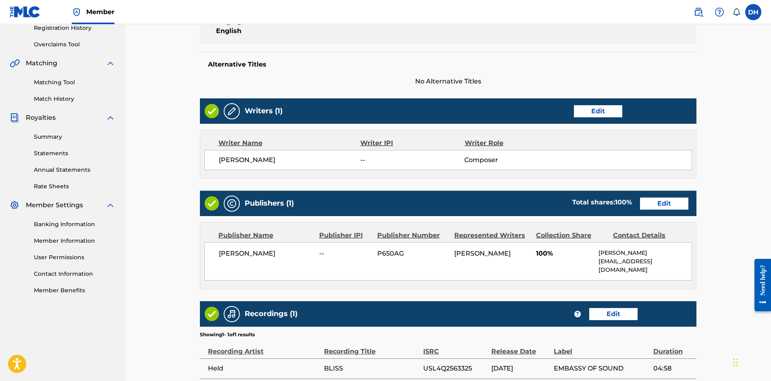
scroll to position [161, 0]
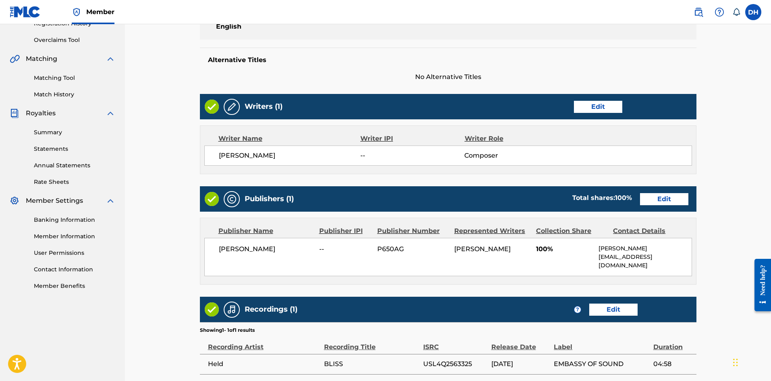
click at [597, 104] on link "Edit" at bounding box center [598, 107] width 48 height 12
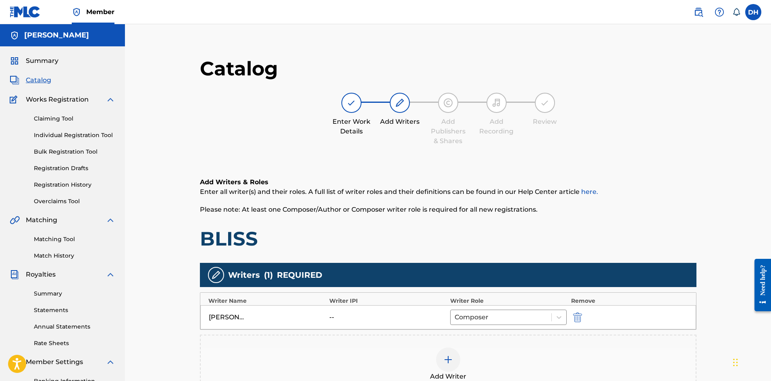
click at [328, 314] on div "DAMAN HOFFMAN -- Composer" at bounding box center [448, 317] width 496 height 24
click at [353, 316] on div "--" at bounding box center [347, 317] width 36 height 10
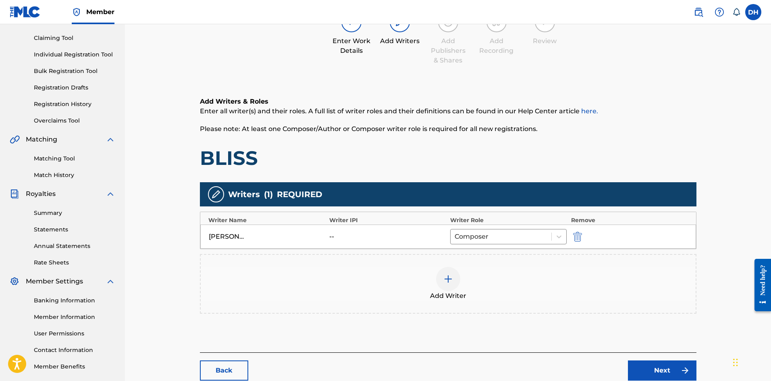
click at [452, 275] on img at bounding box center [448, 279] width 10 height 10
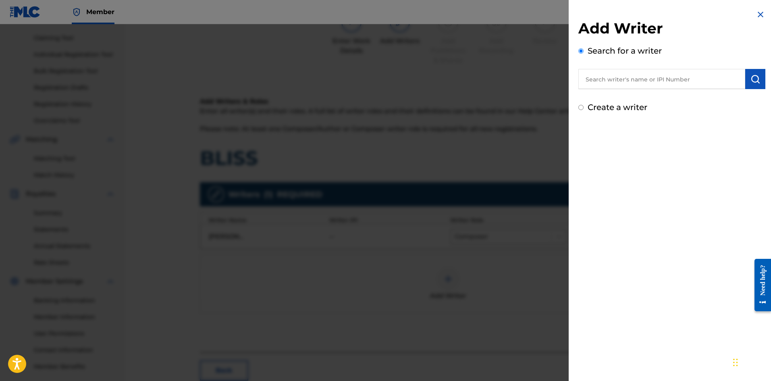
click at [624, 87] on input "text" at bounding box center [661, 79] width 167 height 20
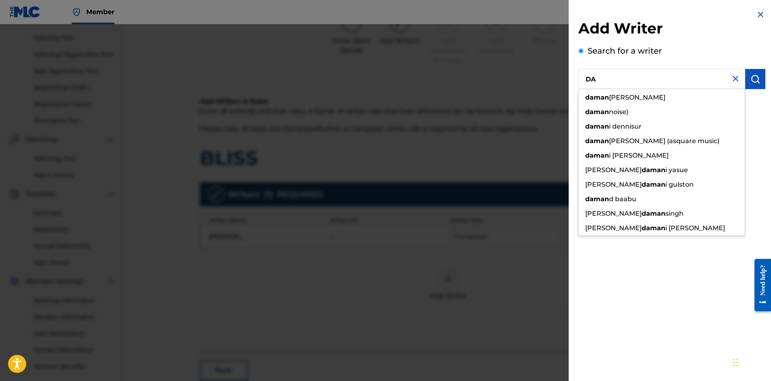
type input "D"
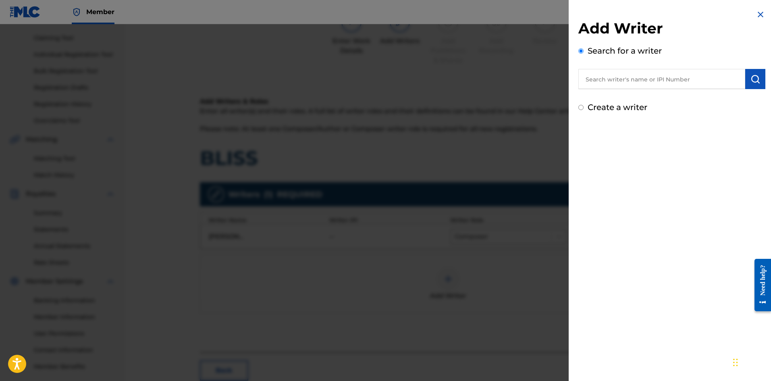
paste input "1309196742"
type input "1309196742"
click at [756, 77] on img "submit" at bounding box center [756, 79] width 10 height 10
click at [613, 140] on label "Create a writer" at bounding box center [618, 142] width 60 height 10
radio input "true"
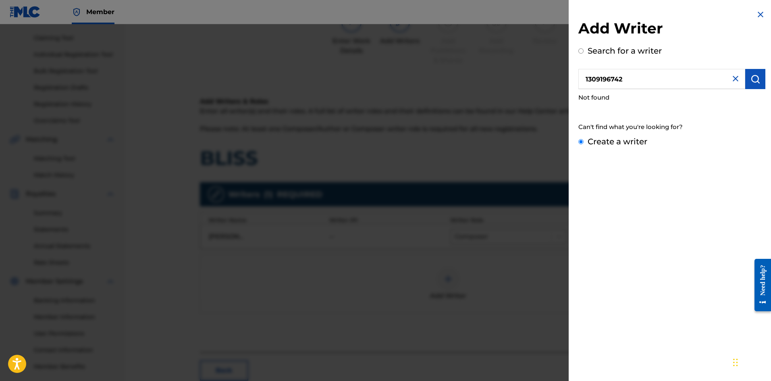
click at [584, 140] on input "Create a writer" at bounding box center [580, 141] width 5 height 5
radio input "false"
radio input "true"
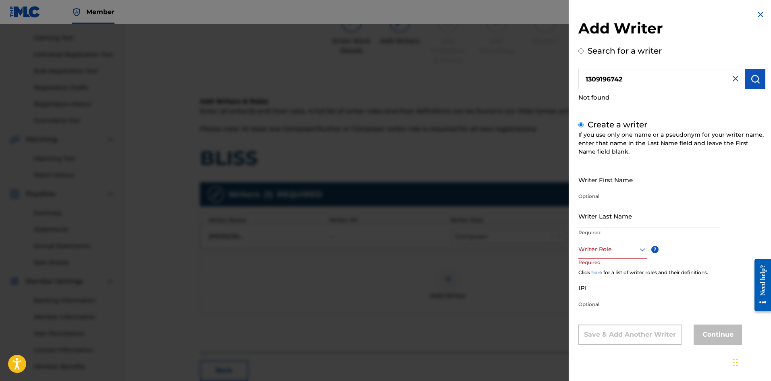
click at [601, 181] on input "Writer First Name" at bounding box center [649, 179] width 142 height 23
drag, startPoint x: 539, startPoint y: 187, endPoint x: 535, endPoint y: 187, distance: 4.8
click at [535, 187] on div "Add Writer Search for a writer 1309196742 Not found Create a writer If you use …" at bounding box center [385, 202] width 771 height 357
type input "Daman"
type input "[PERSON_NAME]"
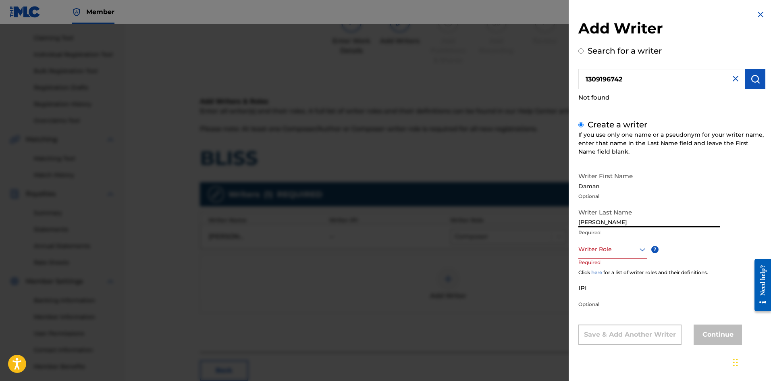
click at [591, 255] on div "Writer Role" at bounding box center [612, 250] width 69 height 18
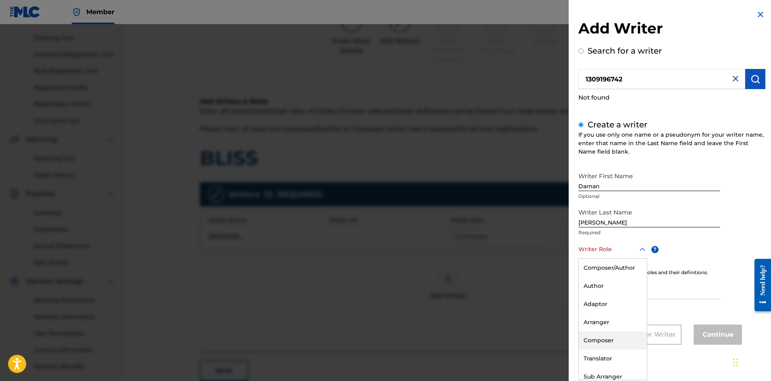
click at [603, 340] on div "Composer" at bounding box center [613, 340] width 68 height 18
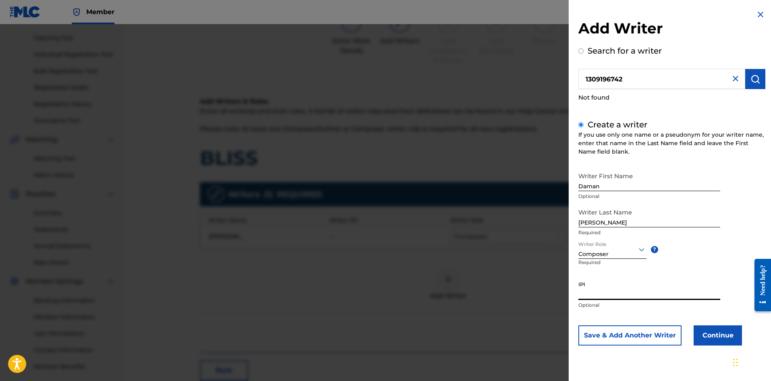
paste input "1309196742"
type input "1309196742"
click at [721, 338] on button "Continue" at bounding box center [718, 335] width 48 height 20
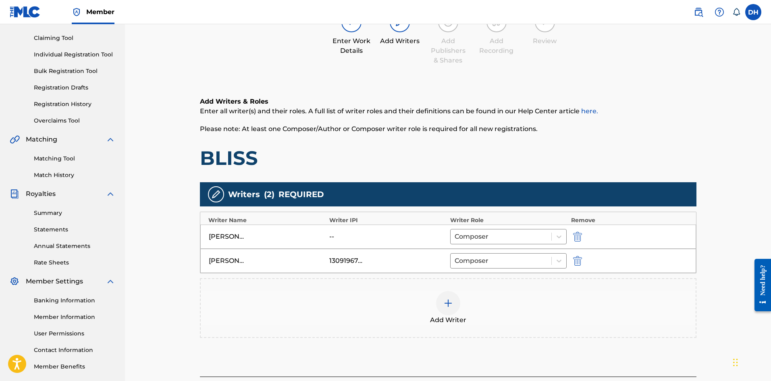
click at [576, 235] on img "submit" at bounding box center [577, 237] width 9 height 10
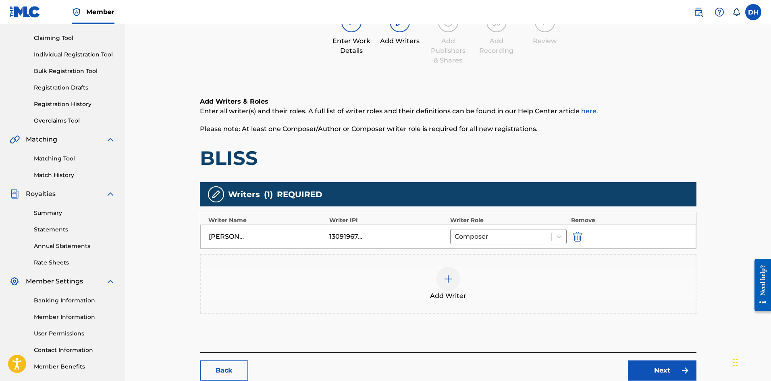
scroll to position [131, 0]
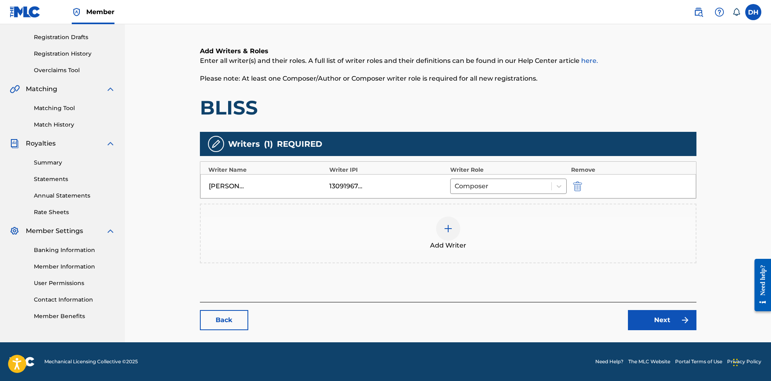
click at [655, 317] on link "Next" at bounding box center [662, 320] width 69 height 20
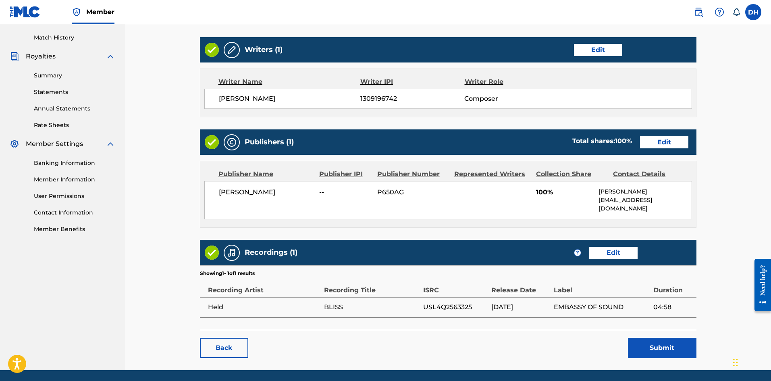
scroll to position [237, 0]
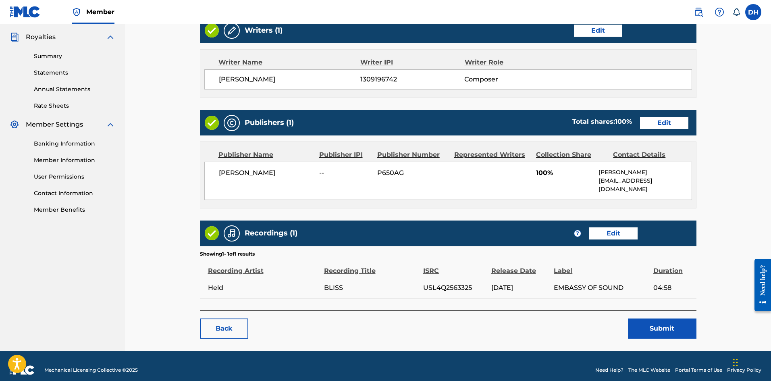
click at [665, 127] on link "Edit" at bounding box center [664, 123] width 48 height 12
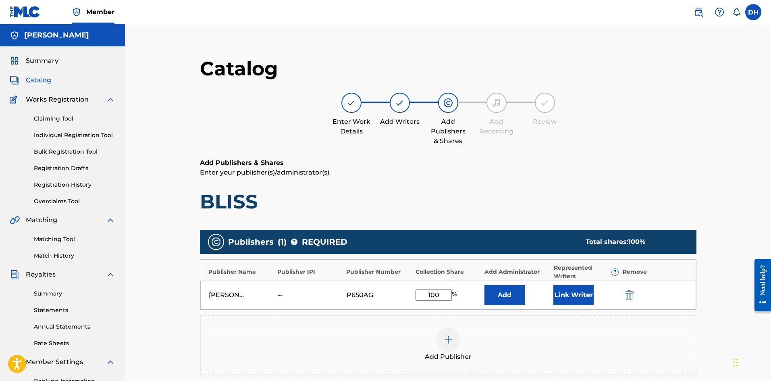
click at [630, 296] on img "submit" at bounding box center [629, 295] width 9 height 10
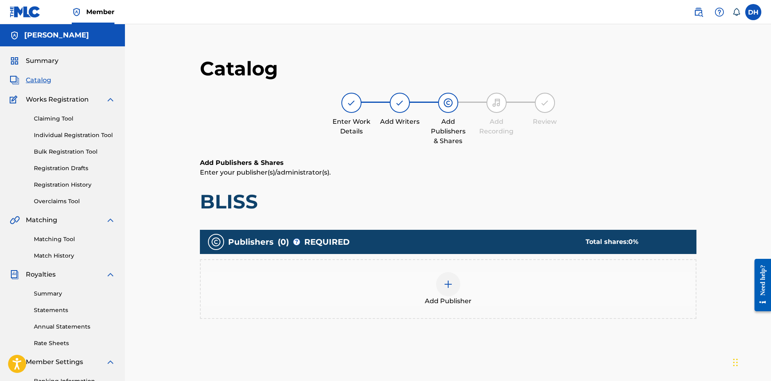
click at [460, 287] on div at bounding box center [448, 284] width 24 height 24
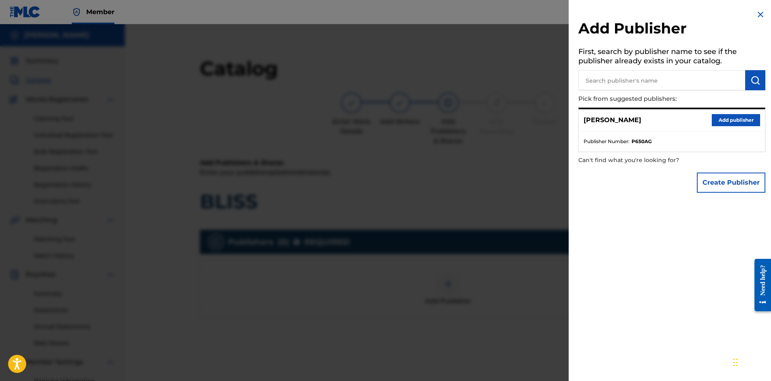
click at [628, 64] on h5 "First, search by publisher name to see if the publisher already exists in your …" at bounding box center [671, 57] width 187 height 25
click at [626, 71] on input "text" at bounding box center [661, 80] width 167 height 20
click at [626, 80] on input "text" at bounding box center [661, 80] width 167 height 20
type input "Difficult Valley"
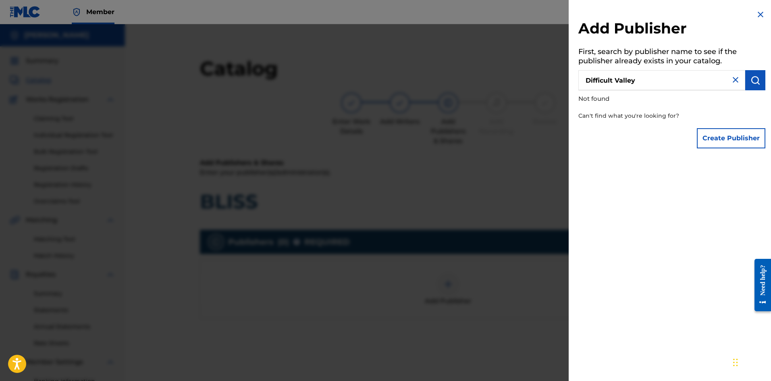
click at [729, 139] on button "Create Publisher" at bounding box center [731, 138] width 69 height 20
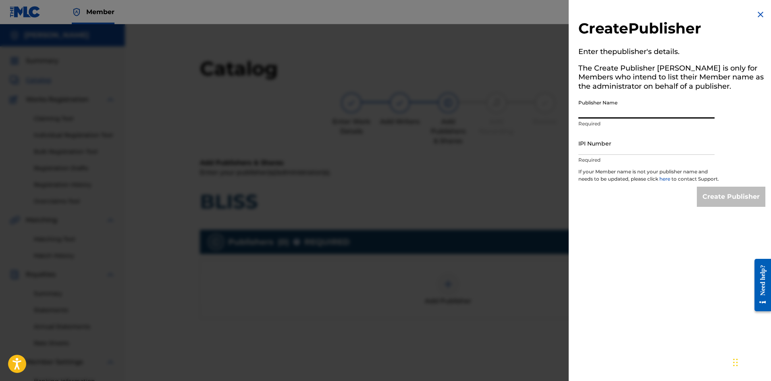
click at [621, 112] on input "Publisher Name" at bounding box center [646, 107] width 136 height 23
type input "Difficult Valley"
paste input "1312544097"
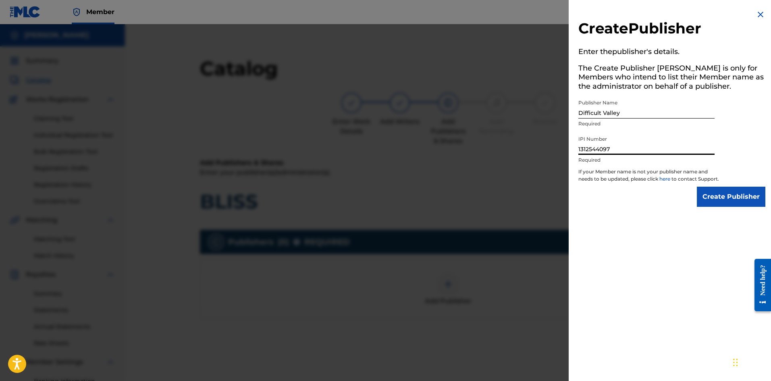
type input "1312544097"
click at [738, 206] on input "Create Publisher" at bounding box center [731, 197] width 69 height 20
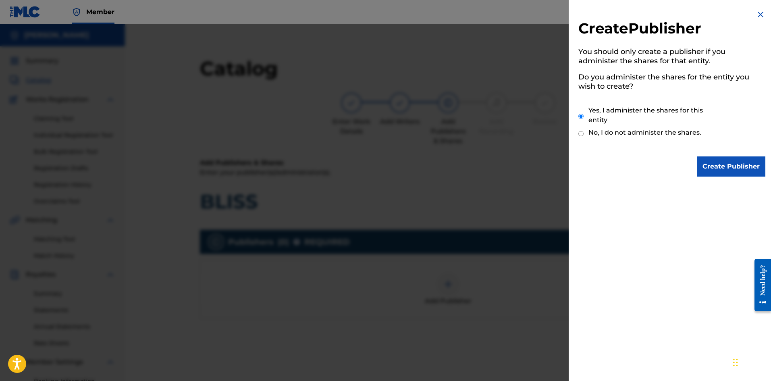
click at [726, 168] on input "Create Publisher" at bounding box center [731, 166] width 69 height 20
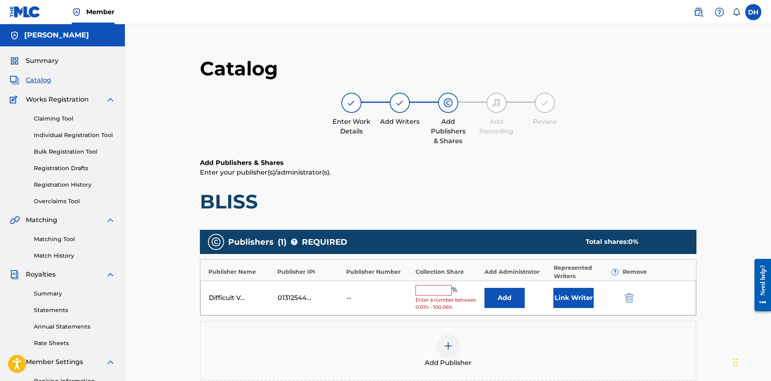
click at [441, 288] on input "text" at bounding box center [434, 290] width 36 height 10
type input "100"
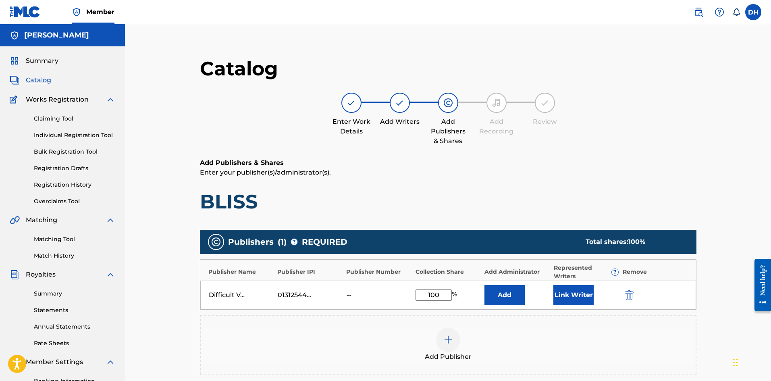
click at [576, 297] on button "Link Writer" at bounding box center [573, 295] width 40 height 20
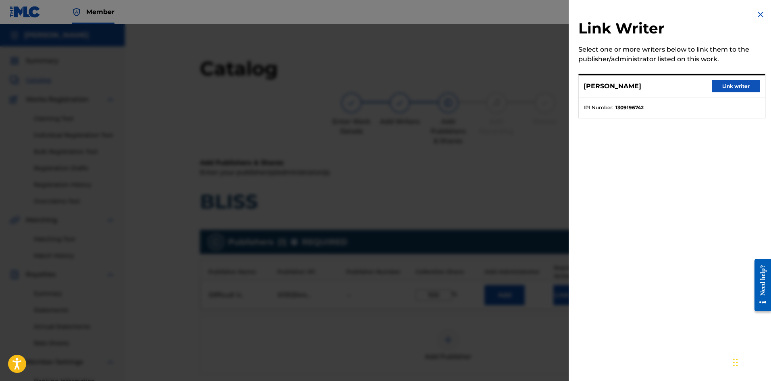
click at [734, 84] on button "Link writer" at bounding box center [736, 86] width 48 height 12
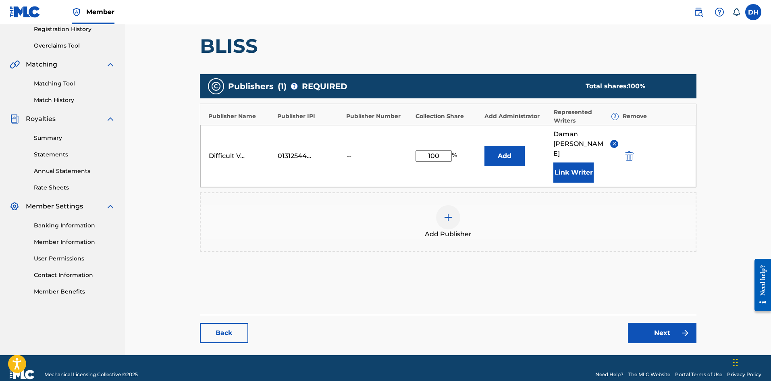
scroll to position [159, 0]
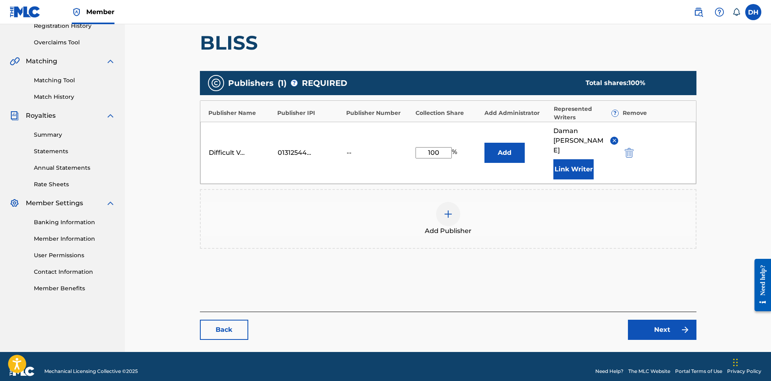
click at [660, 322] on link "Next" at bounding box center [662, 330] width 69 height 20
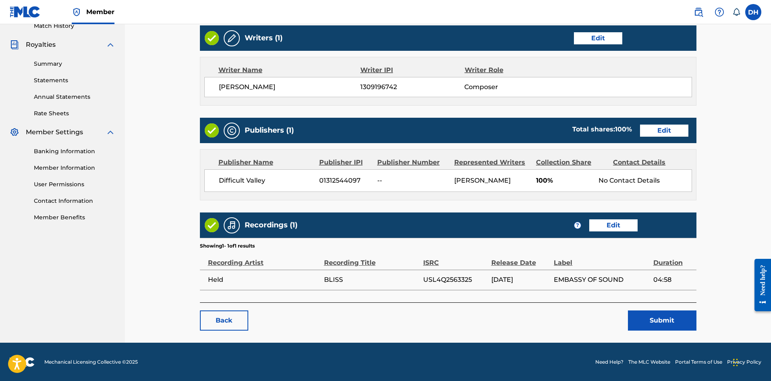
scroll to position [230, 0]
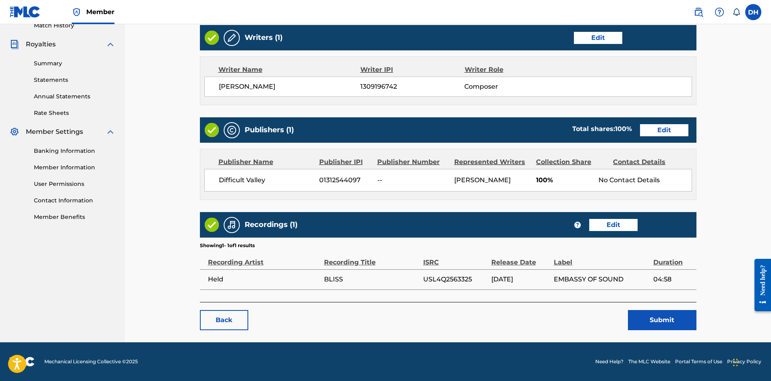
click at [655, 132] on link "Edit" at bounding box center [664, 130] width 48 height 12
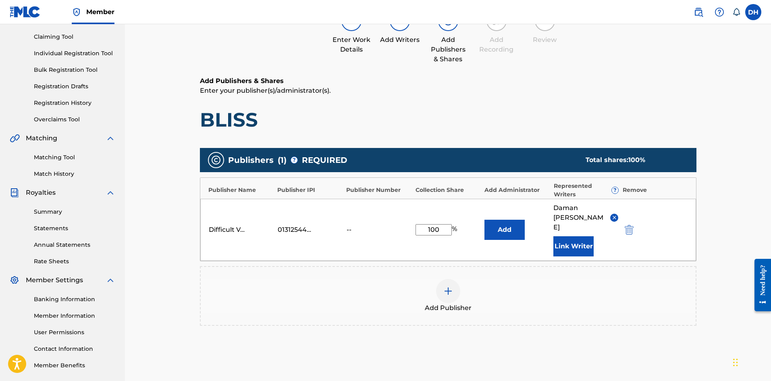
scroll to position [159, 0]
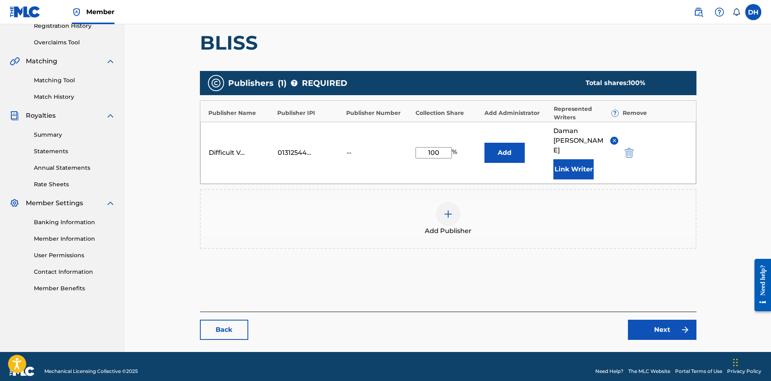
click at [670, 322] on link "Next" at bounding box center [662, 330] width 69 height 20
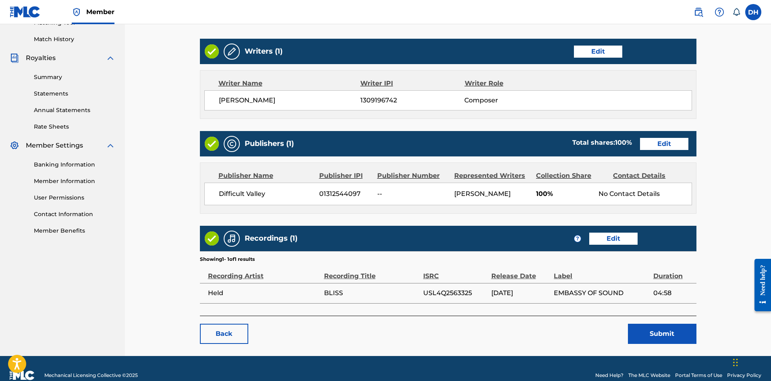
scroll to position [230, 0]
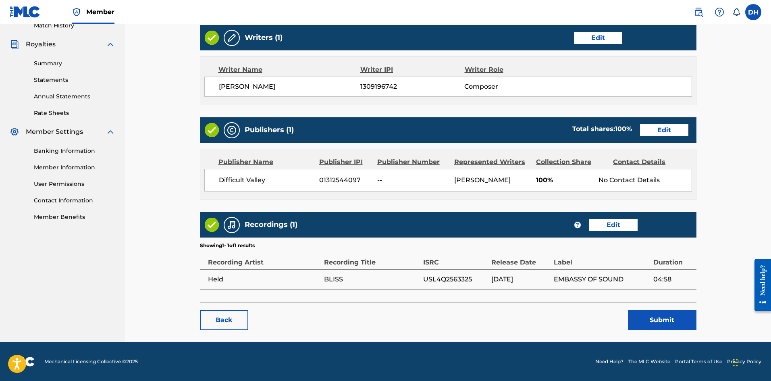
click at [669, 326] on button "Submit" at bounding box center [662, 320] width 69 height 20
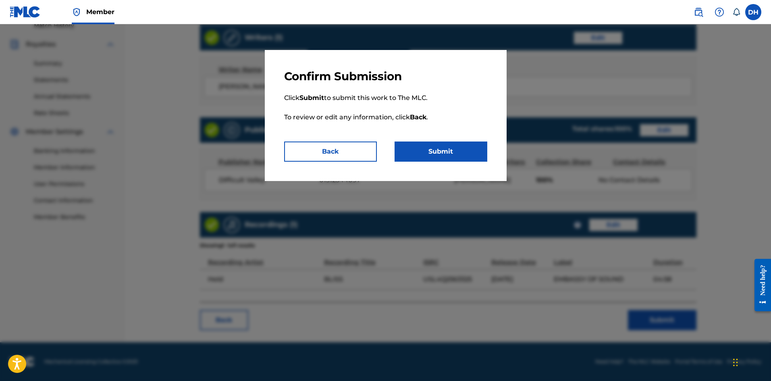
click at [440, 148] on button "Submit" at bounding box center [441, 151] width 93 height 20
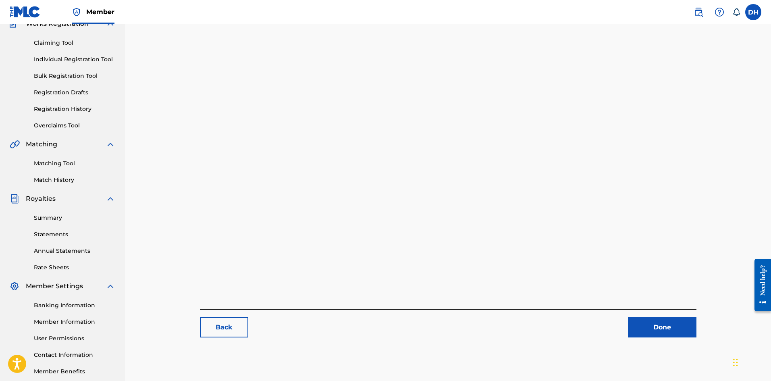
scroll to position [119, 0]
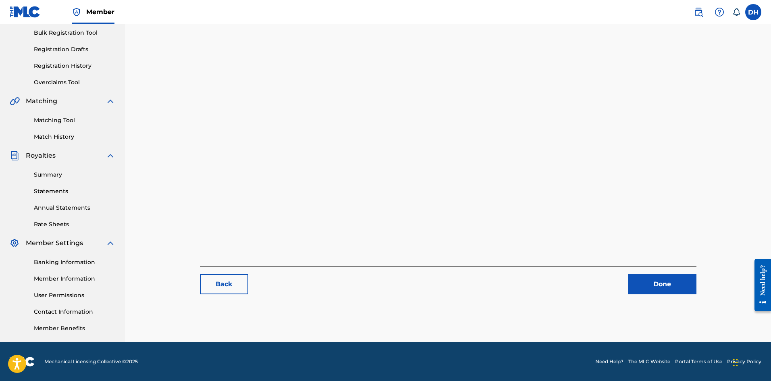
click at [663, 291] on link "Done" at bounding box center [662, 284] width 69 height 20
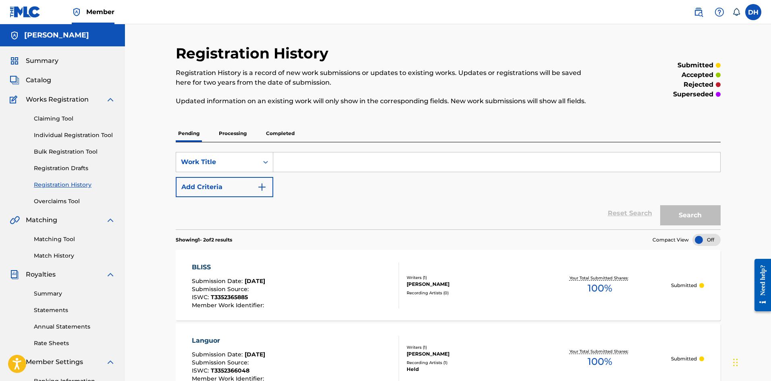
scroll to position [119, 0]
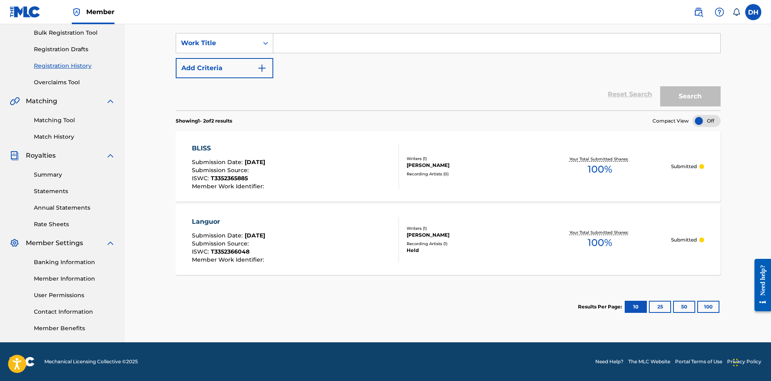
click at [568, 159] on div "Your Total Submitted Shares: 100 %" at bounding box center [599, 166] width 143 height 25
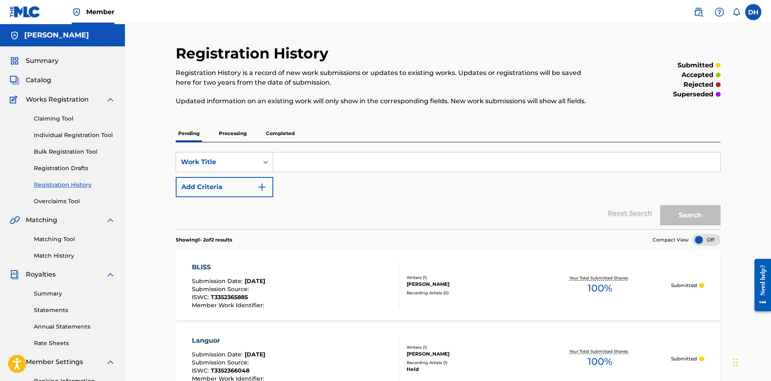
scroll to position [119, 0]
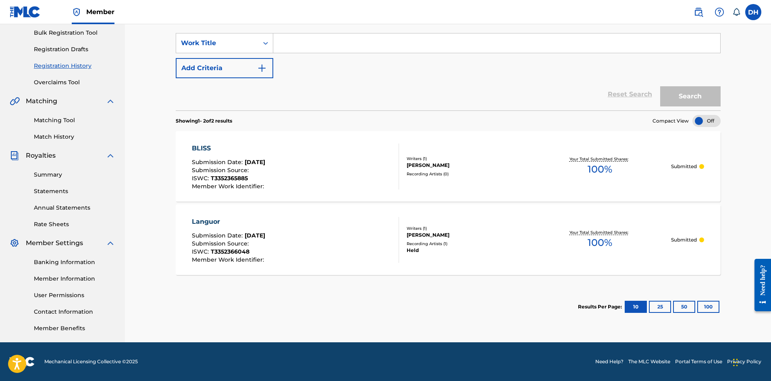
click at [203, 219] on div "Languor" at bounding box center [229, 222] width 74 height 10
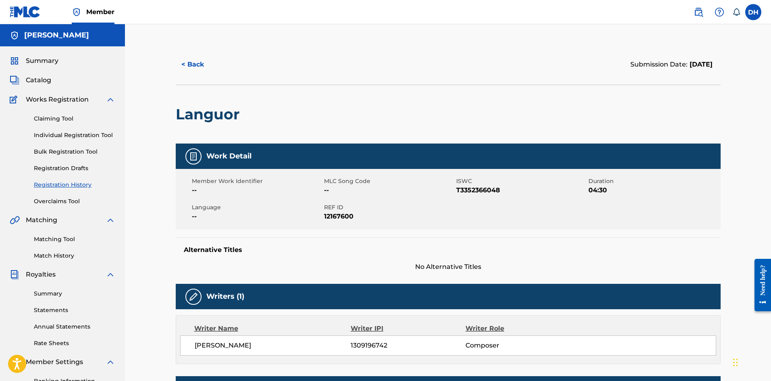
click at [189, 61] on button "< Back" at bounding box center [200, 64] width 48 height 20
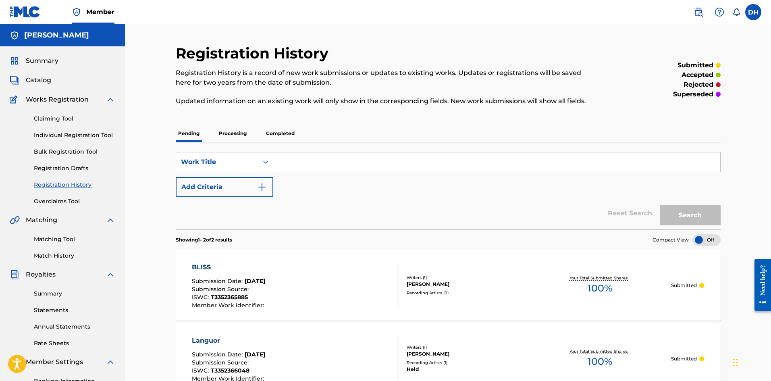
click at [37, 81] on span "Catalog" at bounding box center [38, 80] width 25 height 10
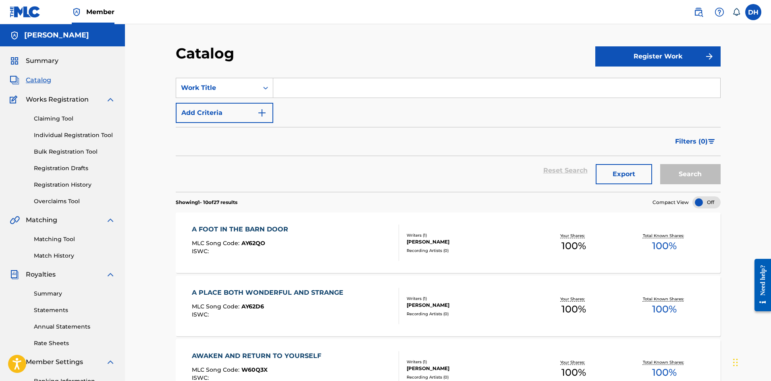
click at [112, 12] on span "Member" at bounding box center [100, 11] width 28 height 9
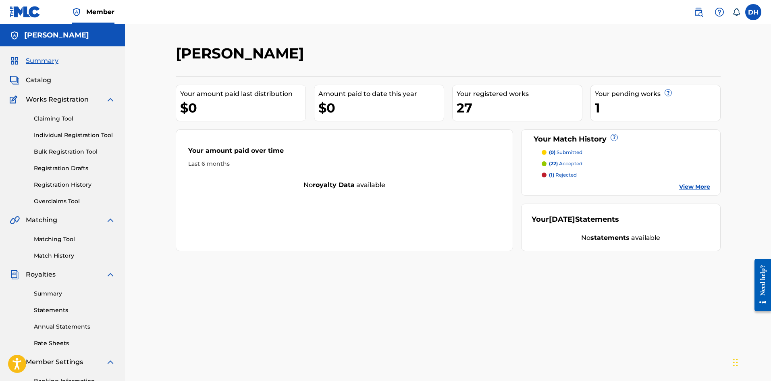
click at [757, 15] on label at bounding box center [753, 12] width 16 height 16
click at [753, 12] on input "DH Daman Hoffman damanhoffman@gmail.com Notification Preferences Profile Log out" at bounding box center [753, 12] width 0 height 0
click at [675, 99] on link "Profile" at bounding box center [674, 100] width 16 height 7
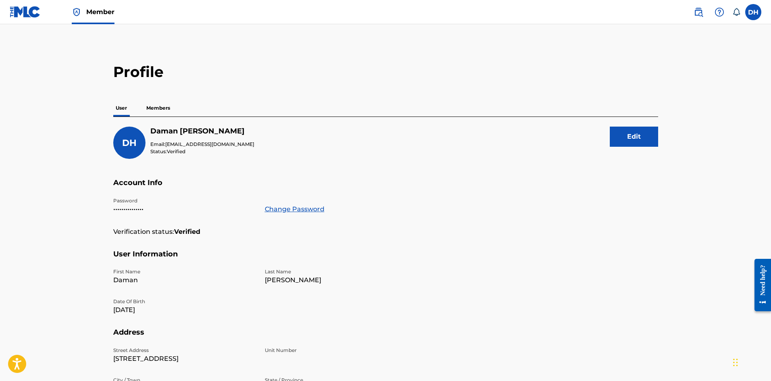
click at [156, 109] on p "Members" at bounding box center [158, 108] width 29 height 17
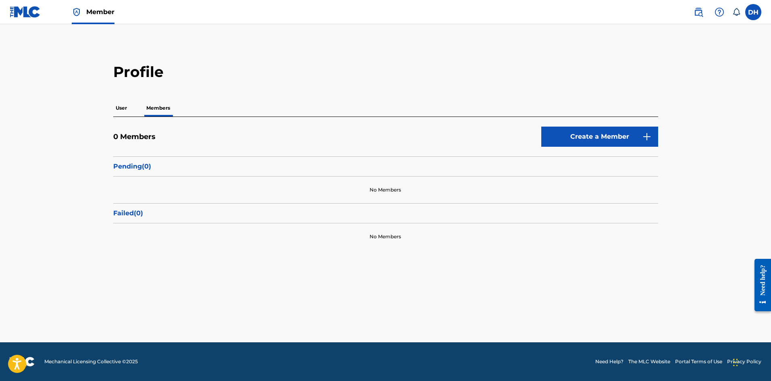
click at [587, 136] on link "Create a Member" at bounding box center [599, 137] width 117 height 20
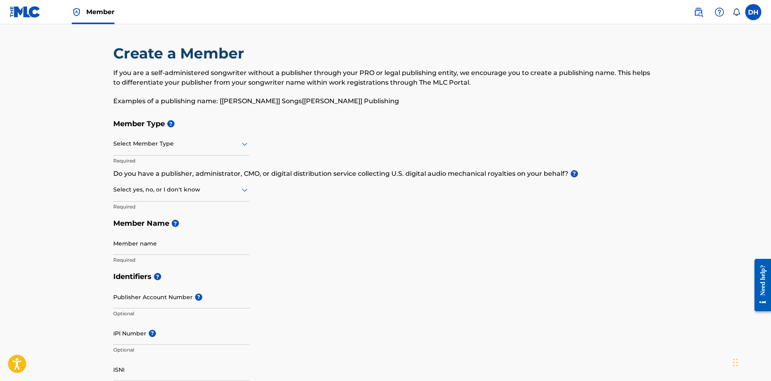
click at [258, 148] on div "Member Type ? Select Member Type Required Do you have a publisher, administrato…" at bounding box center [385, 191] width 545 height 153
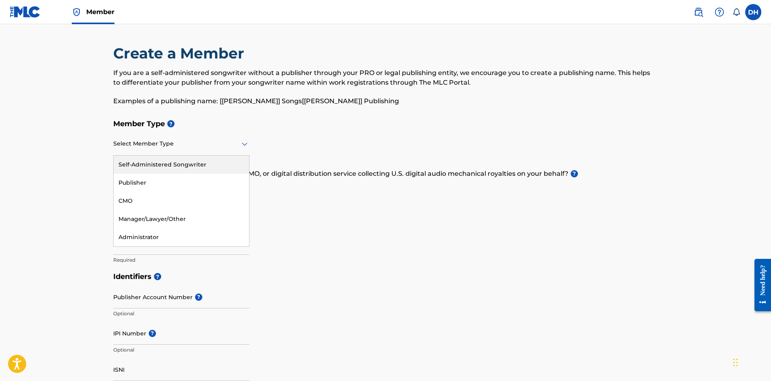
click at [242, 143] on icon at bounding box center [245, 144] width 6 height 3
click at [203, 183] on div "Publisher" at bounding box center [181, 183] width 135 height 18
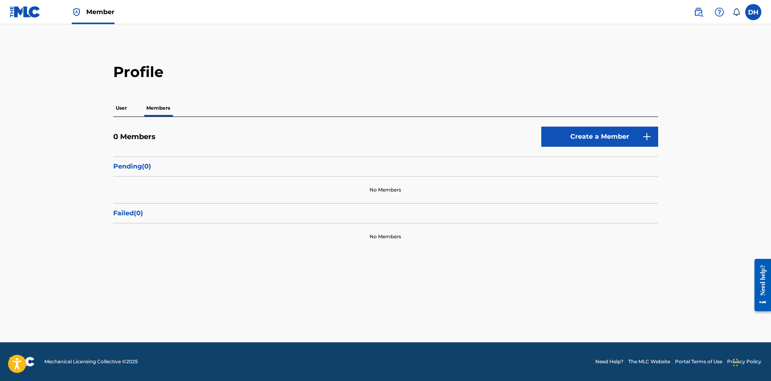
click at [120, 107] on p "User" at bounding box center [121, 108] width 16 height 17
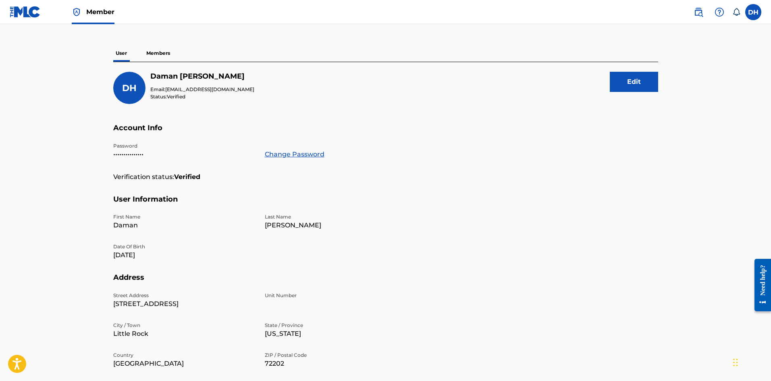
scroll to position [41, 0]
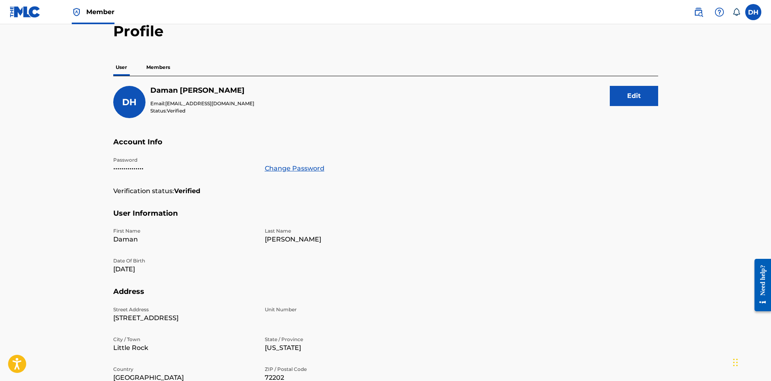
click at [165, 69] on p "Members" at bounding box center [158, 67] width 29 height 17
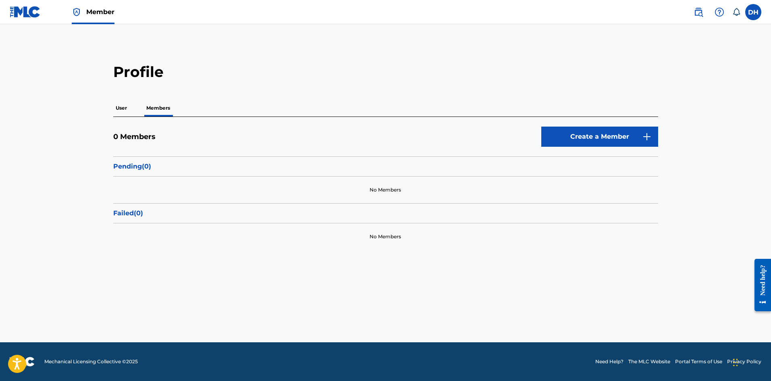
click at [568, 136] on link "Create a Member" at bounding box center [599, 137] width 117 height 20
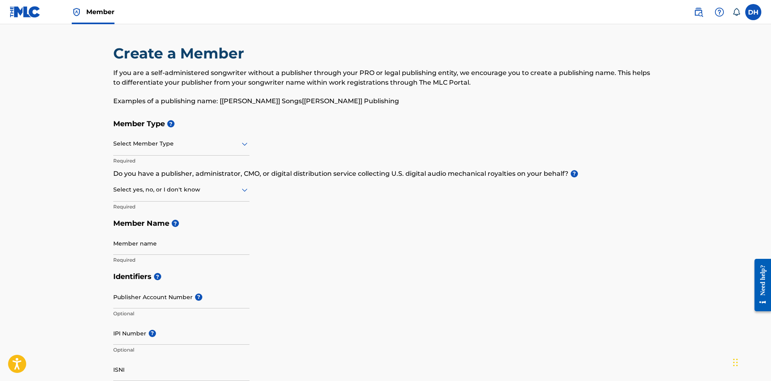
click at [175, 141] on div at bounding box center [181, 144] width 136 height 10
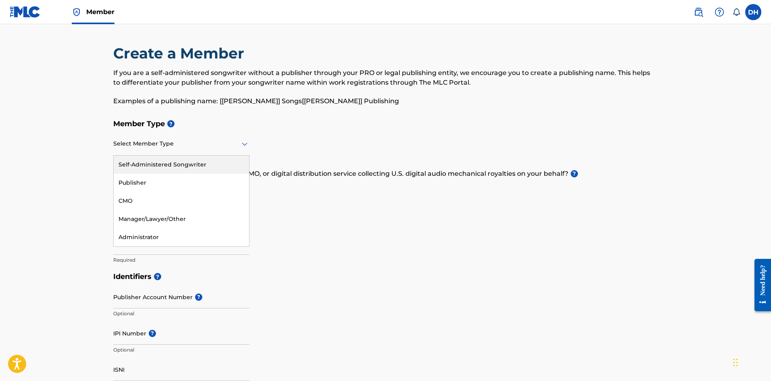
click at [185, 165] on div "Self-Administered Songwriter" at bounding box center [181, 165] width 135 height 18
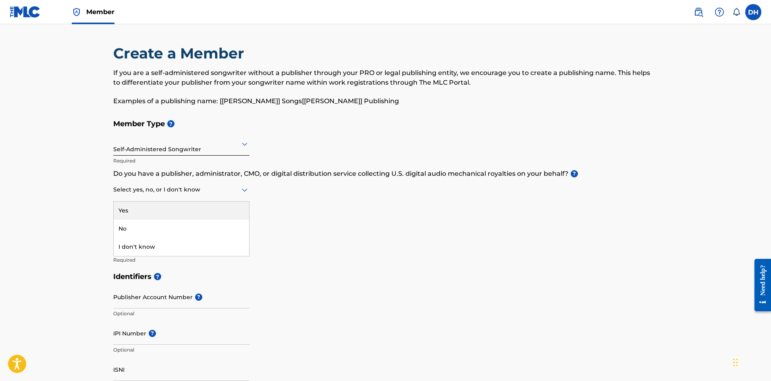
click at [197, 186] on div at bounding box center [181, 190] width 136 height 10
click at [360, 204] on div "Member Type ? Self-Administered Songwriter Required Do you have a publisher, ad…" at bounding box center [385, 191] width 545 height 153
click at [193, 190] on div at bounding box center [181, 190] width 136 height 10
click at [135, 223] on div "No" at bounding box center [181, 229] width 135 height 18
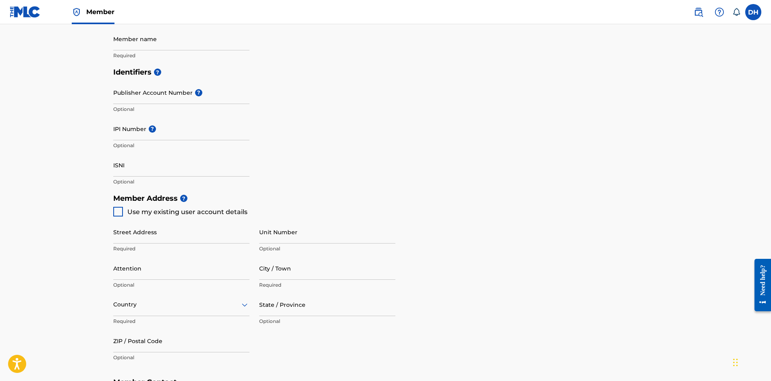
scroll to position [164, 0]
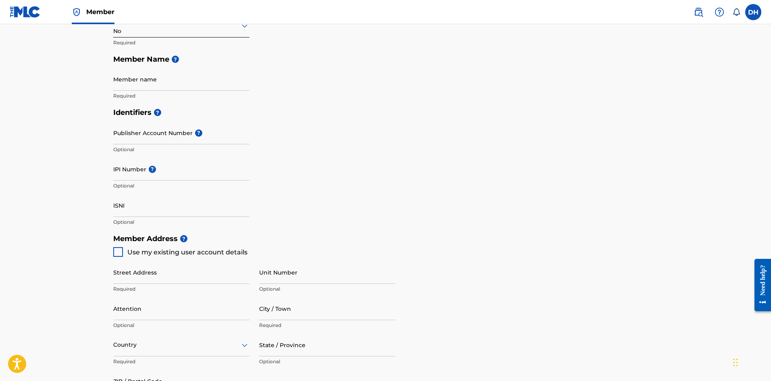
click at [178, 253] on span "Use my existing user account details" at bounding box center [187, 252] width 120 height 8
type input "2317 W 17th St"
type input "Little Rock"
type input "72202"
type input "501"
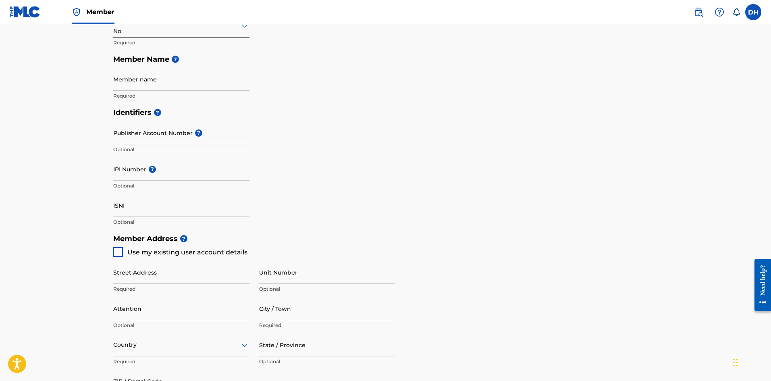
type input "5513884"
type input "[EMAIL_ADDRESS][DOMAIN_NAME]"
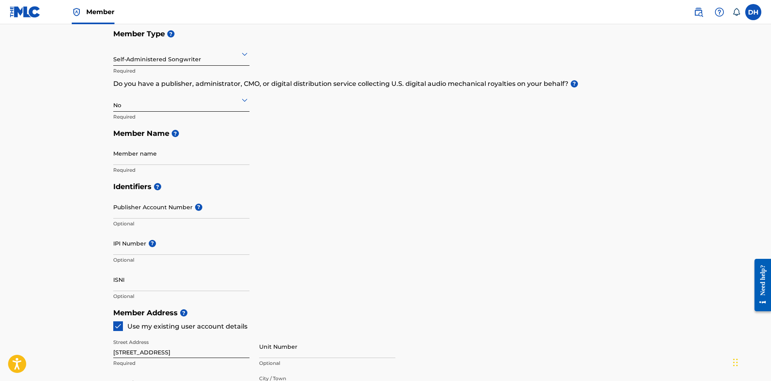
scroll to position [83, 0]
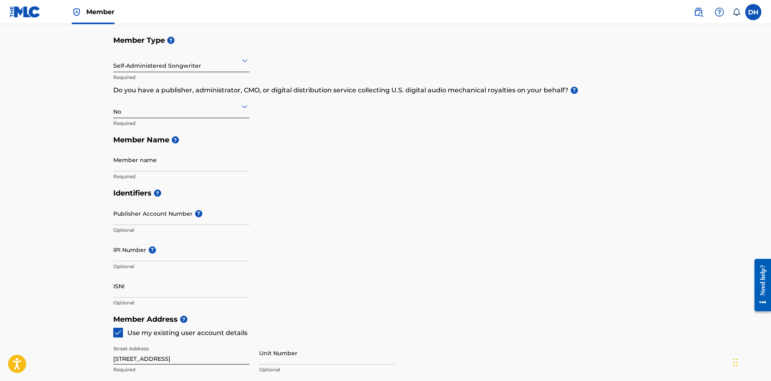
click at [218, 66] on div "Self-Administered Songwriter" at bounding box center [181, 60] width 136 height 20
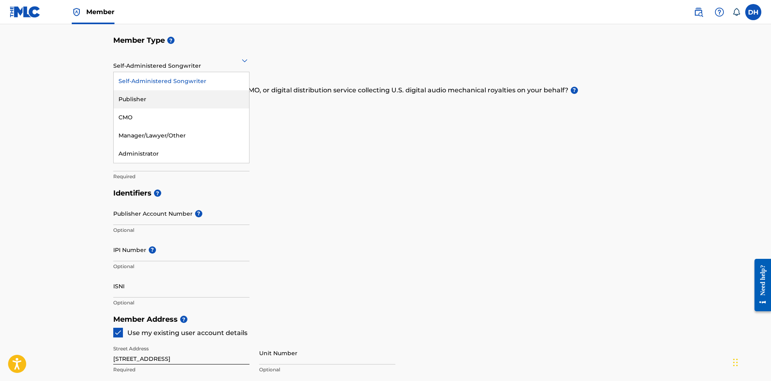
click at [168, 96] on div "Publisher" at bounding box center [181, 99] width 135 height 18
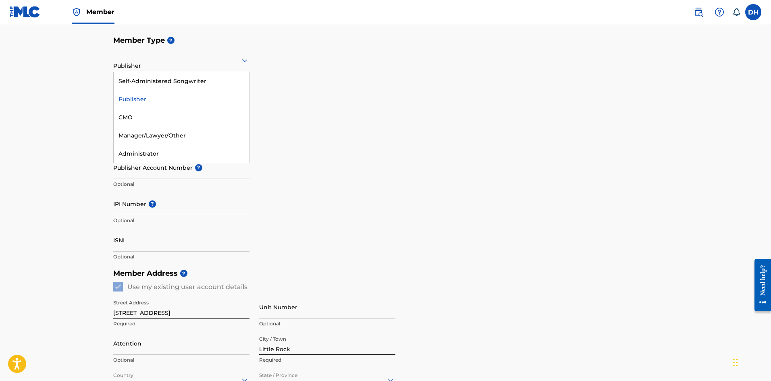
click at [161, 64] on div at bounding box center [181, 60] width 136 height 10
click at [402, 150] on h5 "Identifiers ?" at bounding box center [385, 147] width 545 height 17
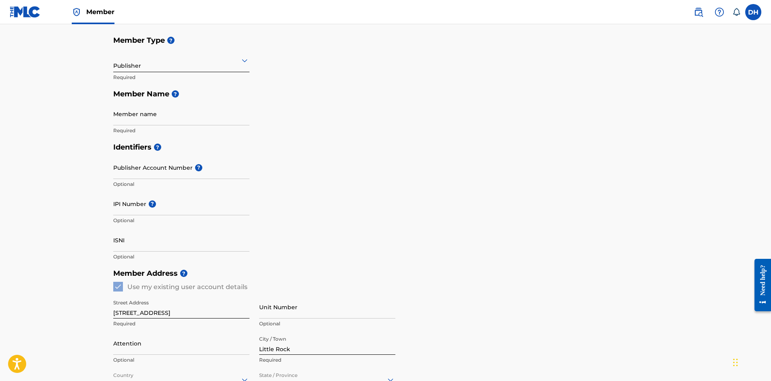
click at [719, 14] on img at bounding box center [720, 12] width 10 height 10
click at [714, 34] on link "Contact us" at bounding box center [719, 33] width 69 height 19
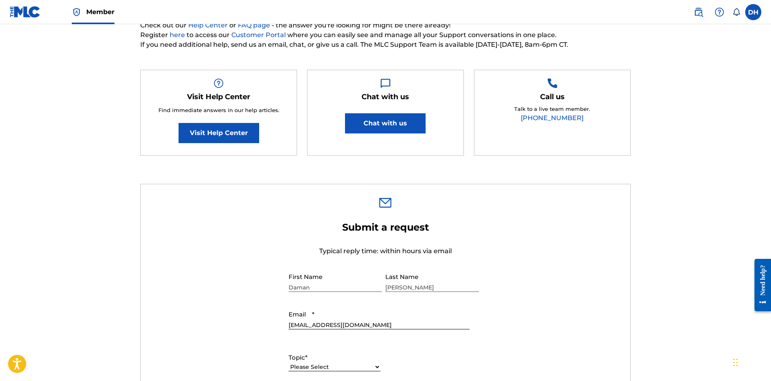
scroll to position [121, 0]
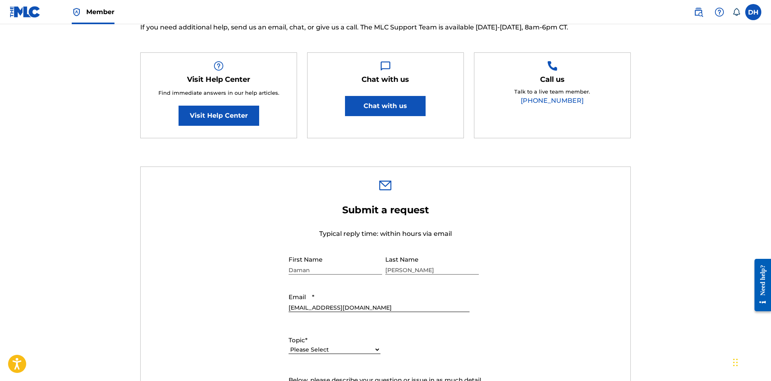
click at [584, 240] on form "Submit a request Typical reply time: within hours via email First Name Daman La…" at bounding box center [386, 372] width 490 height 337
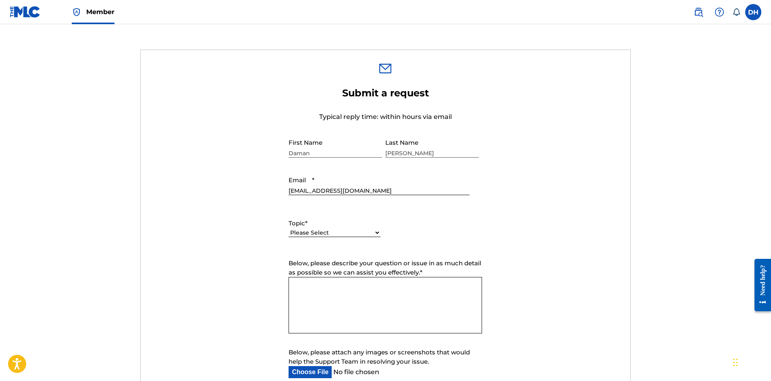
scroll to position [242, 0]
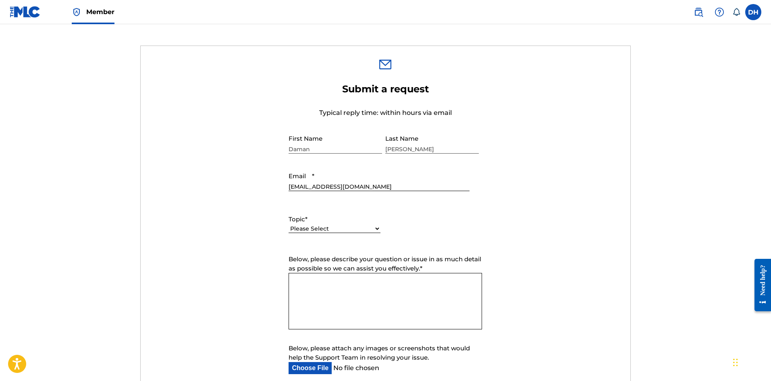
click at [322, 231] on select "Please Select I need help with my account I need help with managing my catalog …" at bounding box center [335, 229] width 92 height 8
select select "I need help with my account"
click at [289, 225] on select "Please Select I need help with my account I need help with managing my catalog …" at bounding box center [335, 229] width 92 height 8
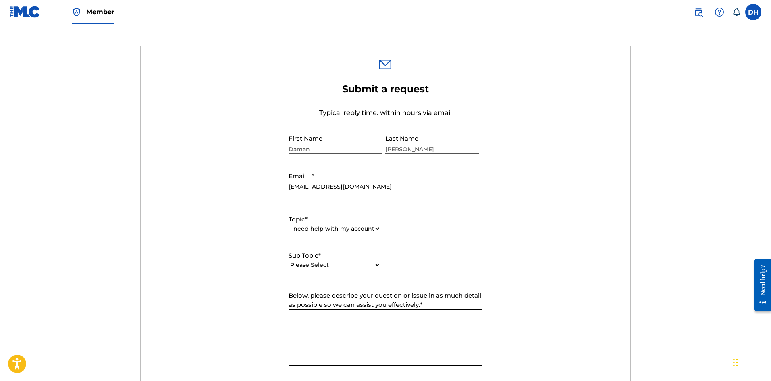
click at [341, 262] on select "Please Select I need help with my user account I can't log in to my user accoun…" at bounding box center [335, 265] width 92 height 8
select select "I need help with my Member account"
click at [289, 261] on select "Please Select I need help with my user account I can't log in to my user accoun…" at bounding box center [335, 265] width 92 height 8
click at [349, 327] on textarea "Below, please describe your question or issue in as much detail as possible so …" at bounding box center [385, 337] width 193 height 56
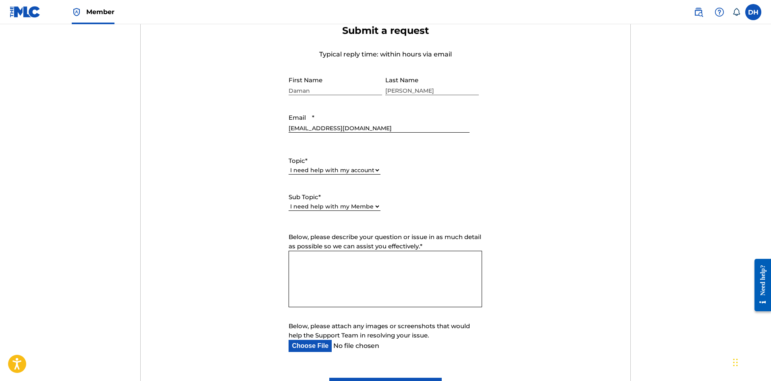
scroll to position [403, 0]
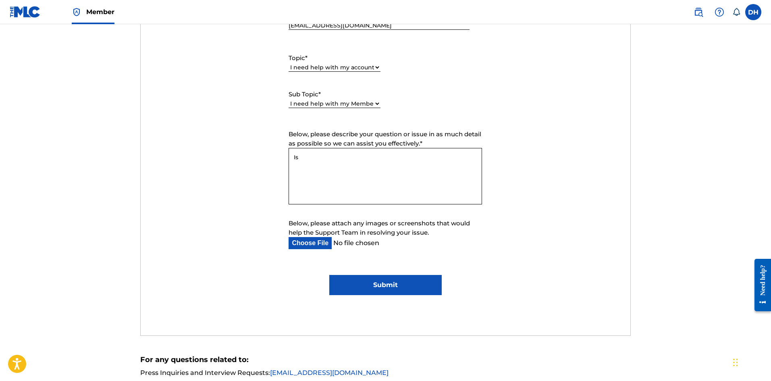
type textarea "I"
paste textarea "1309196742"
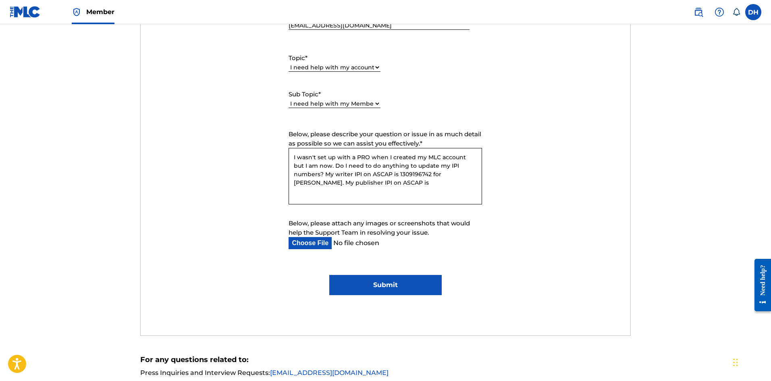
paste textarea "1312544097"
click at [475, 165] on textarea "I wasn't set up with a PRO when I created my MLC account but I am now. Do I nee…" at bounding box center [385, 176] width 193 height 56
click at [378, 194] on textarea "I wasn't set up with a PRO when I created my MLC account but I am now. Do I nee…" at bounding box center [385, 176] width 193 height 56
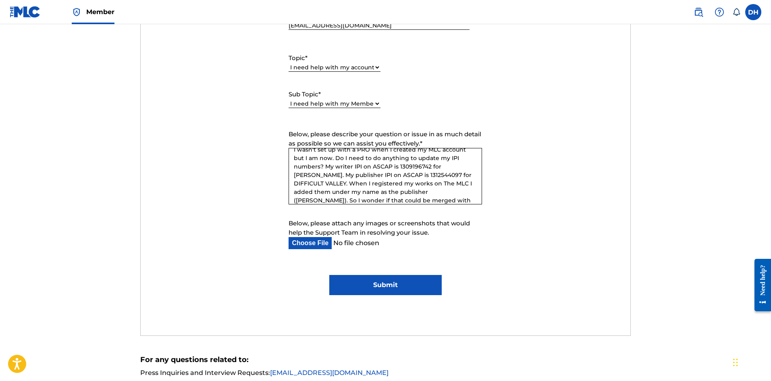
scroll to position [16, 0]
click at [439, 190] on textarea "I wasn't set up with a PRO when I created my MLC account but I am now. Do I nee…" at bounding box center [385, 176] width 193 height 56
click at [441, 192] on textarea "I wasn't set up with a PRO when I created my MLC account but I am now. Do I nee…" at bounding box center [385, 176] width 193 height 56
type textarea "I wasn't set up with a PRO when I created my MLC account but I am now. Do I nee…"
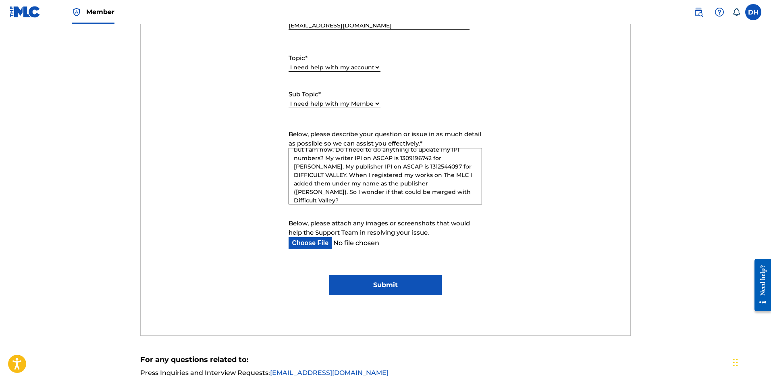
click at [368, 284] on input "Submit" at bounding box center [385, 285] width 112 height 20
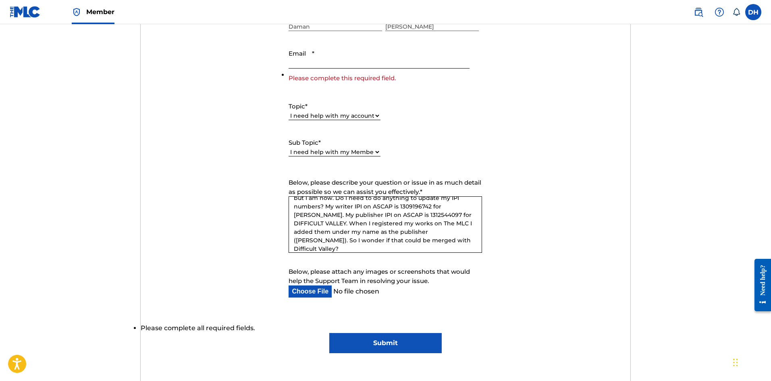
scroll to position [282, 0]
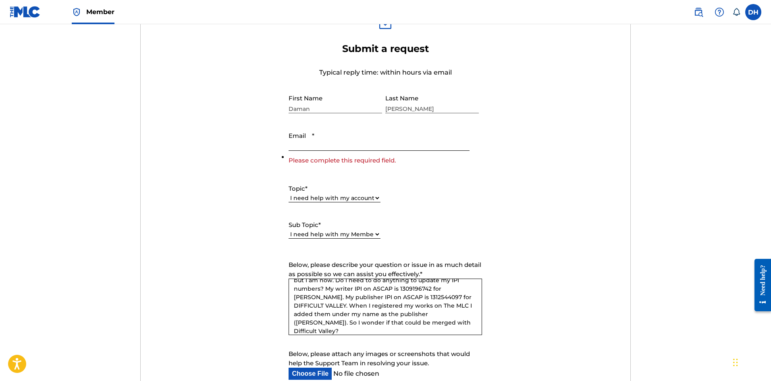
click at [353, 146] on input "Email *" at bounding box center [379, 139] width 181 height 23
type input "[EMAIL_ADDRESS][DOMAIN_NAME]"
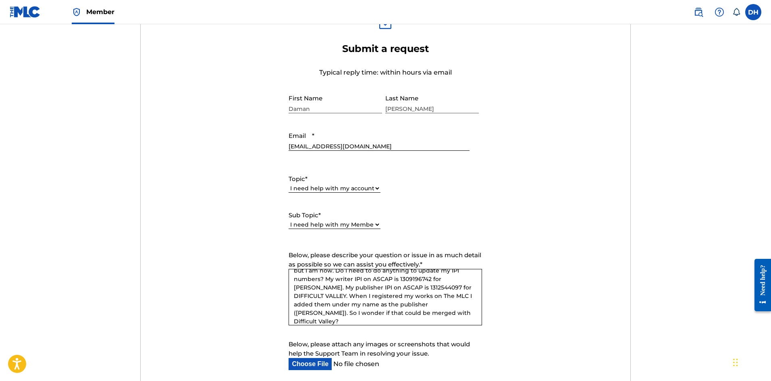
scroll to position [443, 0]
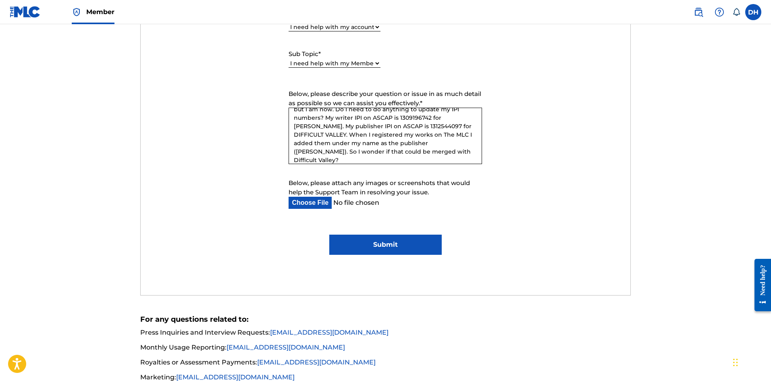
click at [385, 250] on input "Submit" at bounding box center [385, 245] width 112 height 20
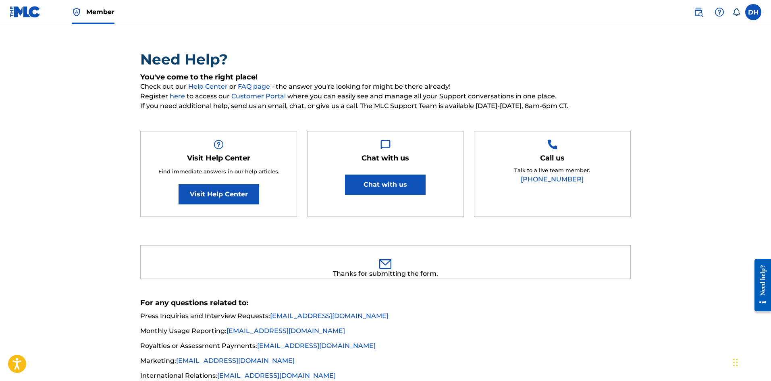
scroll to position [0, 0]
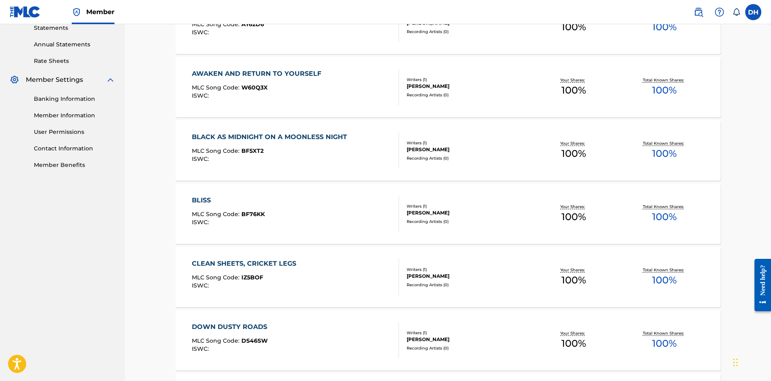
scroll to position [542, 0]
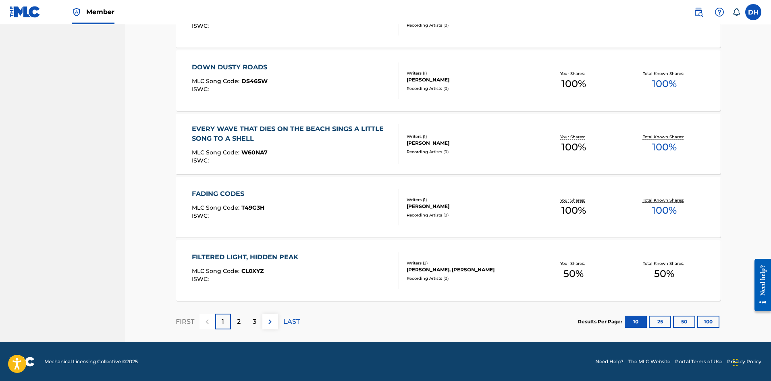
click at [256, 320] on p "3" at bounding box center [255, 322] width 4 height 10
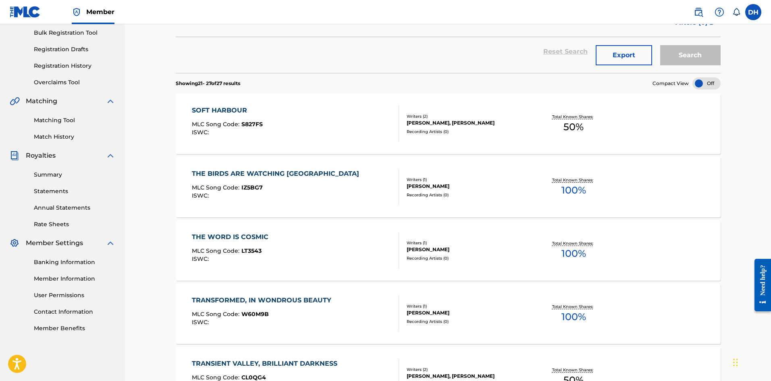
scroll to position [352, 0]
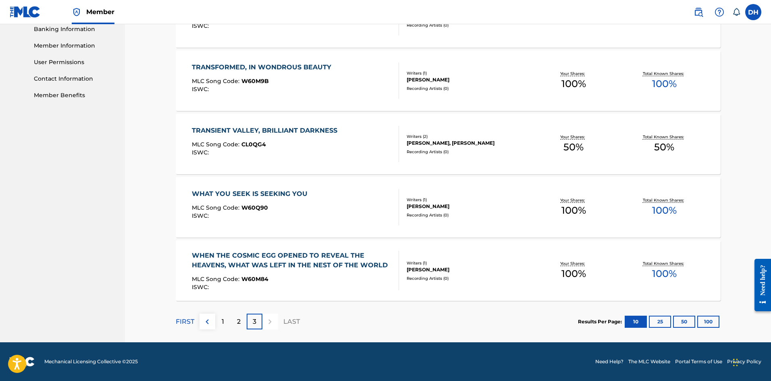
click at [235, 320] on div "2" at bounding box center [239, 322] width 16 height 16
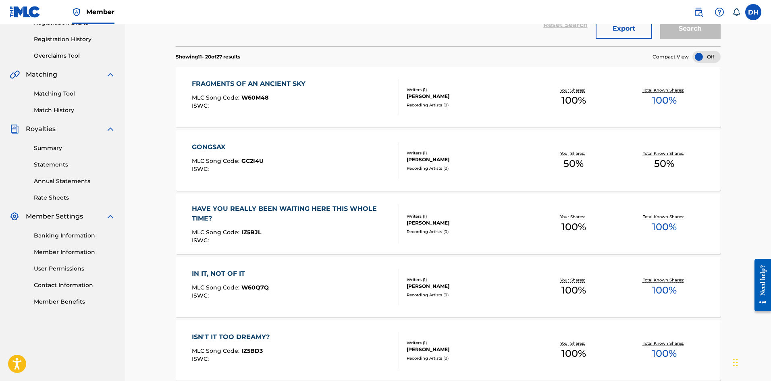
scroll to position [139, 0]
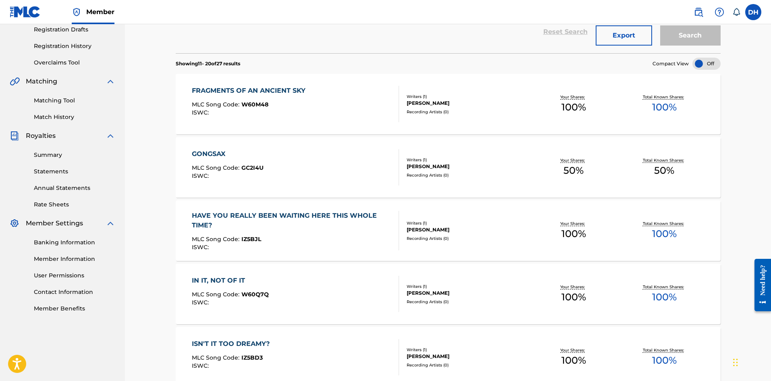
click at [212, 152] on div "GONGSAX" at bounding box center [228, 154] width 72 height 10
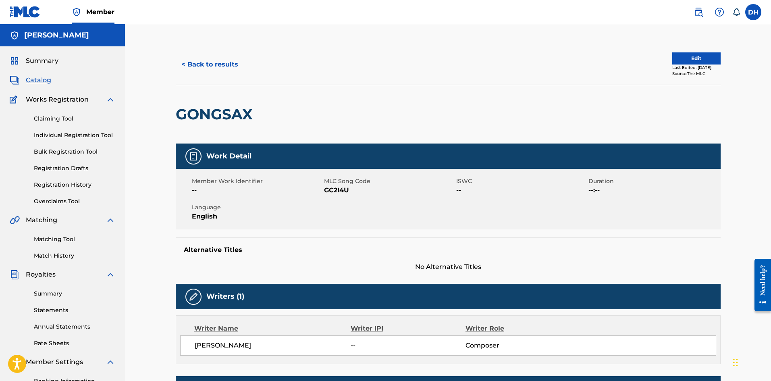
scroll to position [161, 0]
